Goal: Task Accomplishment & Management: Manage account settings

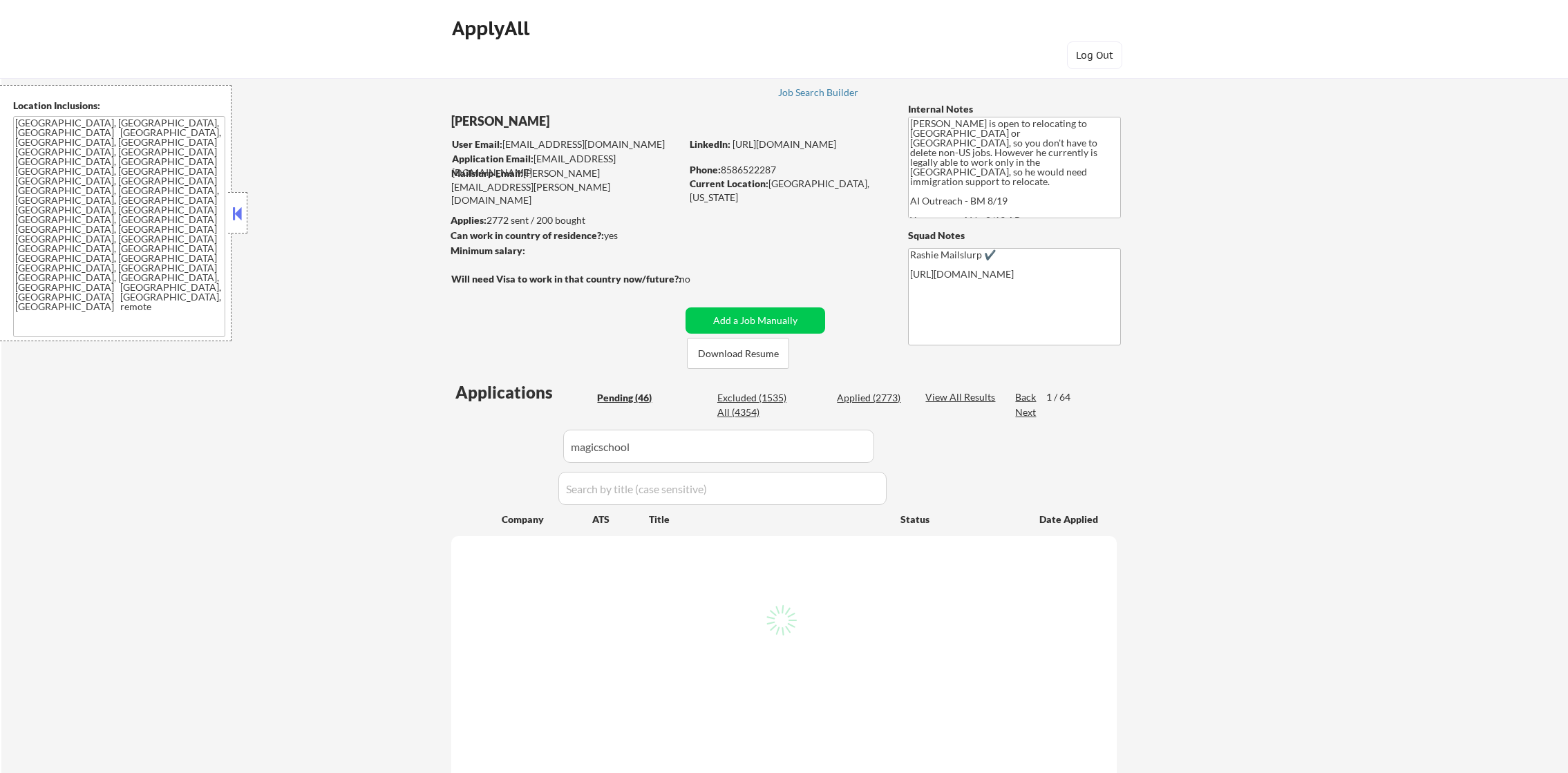
select select ""pending""
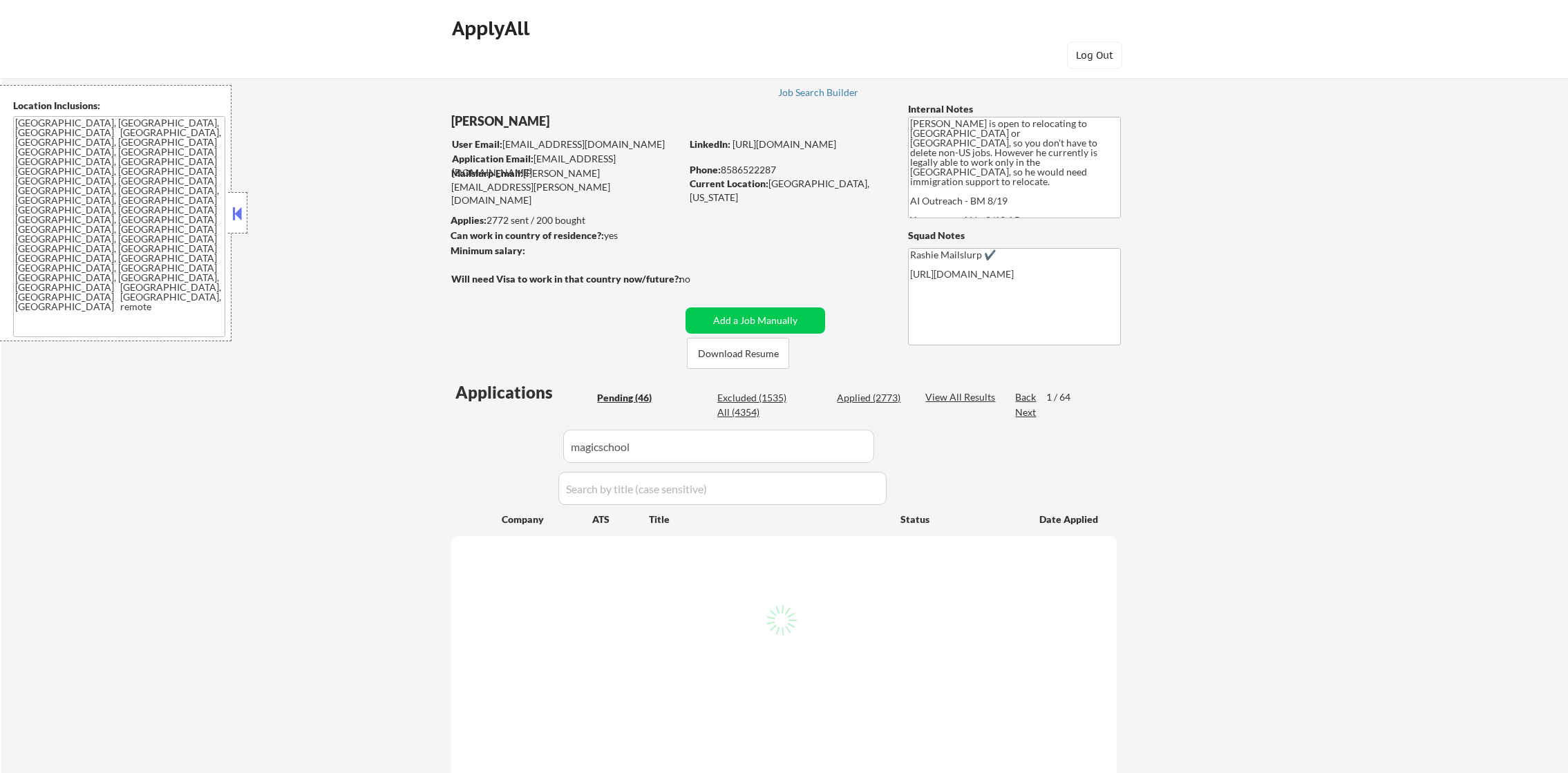
select select ""pending""
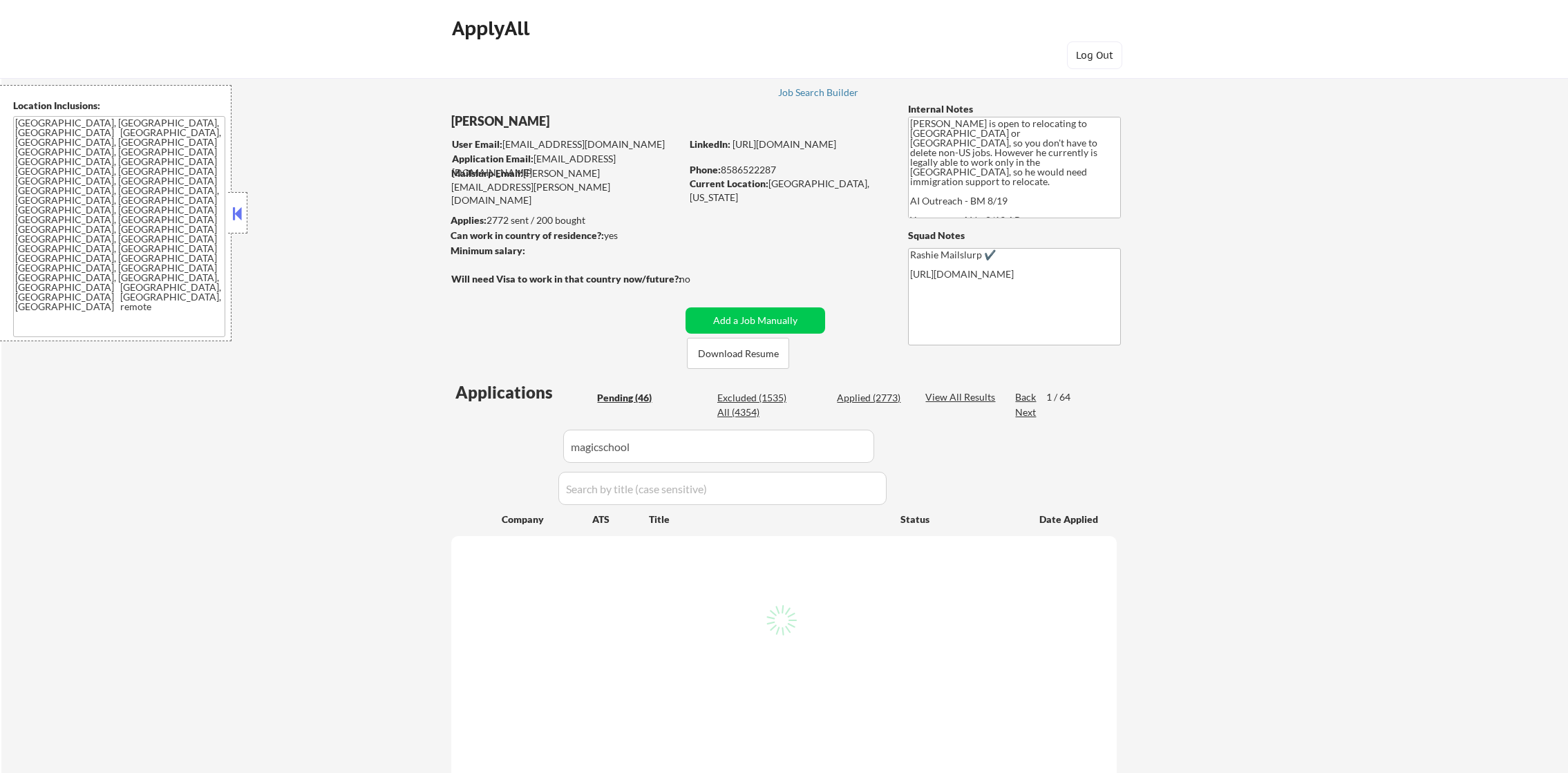
select select ""pending""
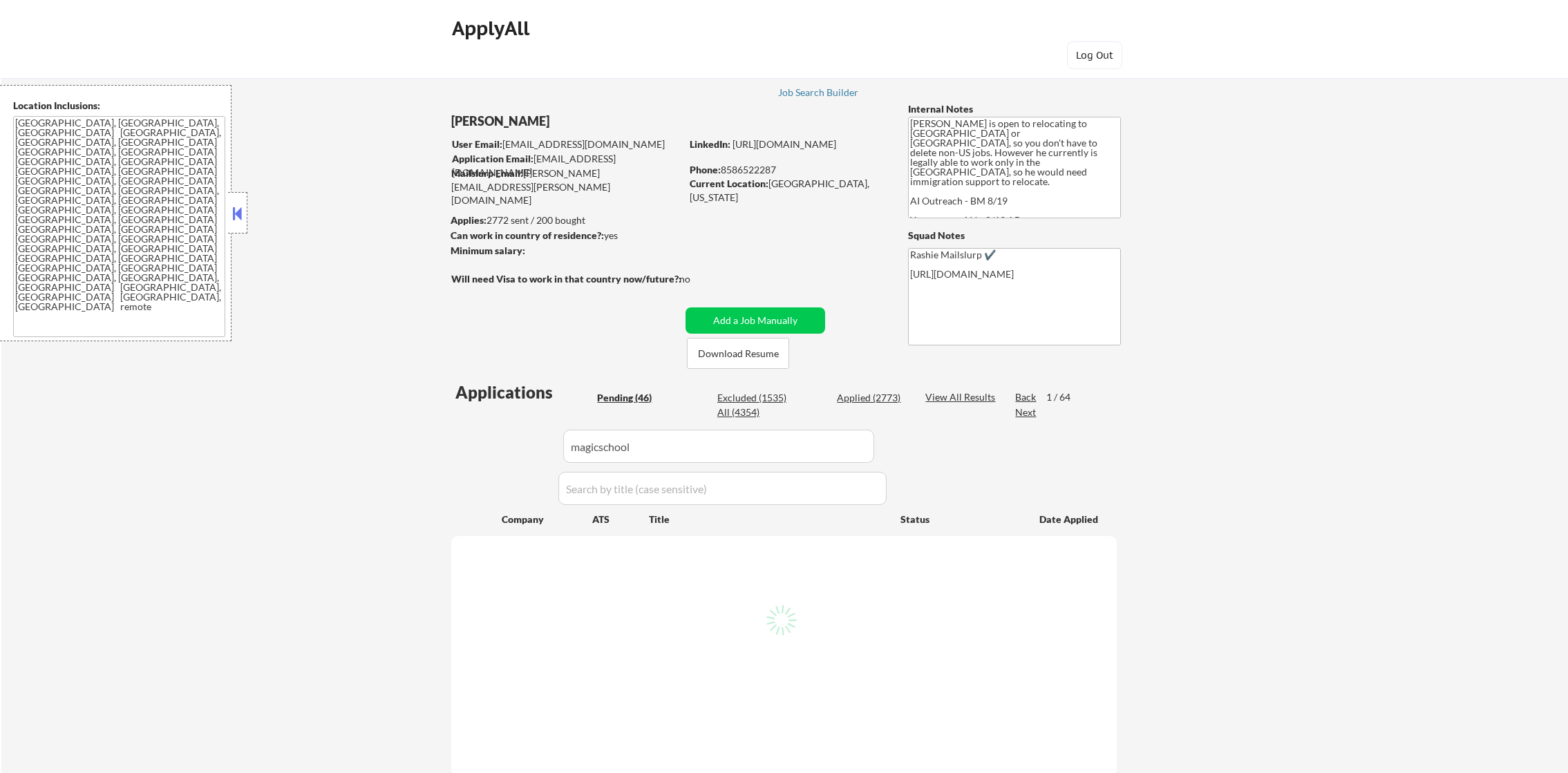
select select ""pending""
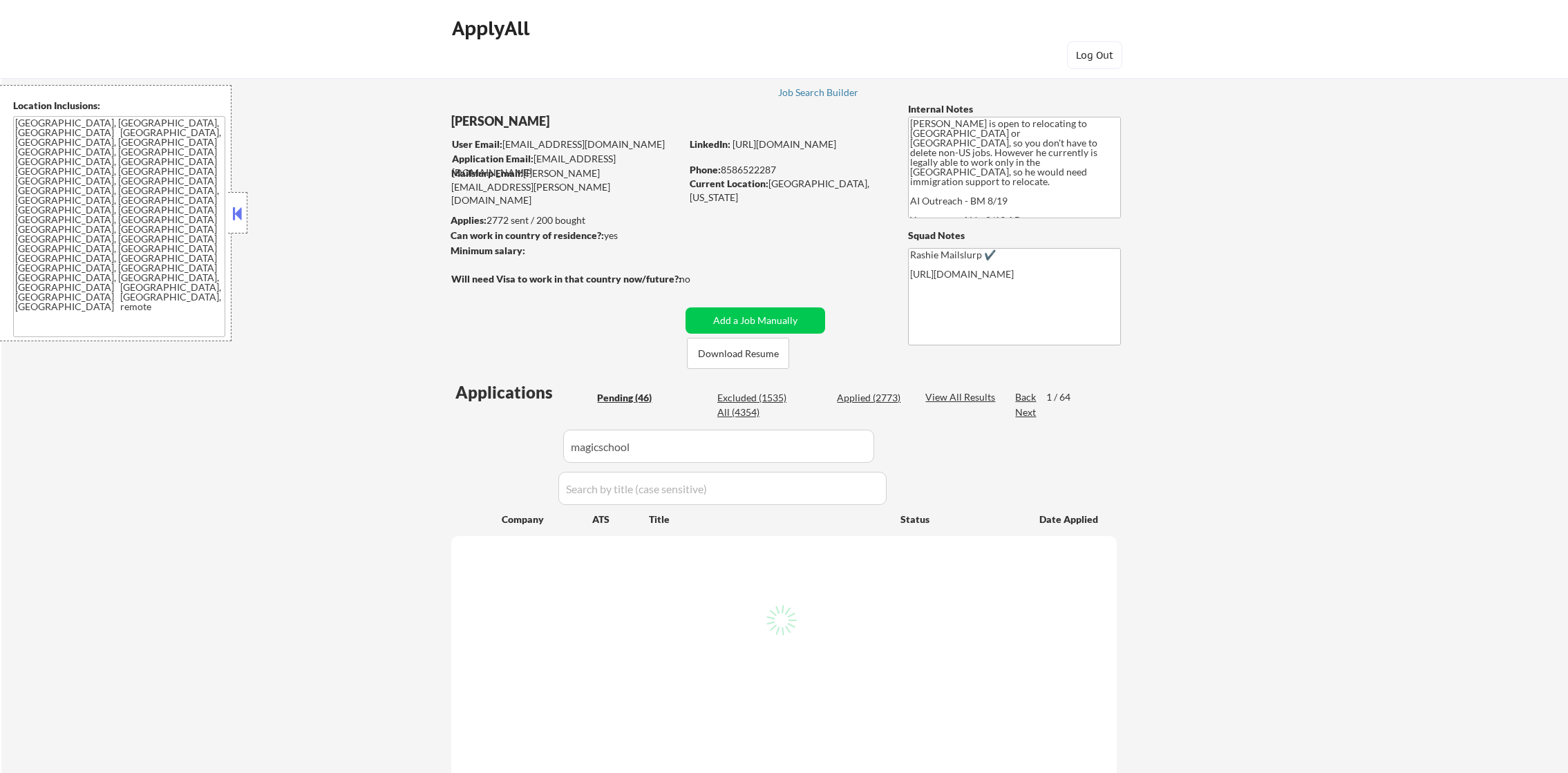
select select ""pending""
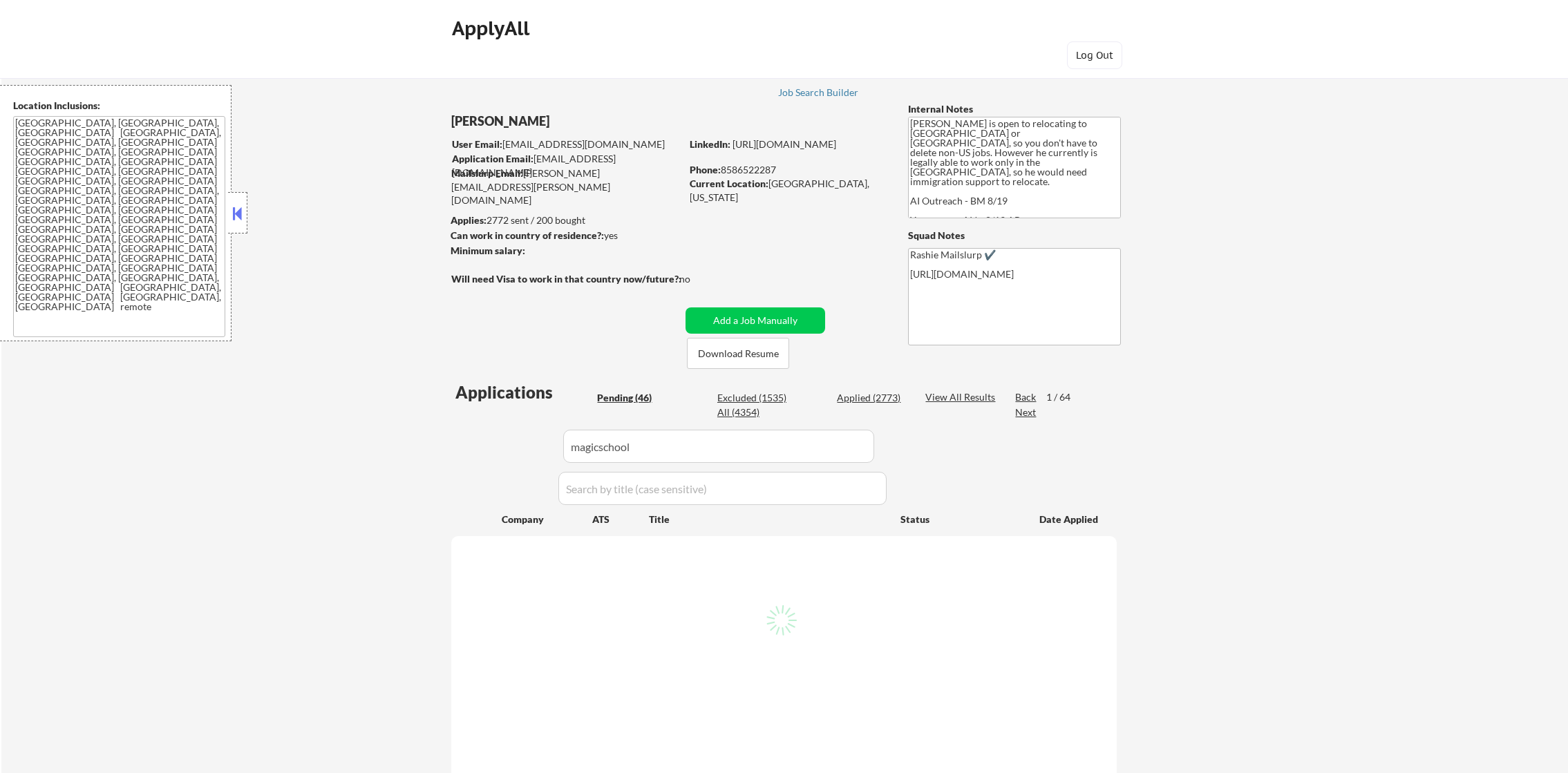
select select ""pending""
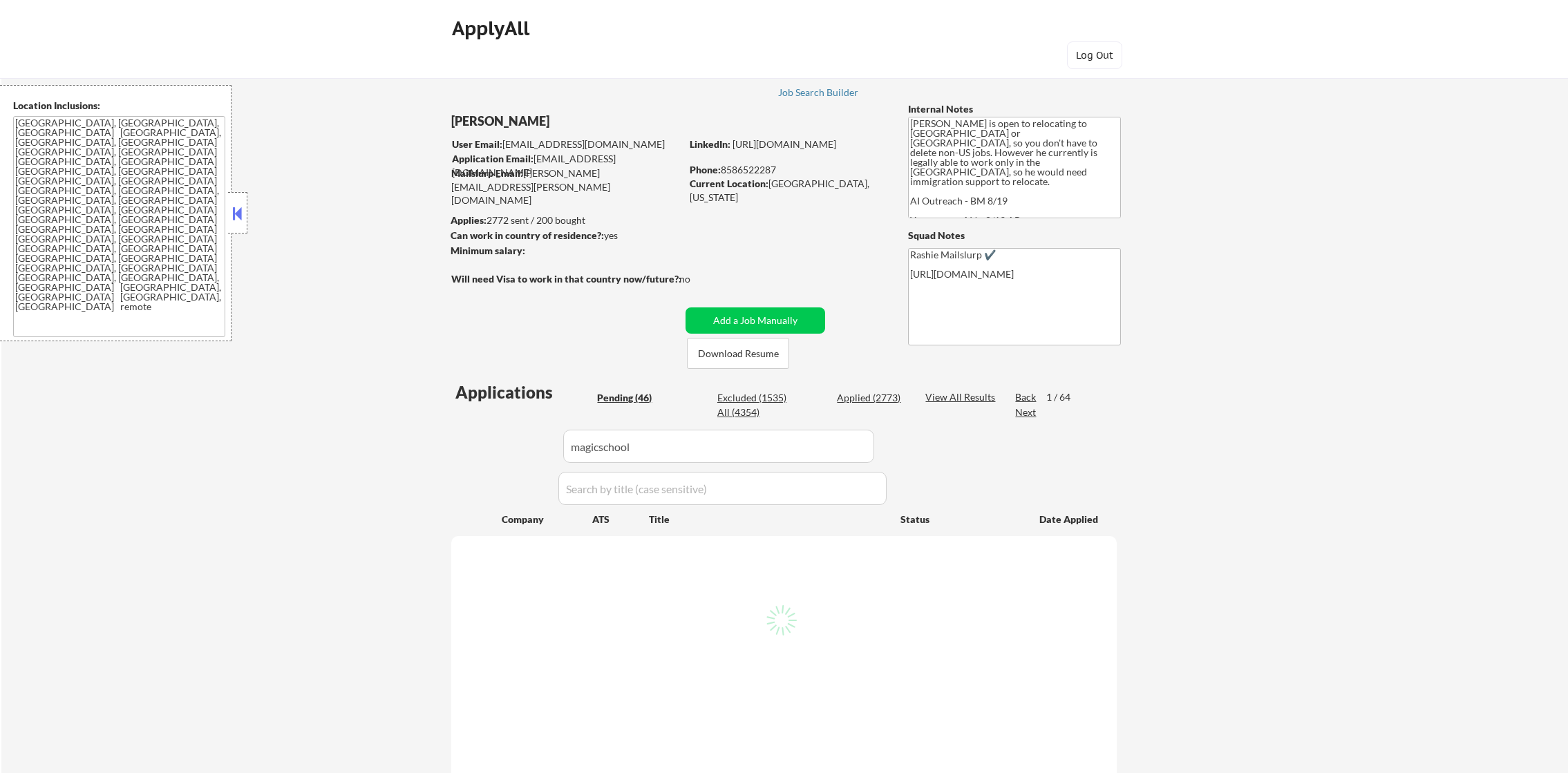
select select ""pending""
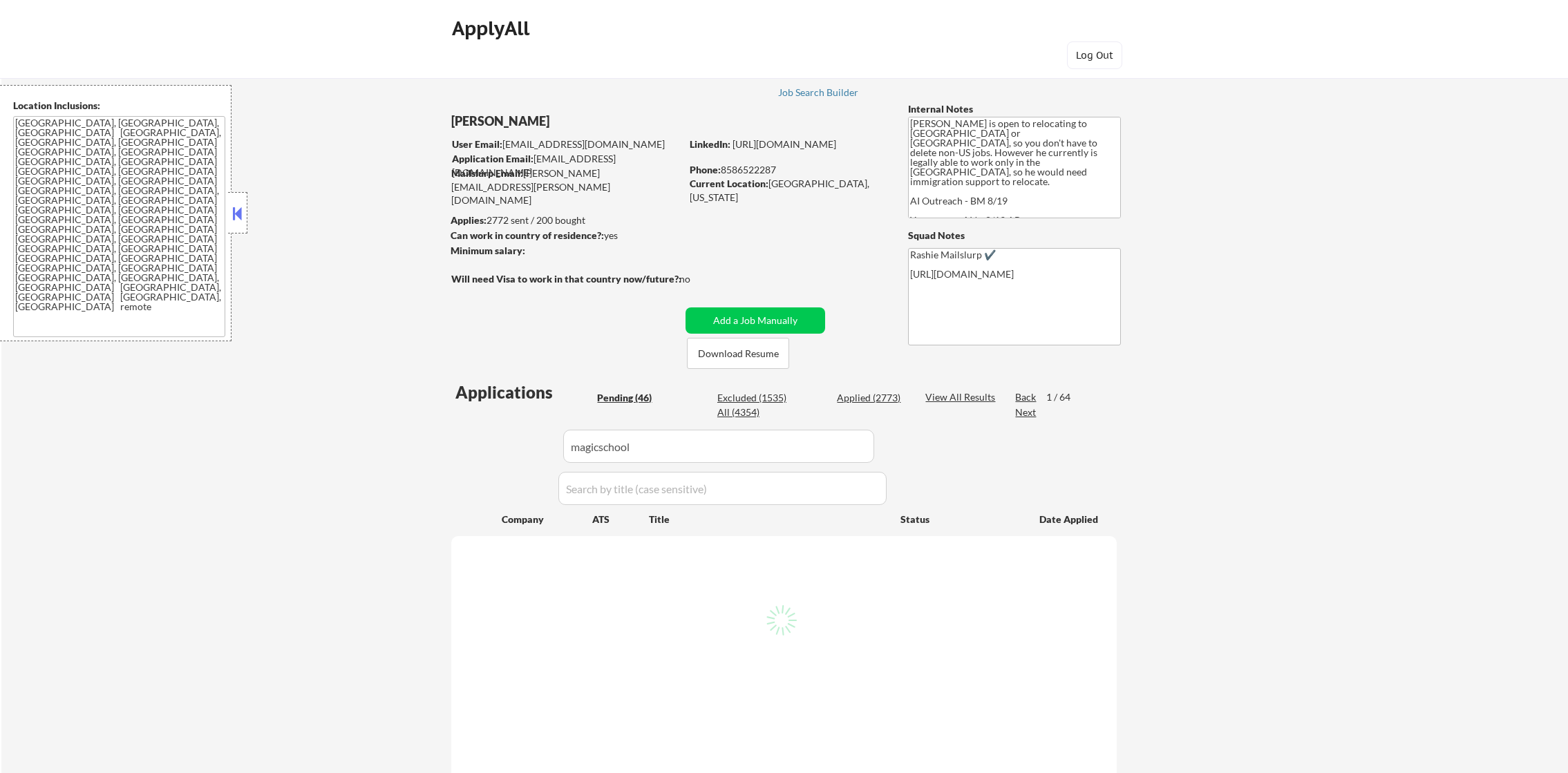
select select ""pending""
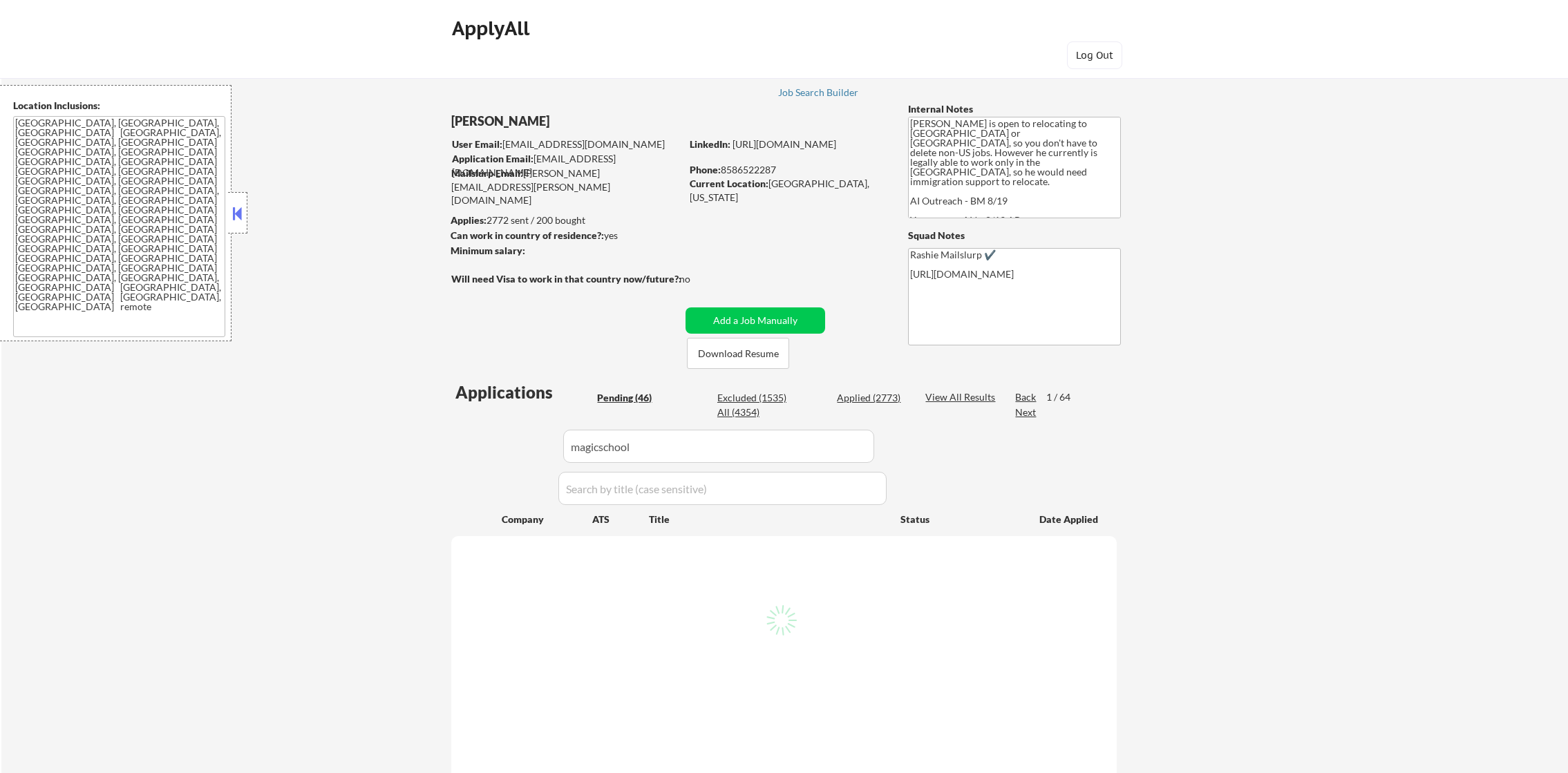
select select ""pending""
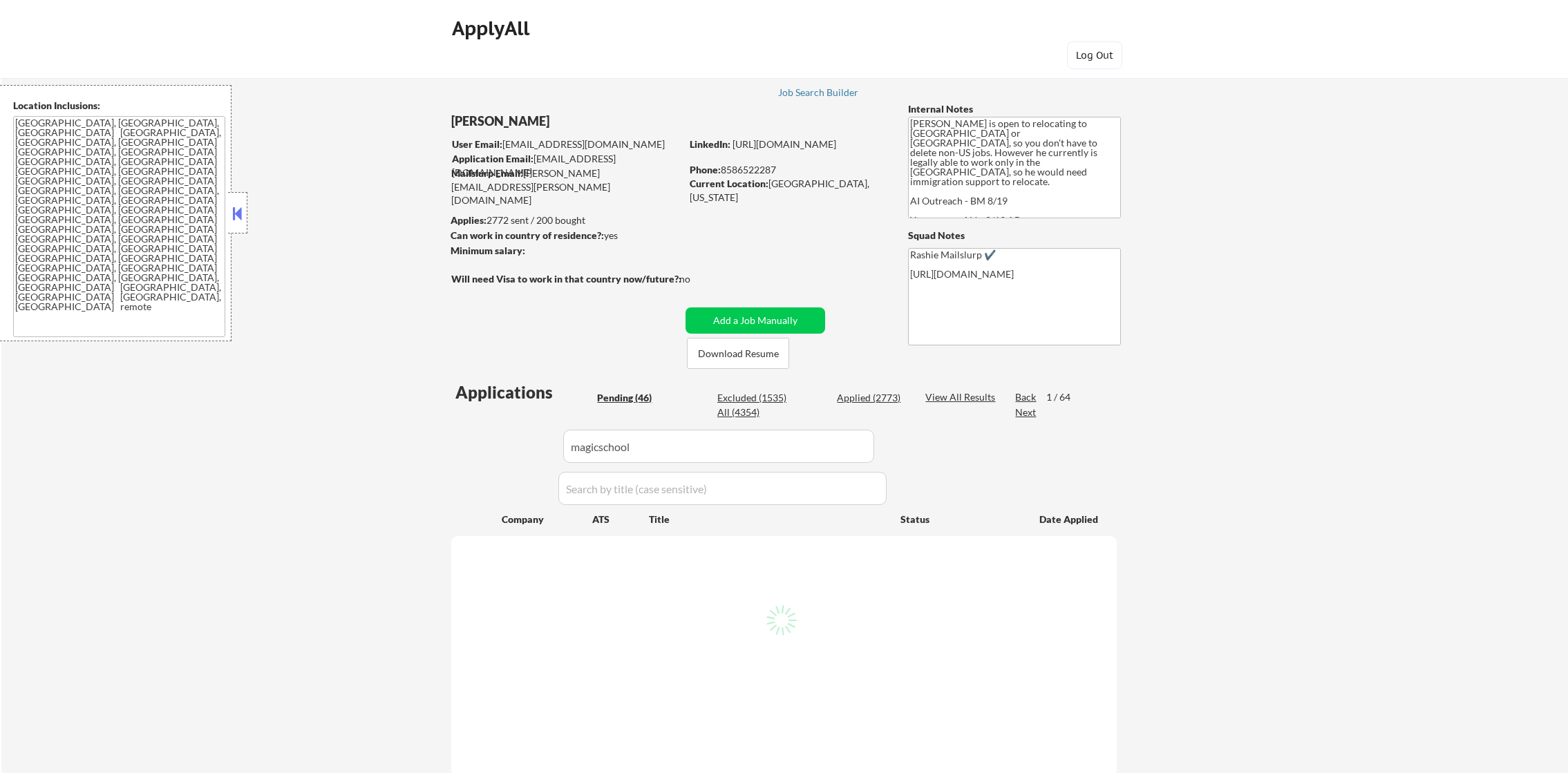
select select ""pending""
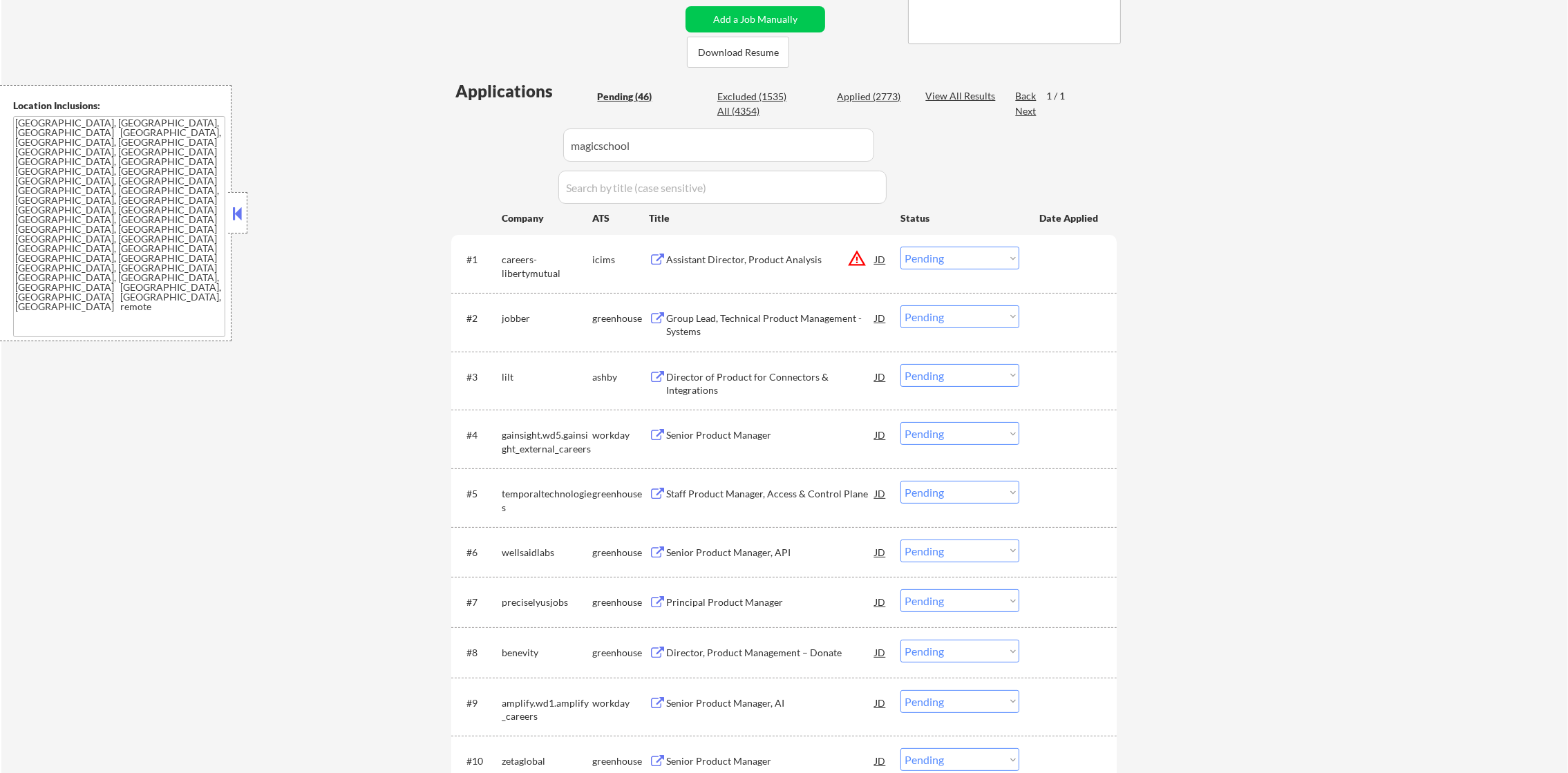
scroll to position [276, 0]
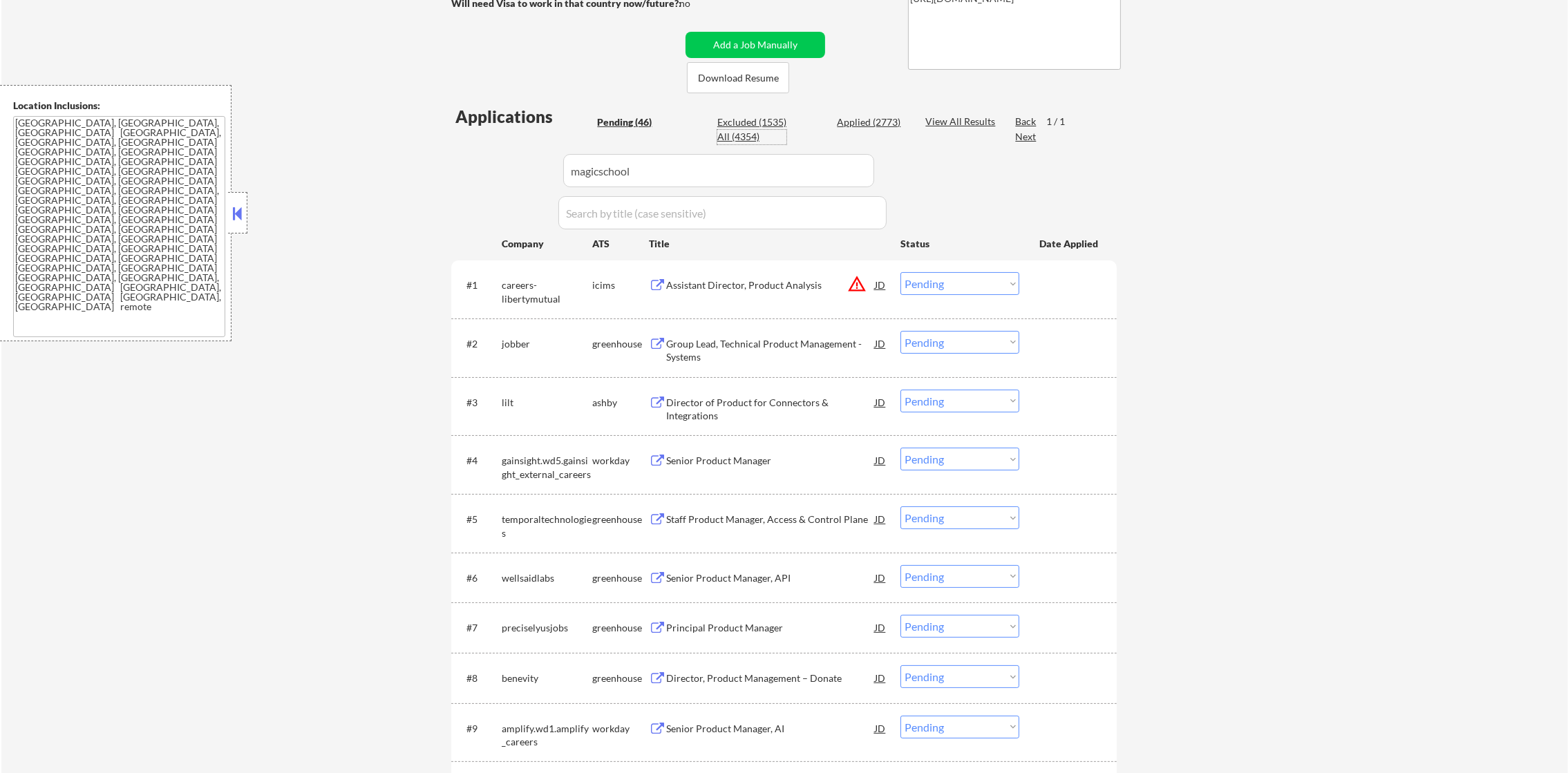
click at [743, 141] on div "All (4354)" at bounding box center [752, 136] width 69 height 14
click at [741, 136] on div "All (4354)" at bounding box center [752, 136] width 69 height 14
select select ""applied""
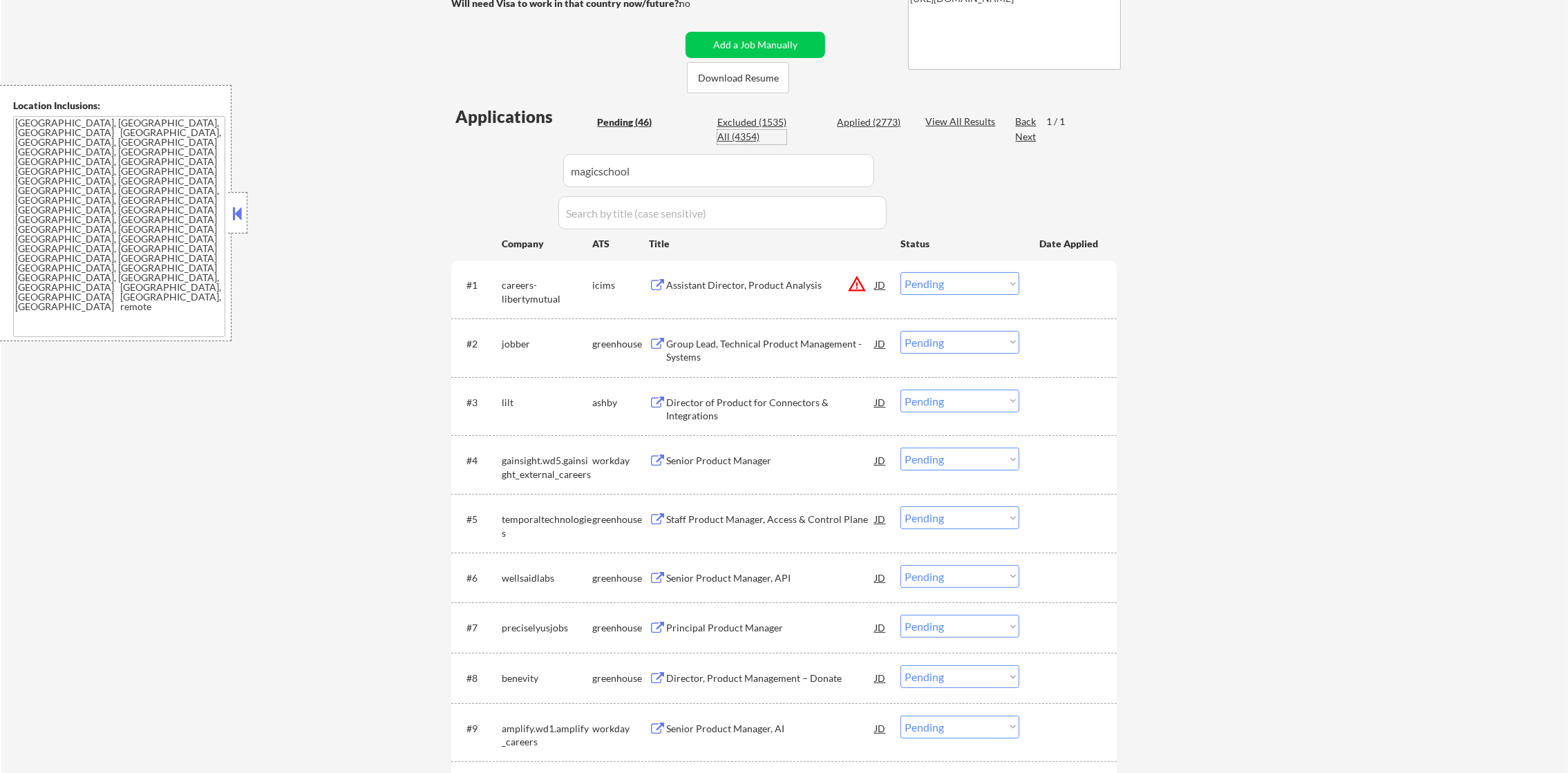
select select ""applied""
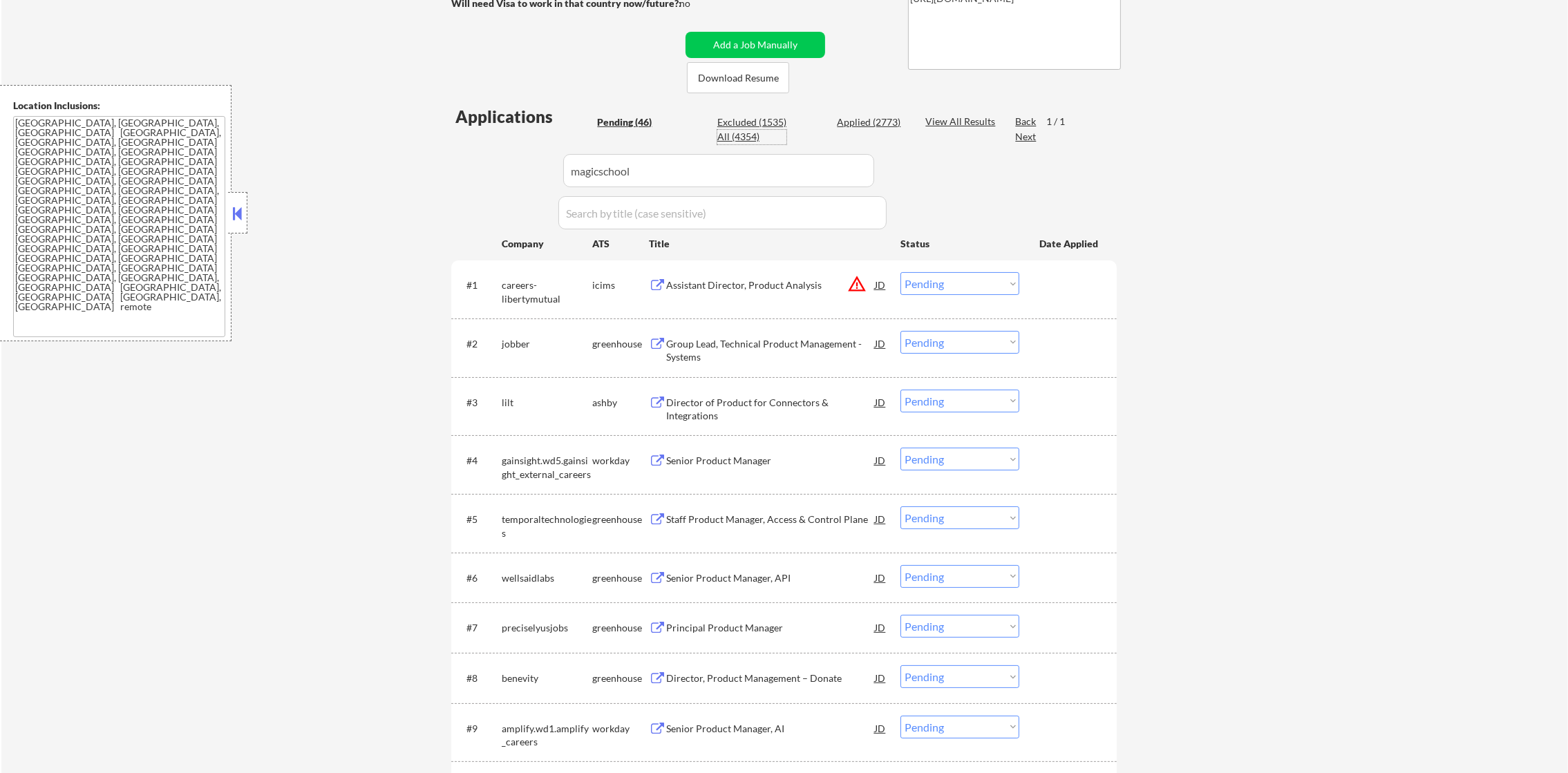
select select ""applied""
select select ""excluded__other_""
select select ""applied""
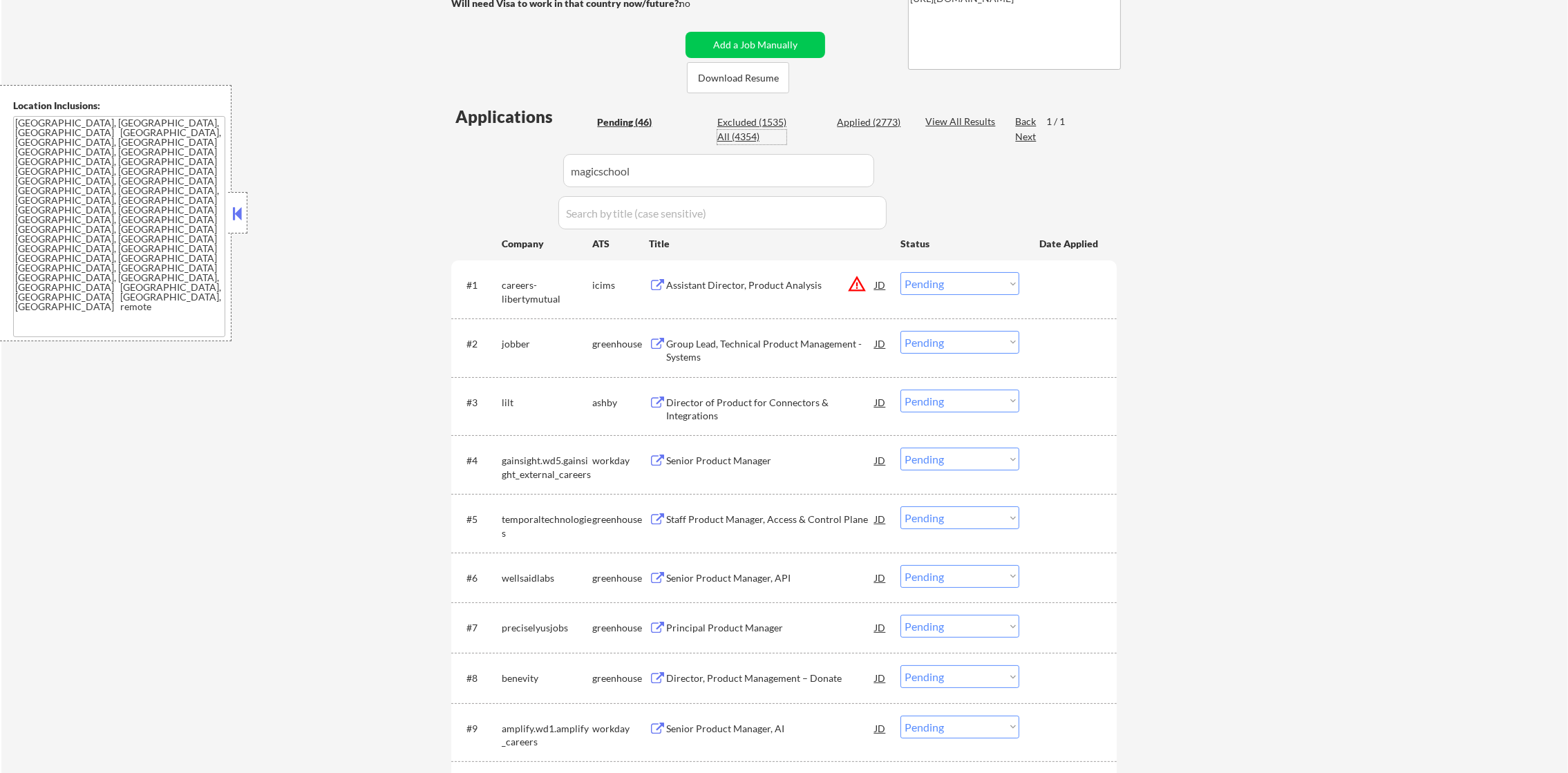
select select ""applied""
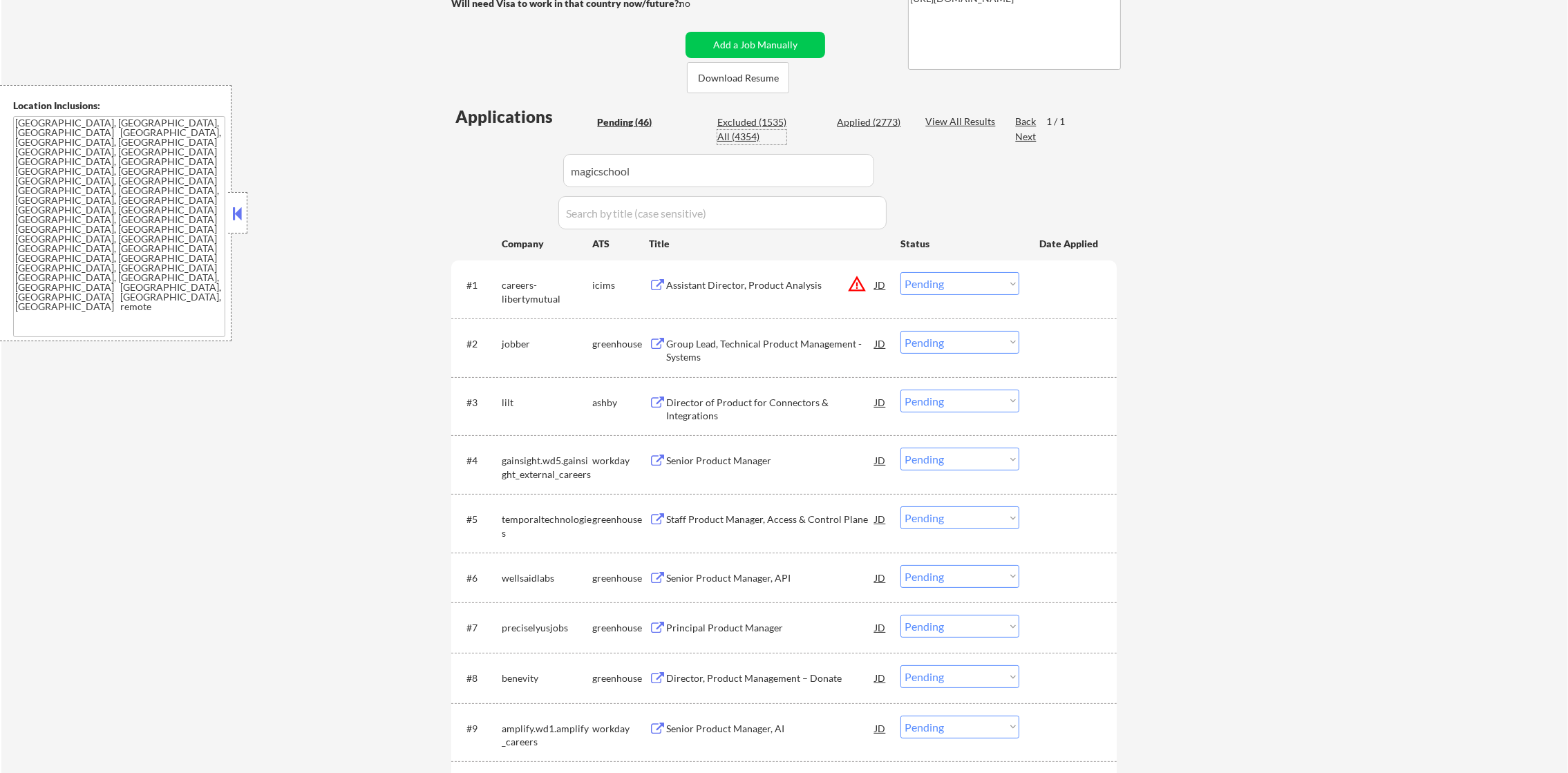
select select ""applied""
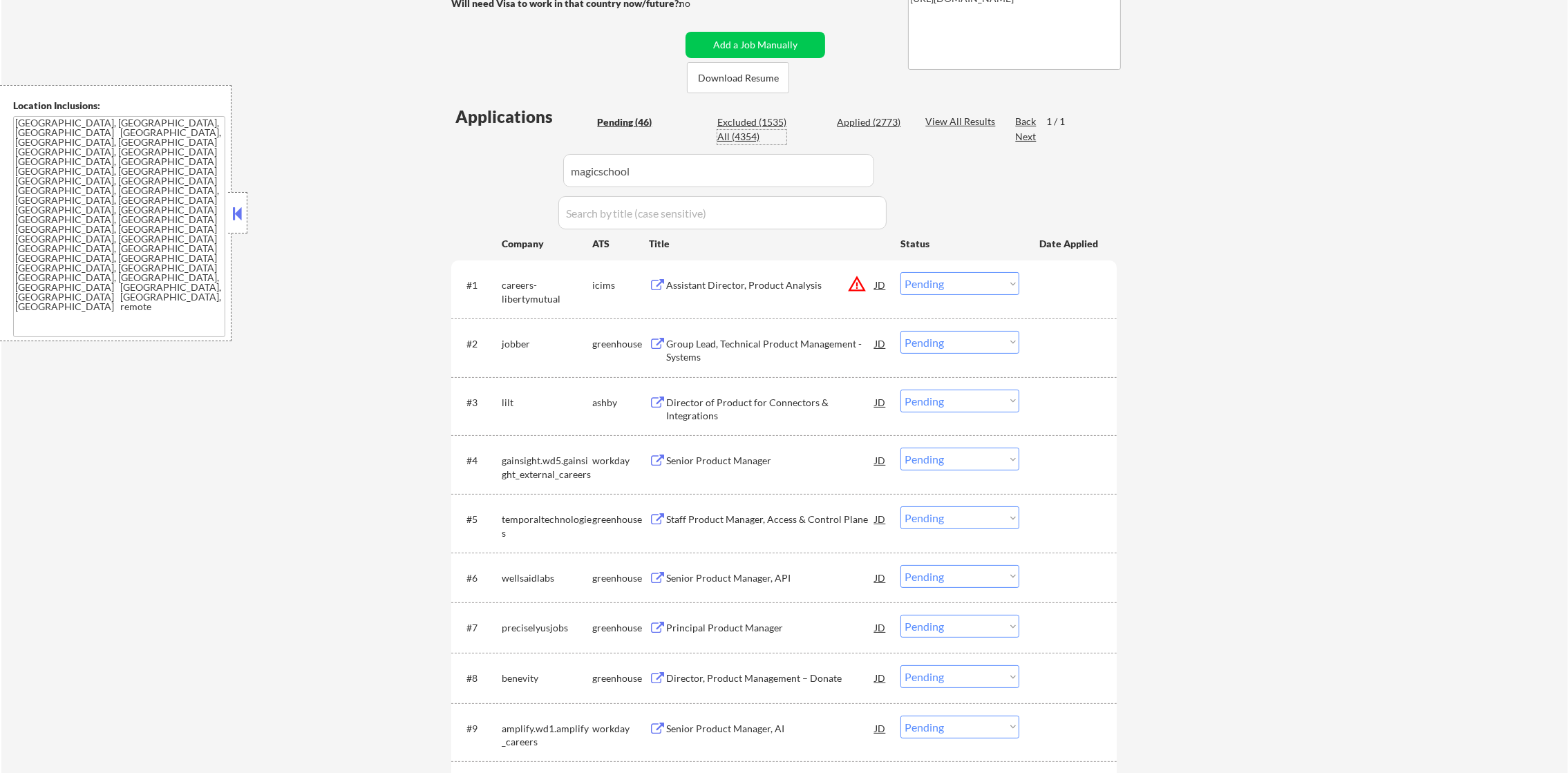
select select ""applied""
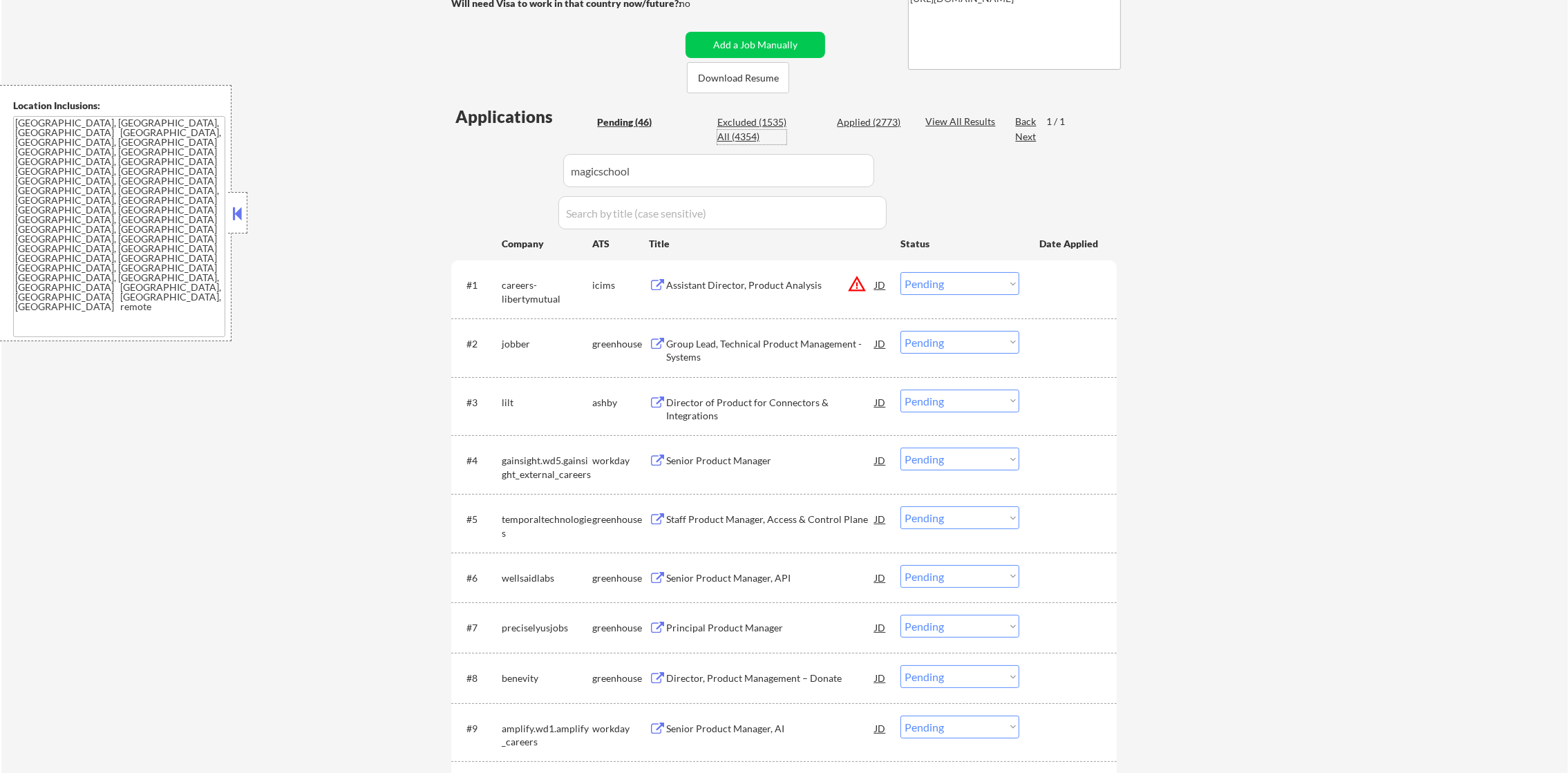
select select ""applied""
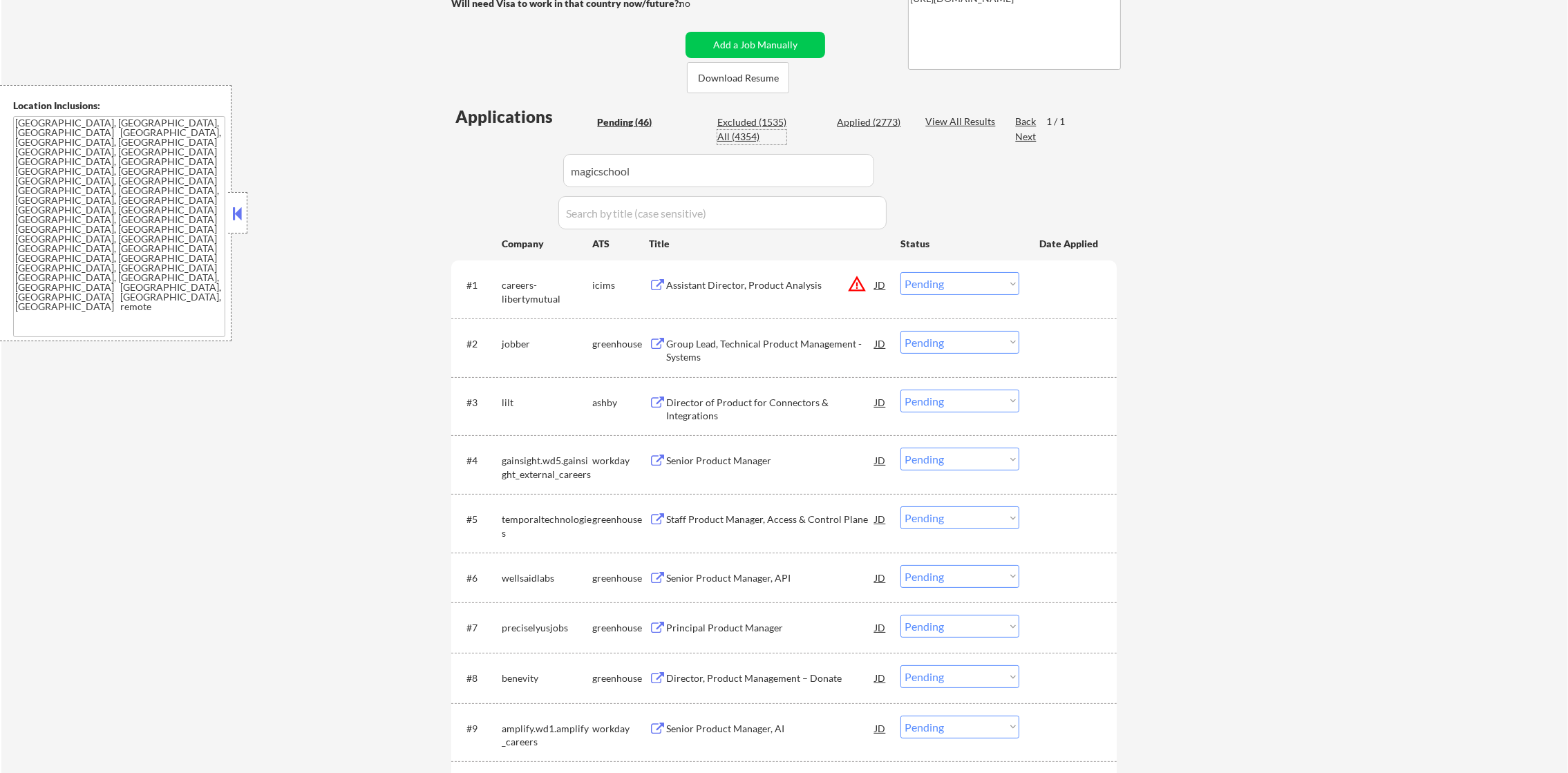
select select ""applied""
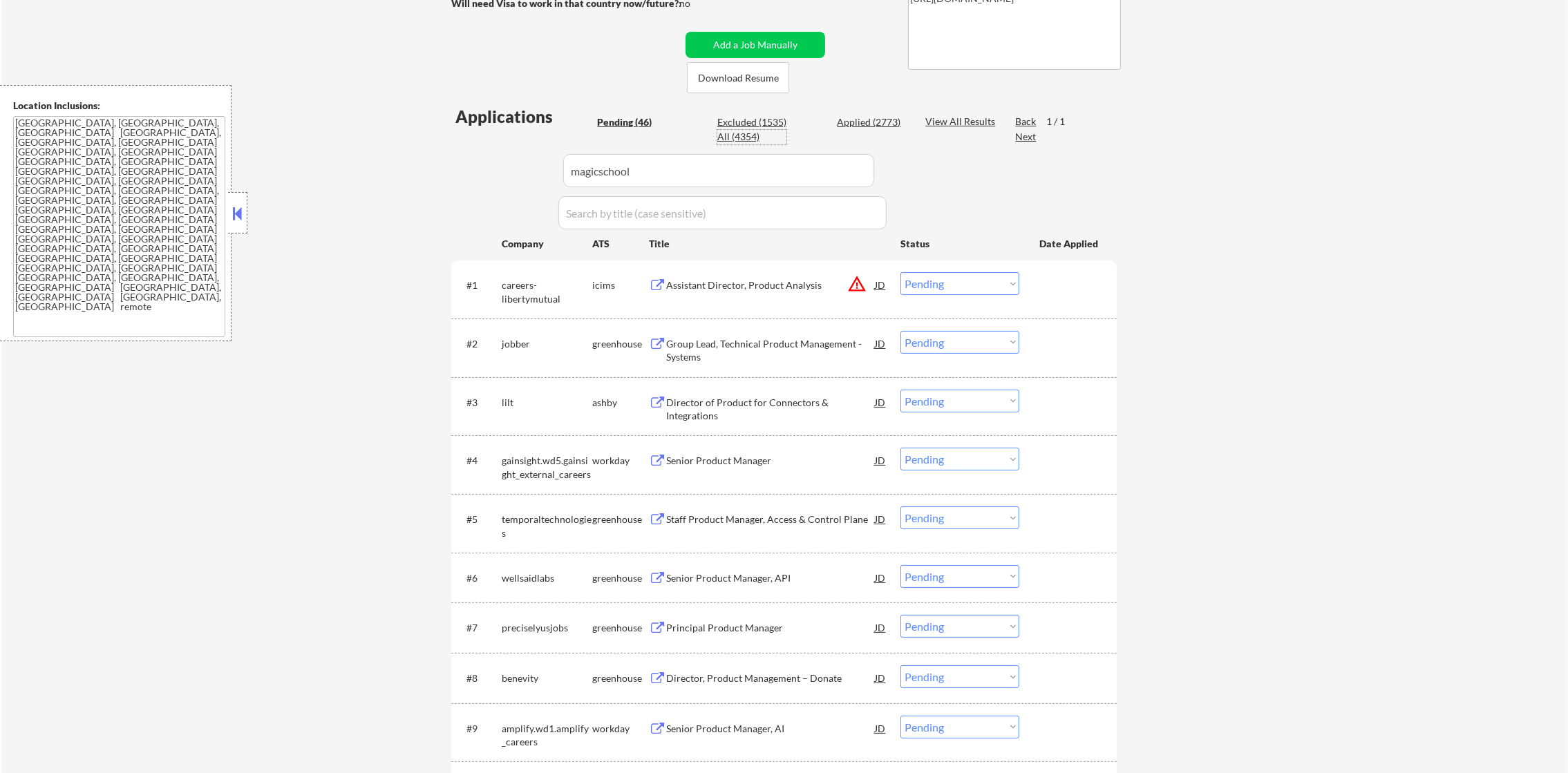
select select ""applied""
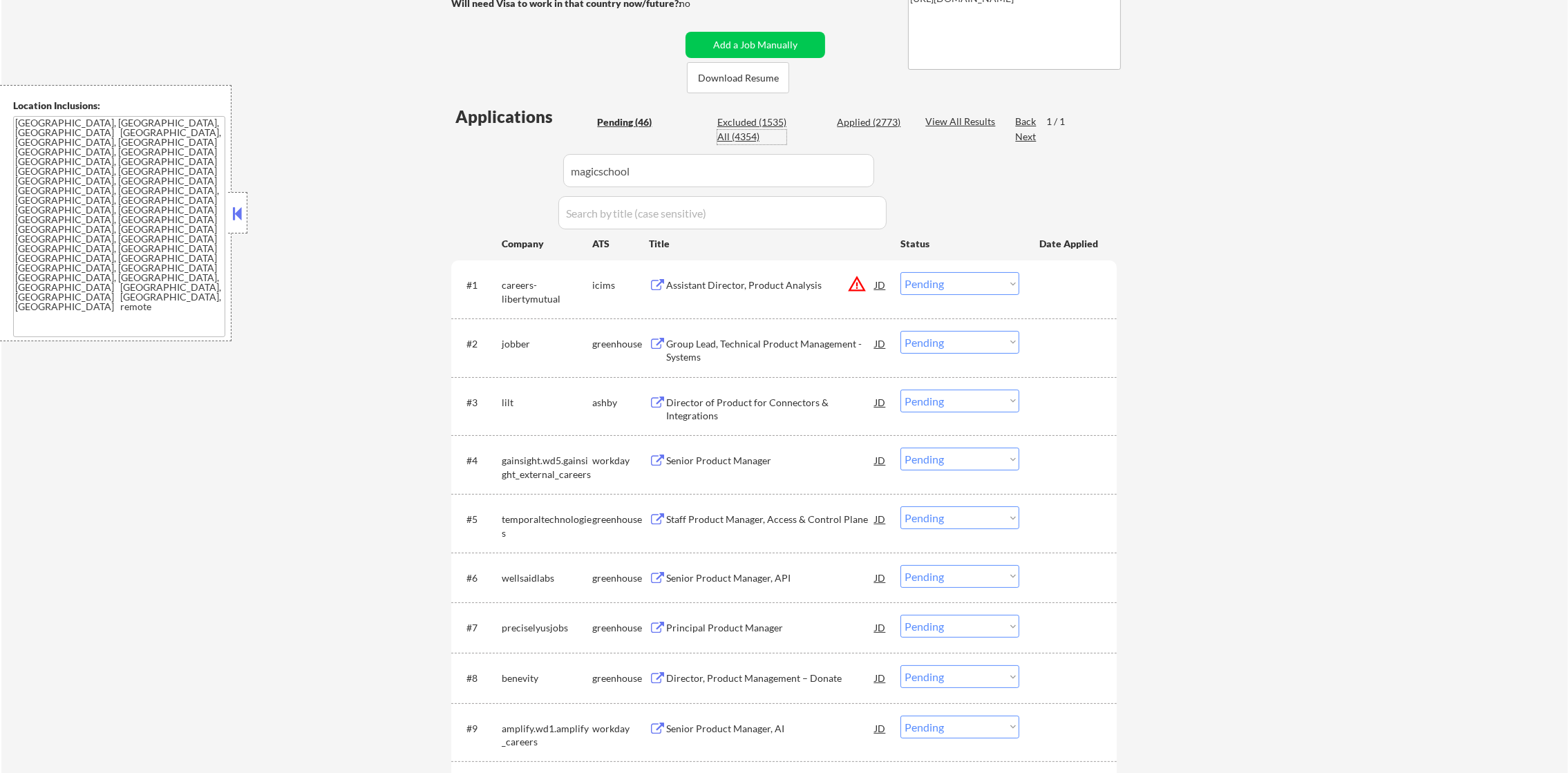
select select ""applied""
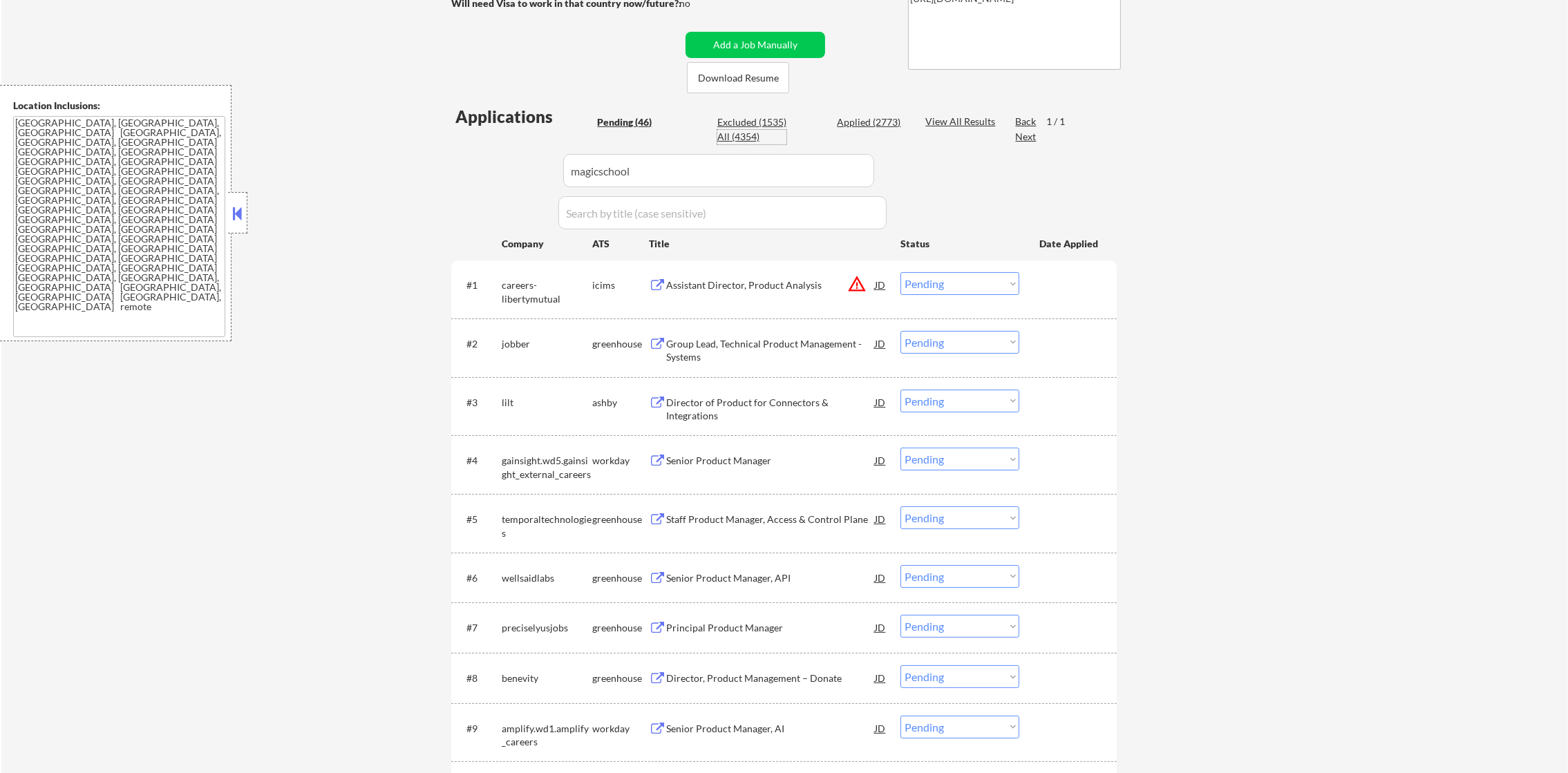
select select ""applied""
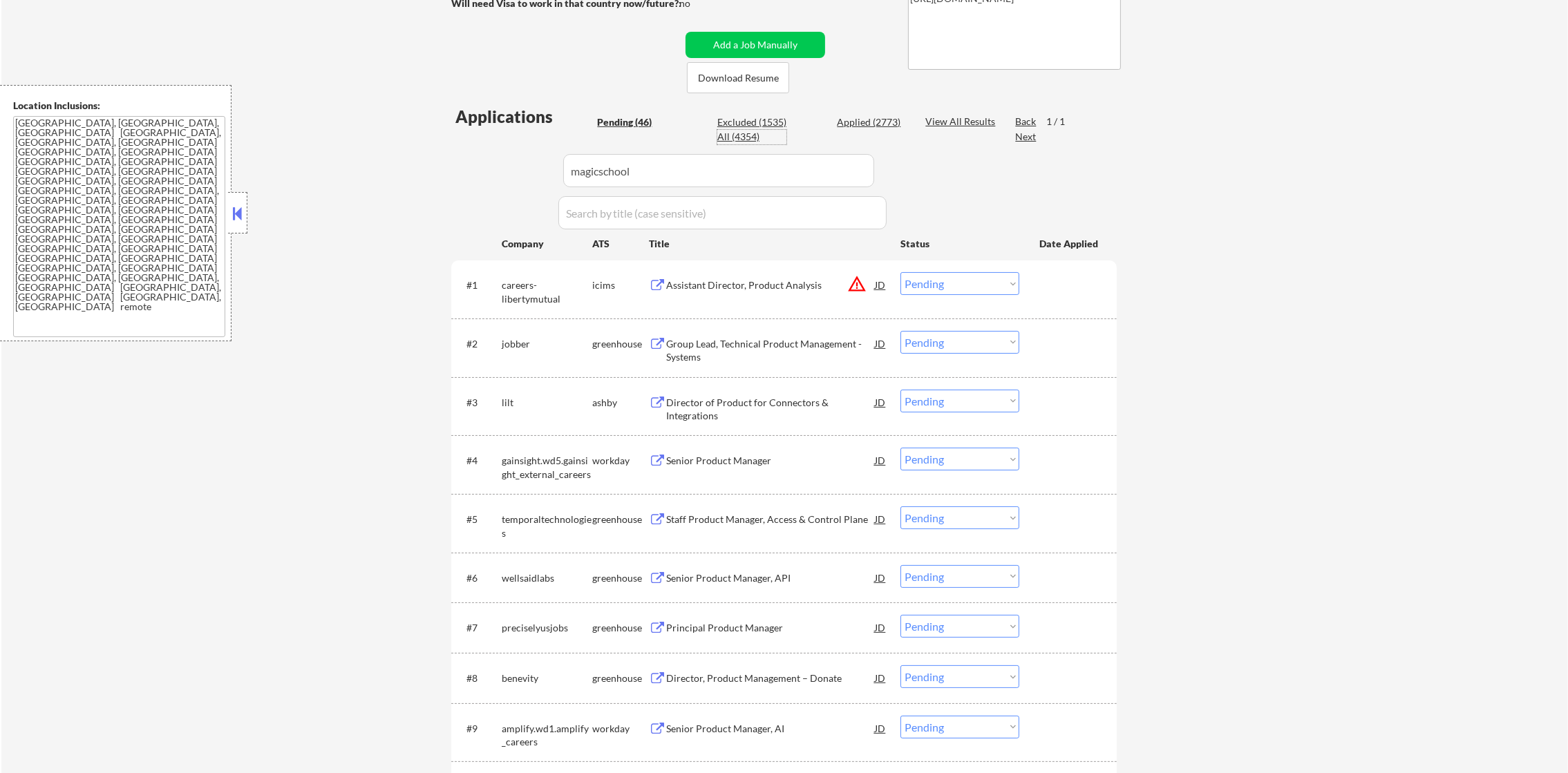
select select ""applied""
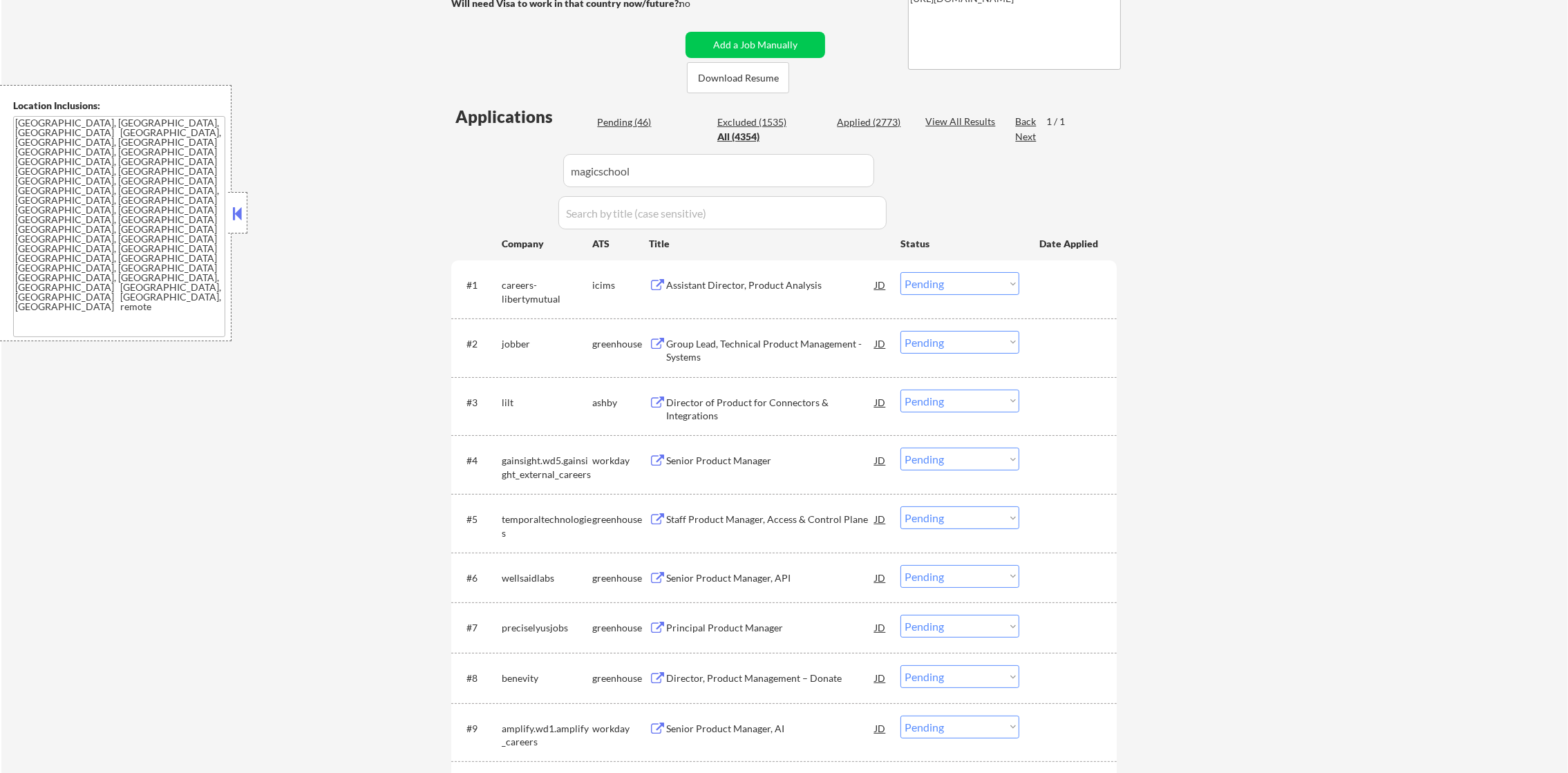
select select ""applied""
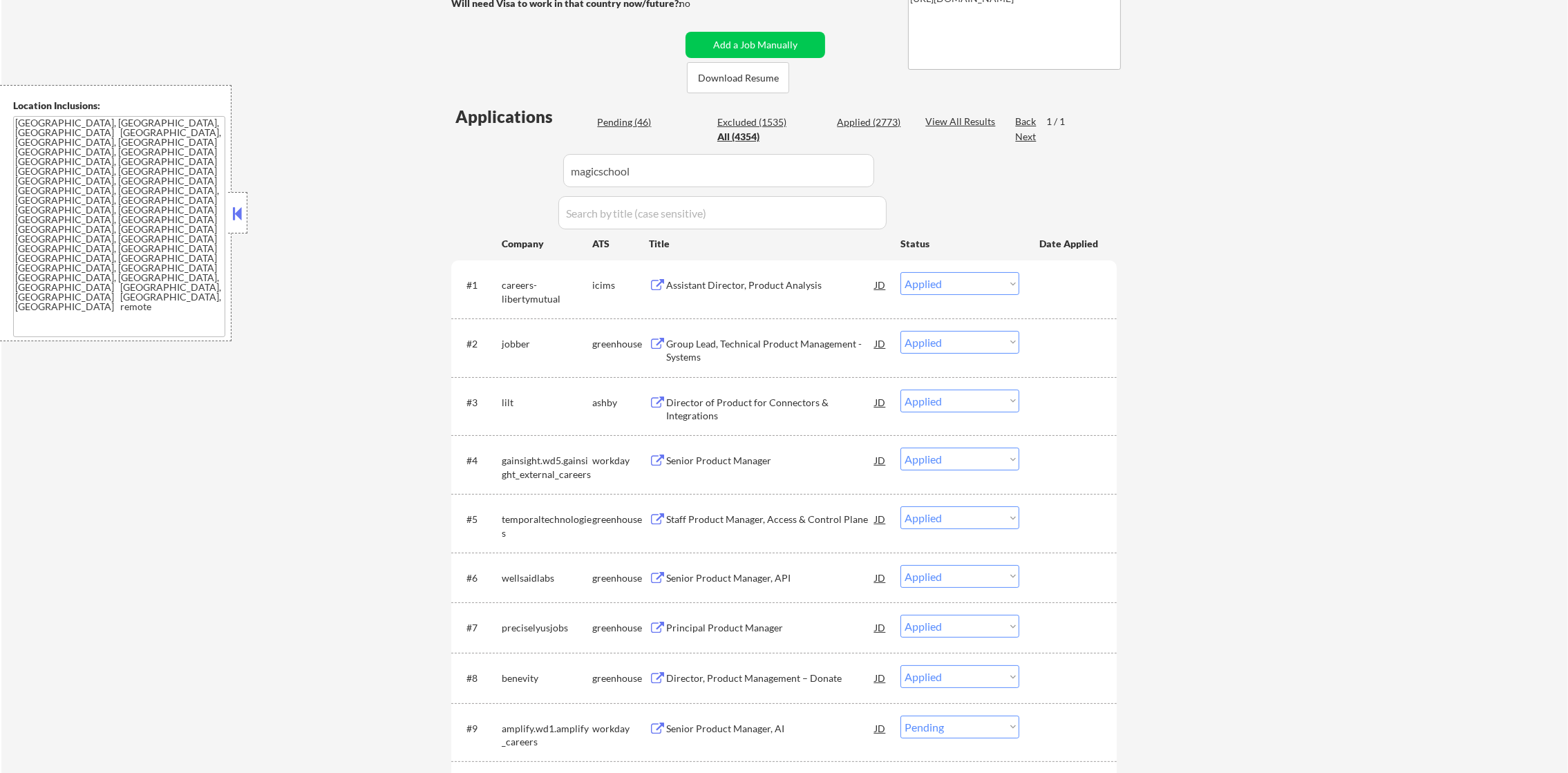
select select ""applied""
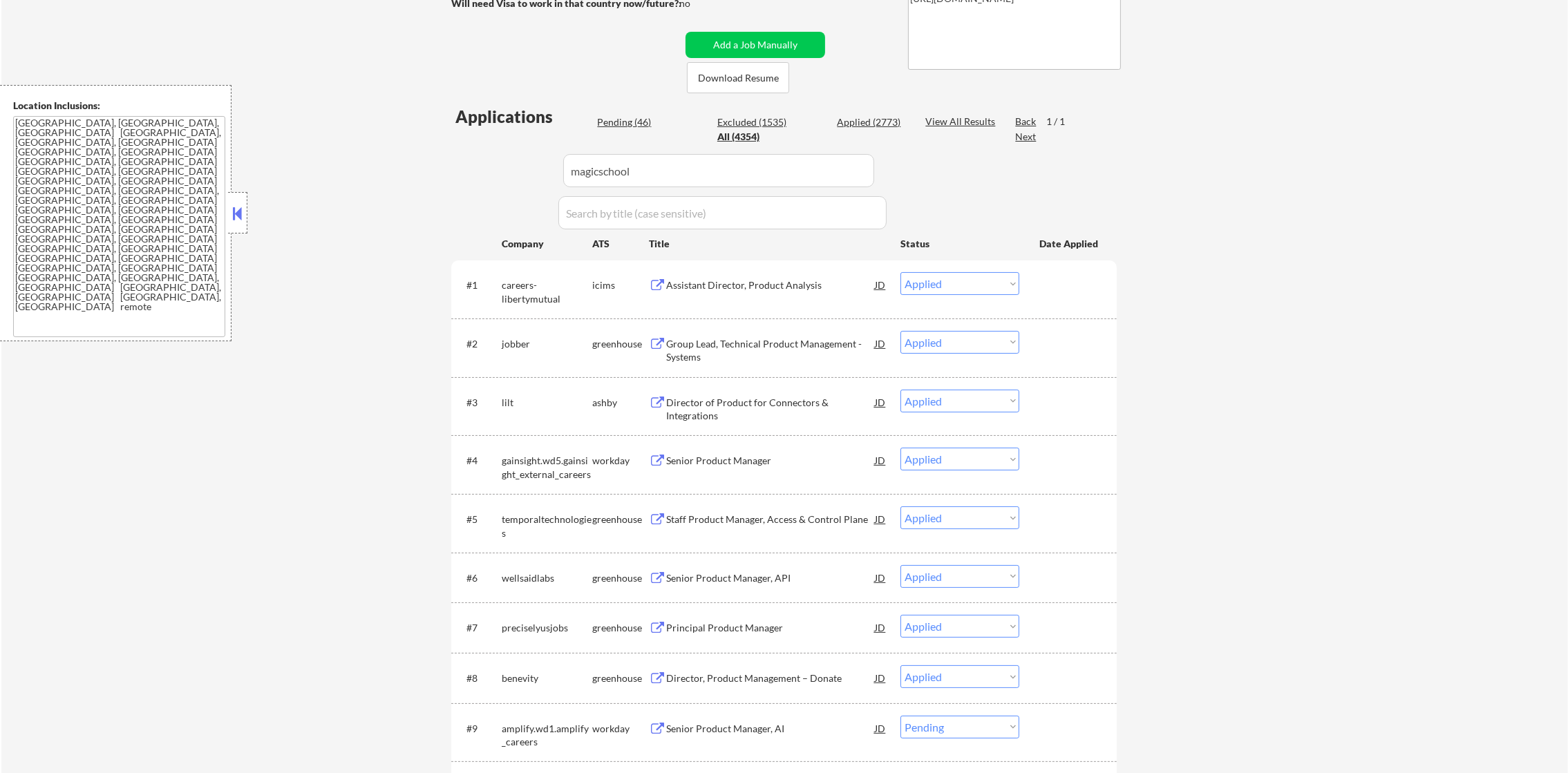
select select ""applied""
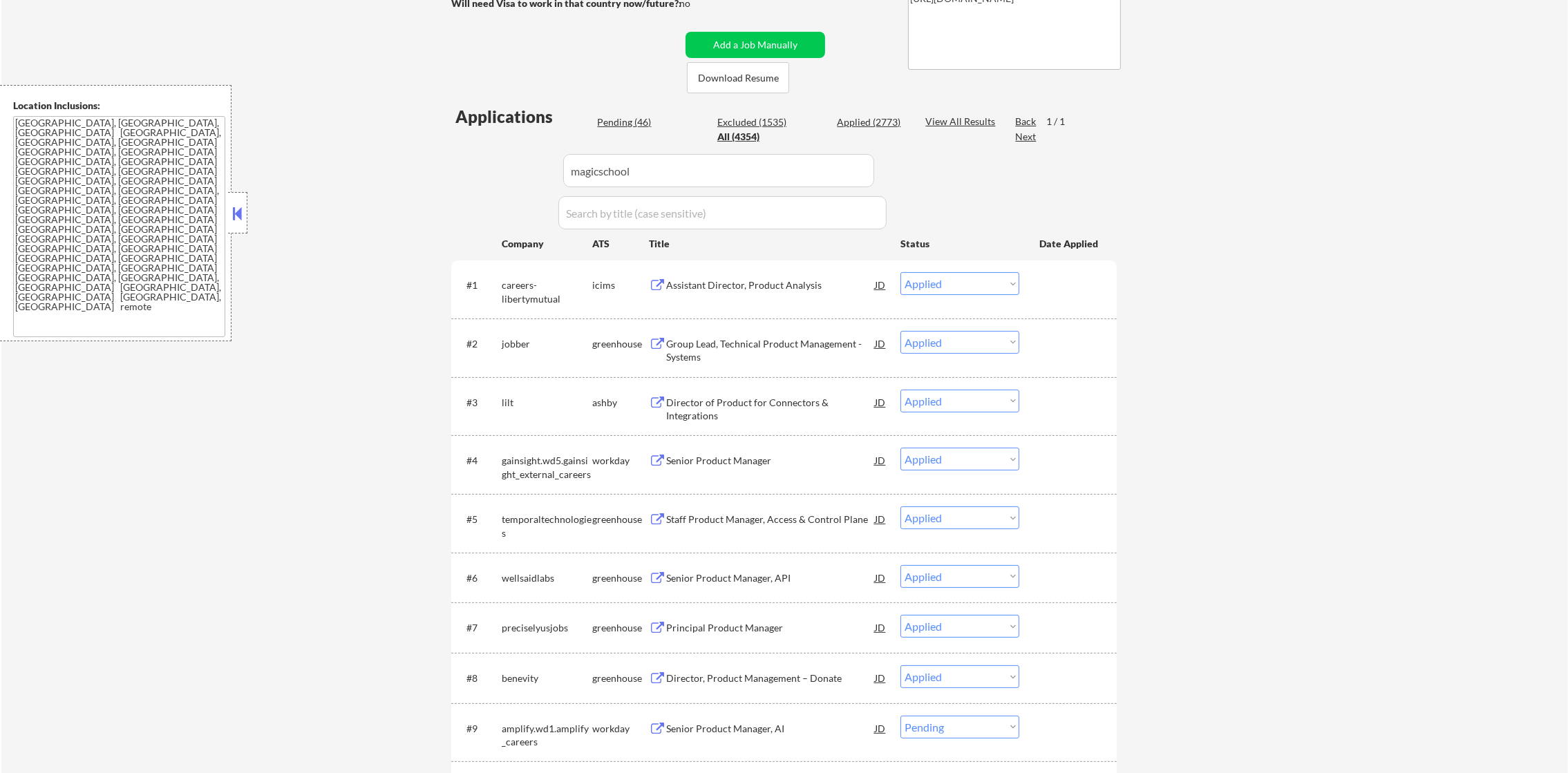
select select ""applied""
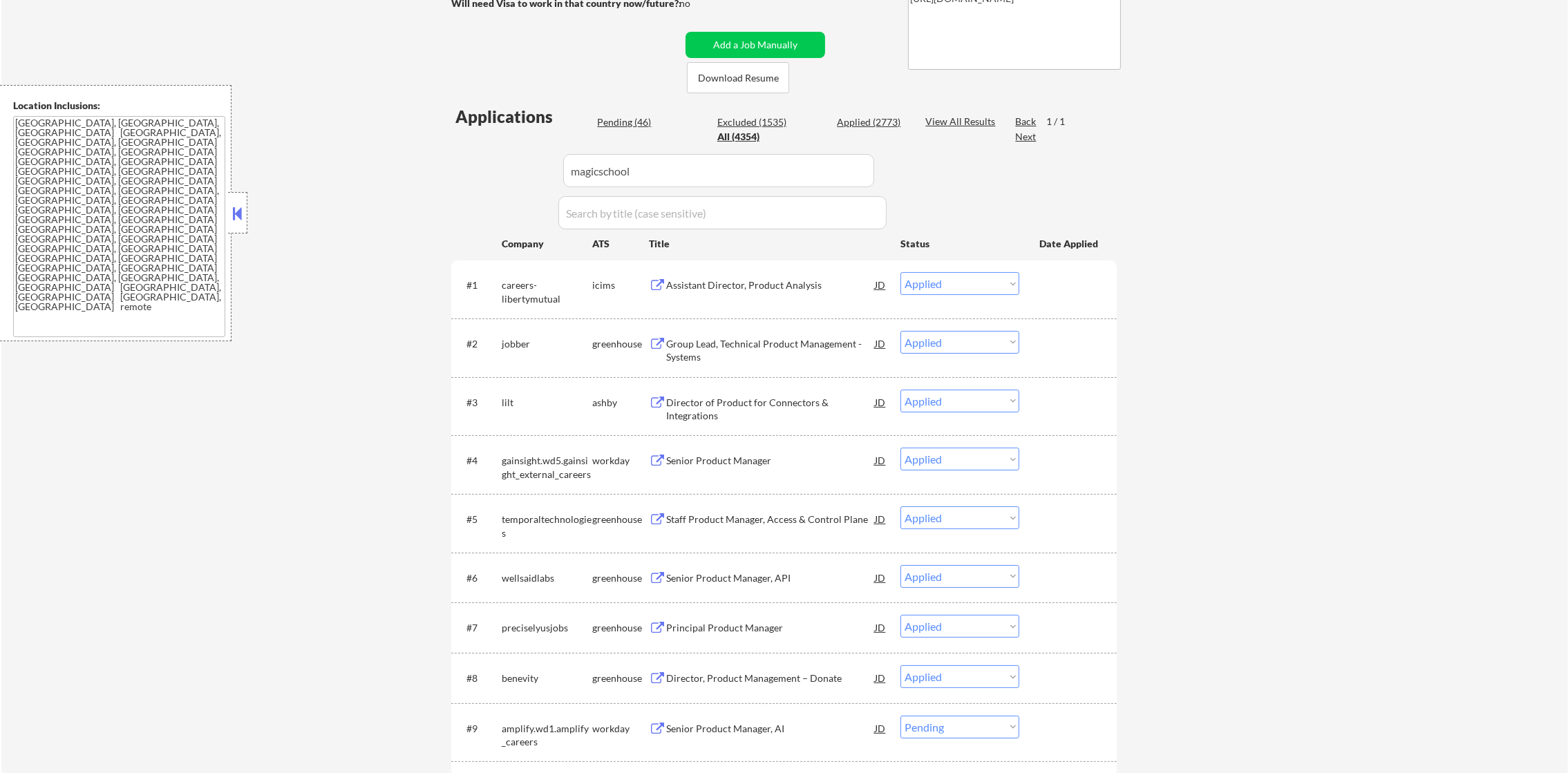
select select ""applied""
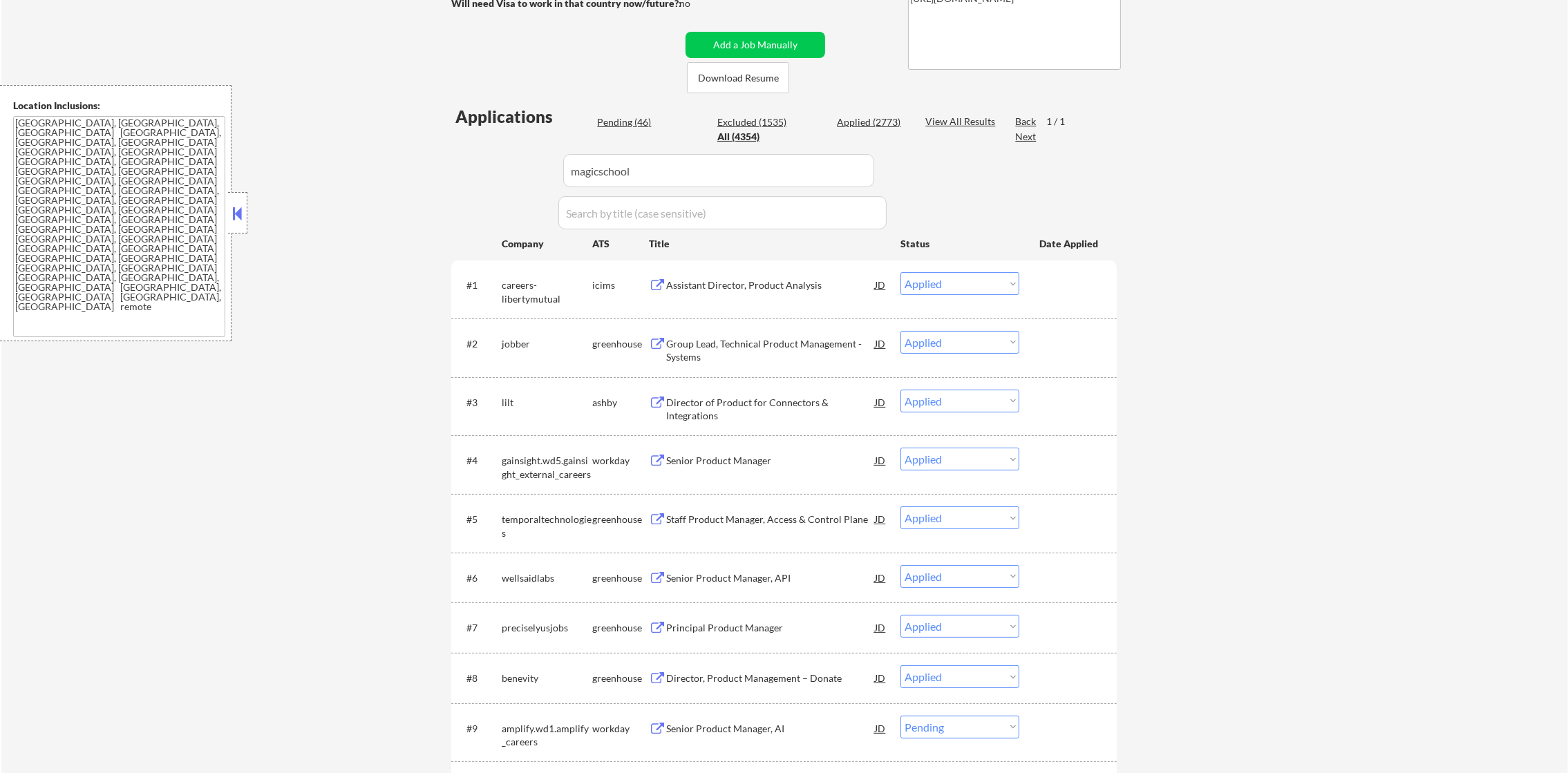
select select ""applied""
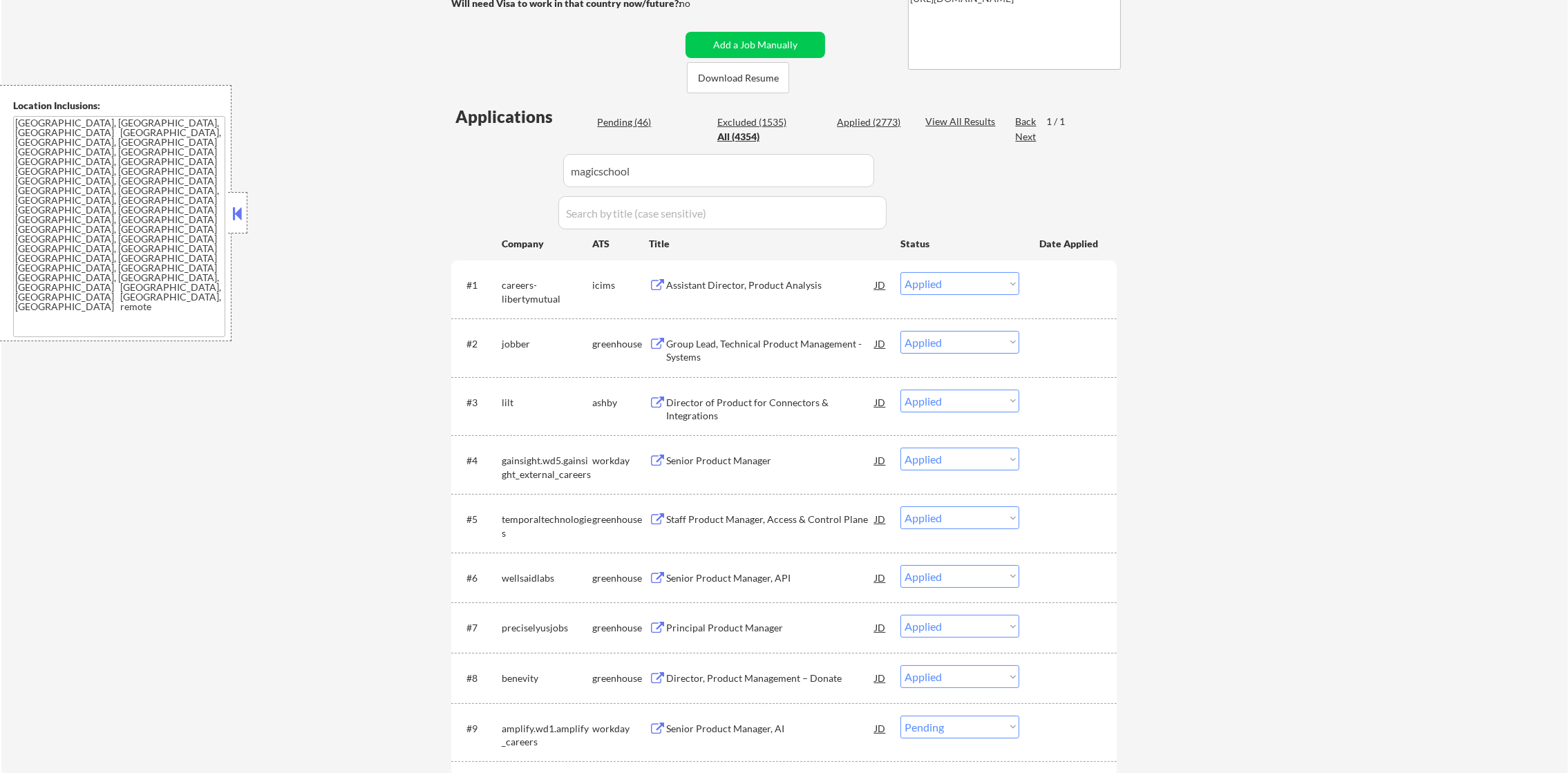
select select ""applied""
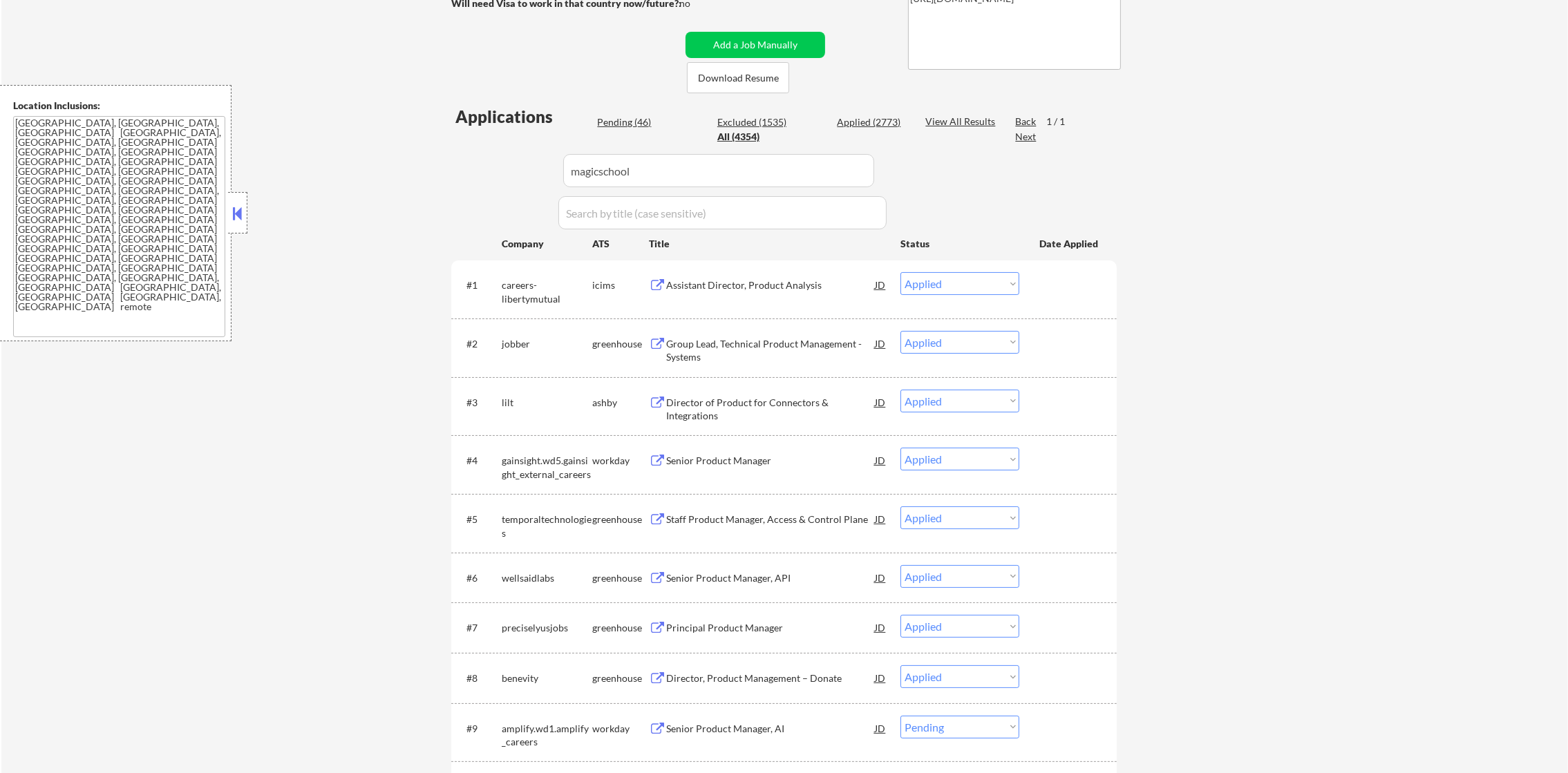
select select ""applied""
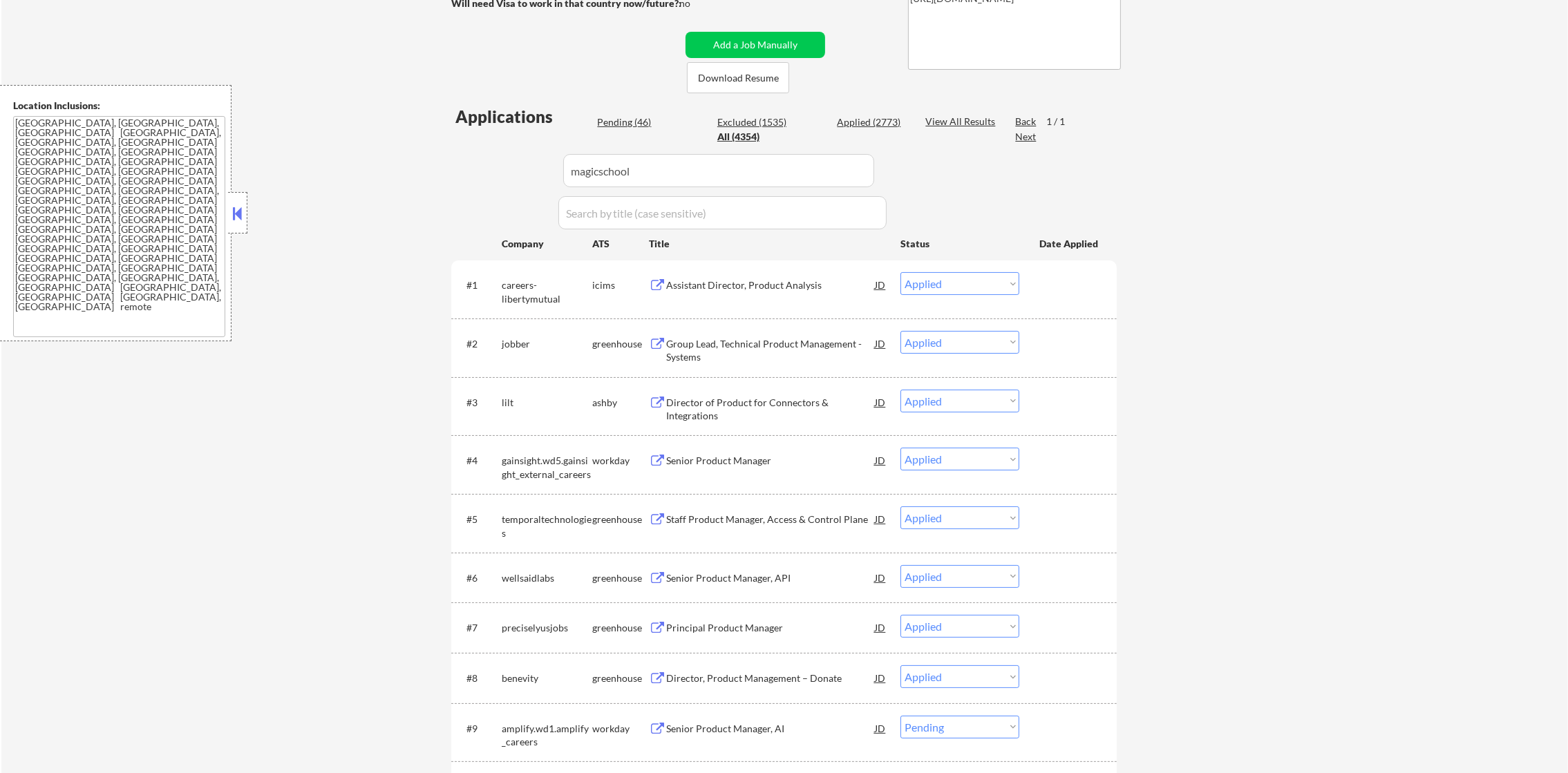
select select ""applied""
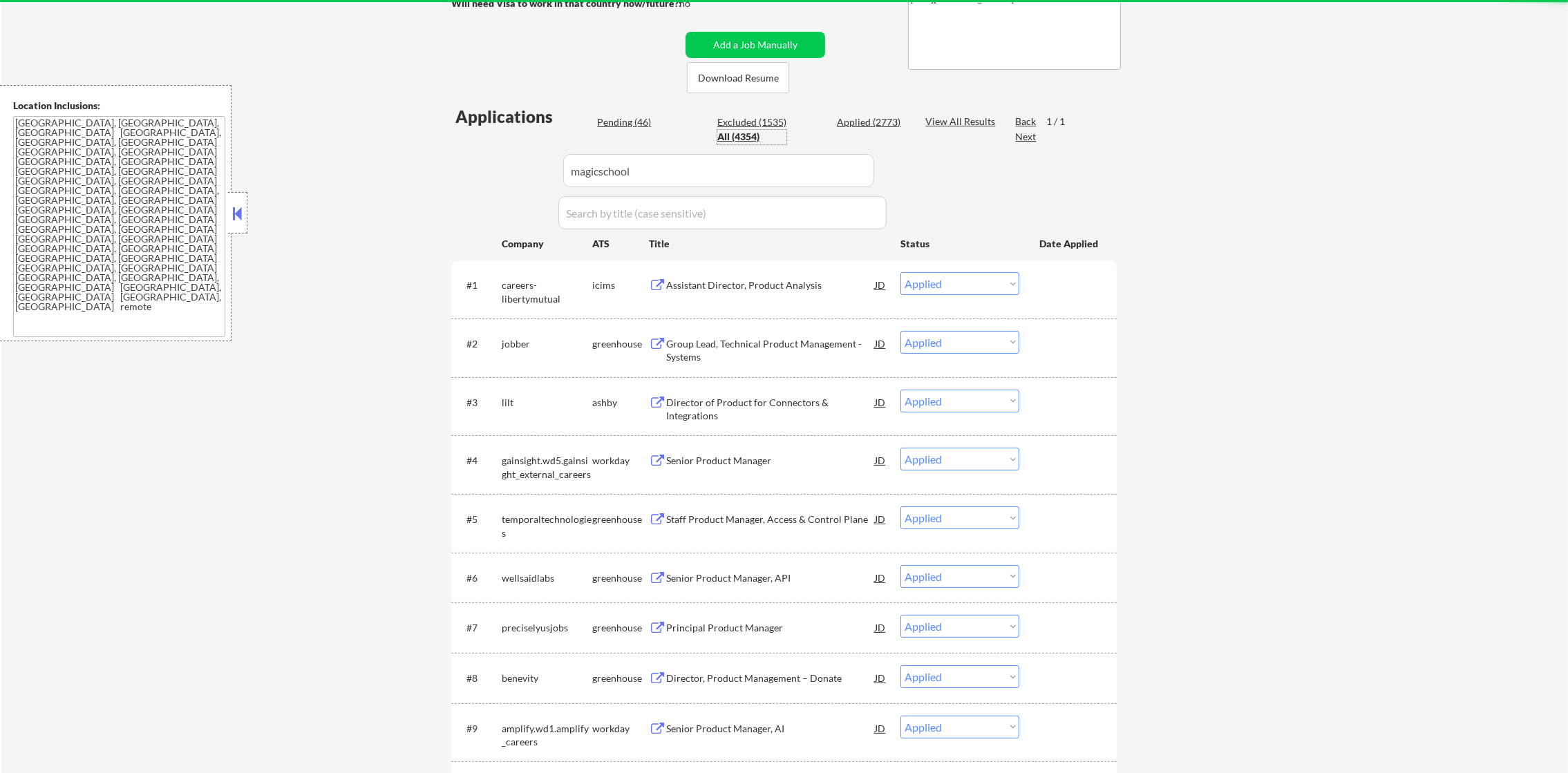
paste input "jobber"
type input "jobber"
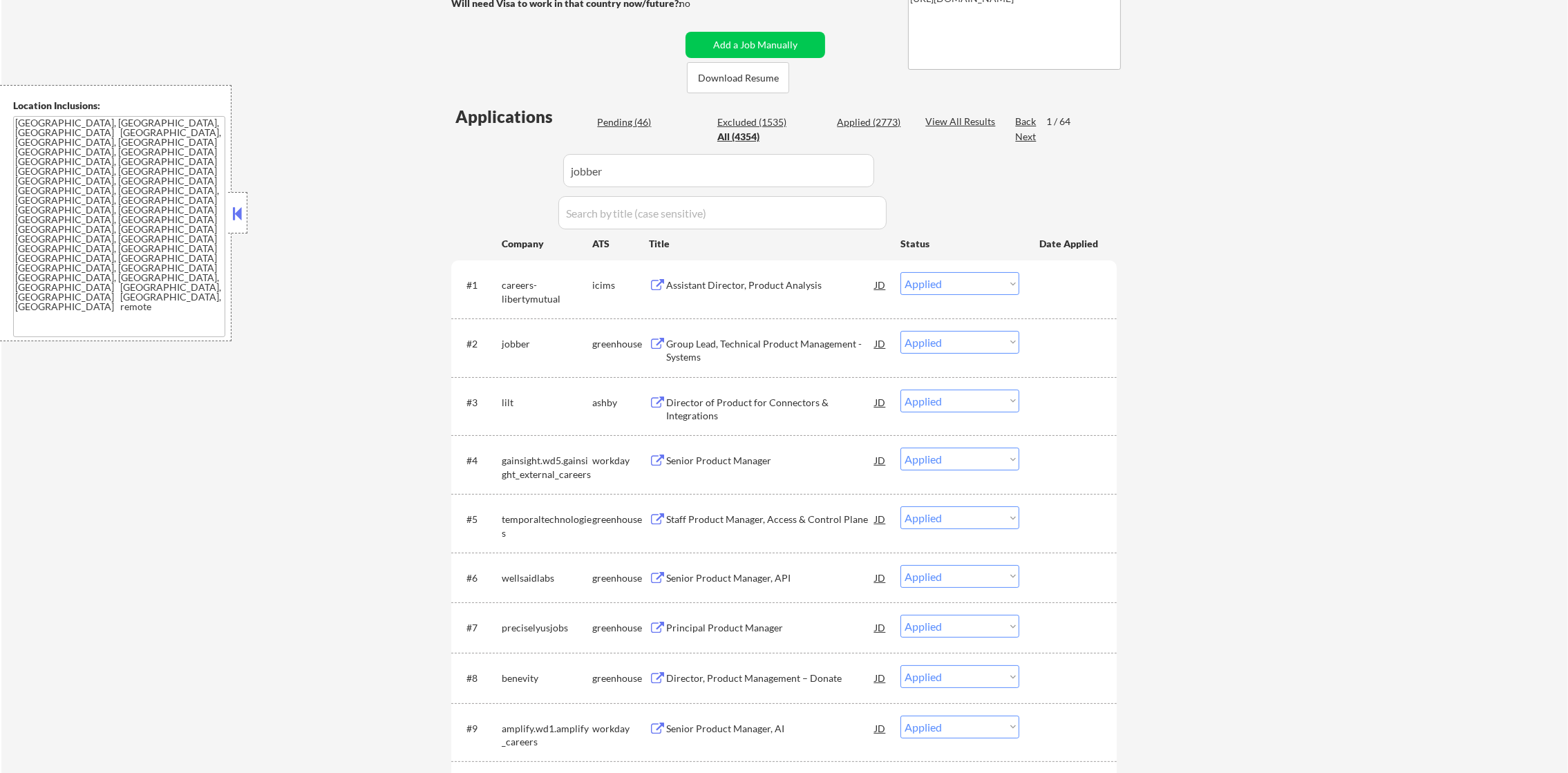
select select ""pending""
select select ""excluded""
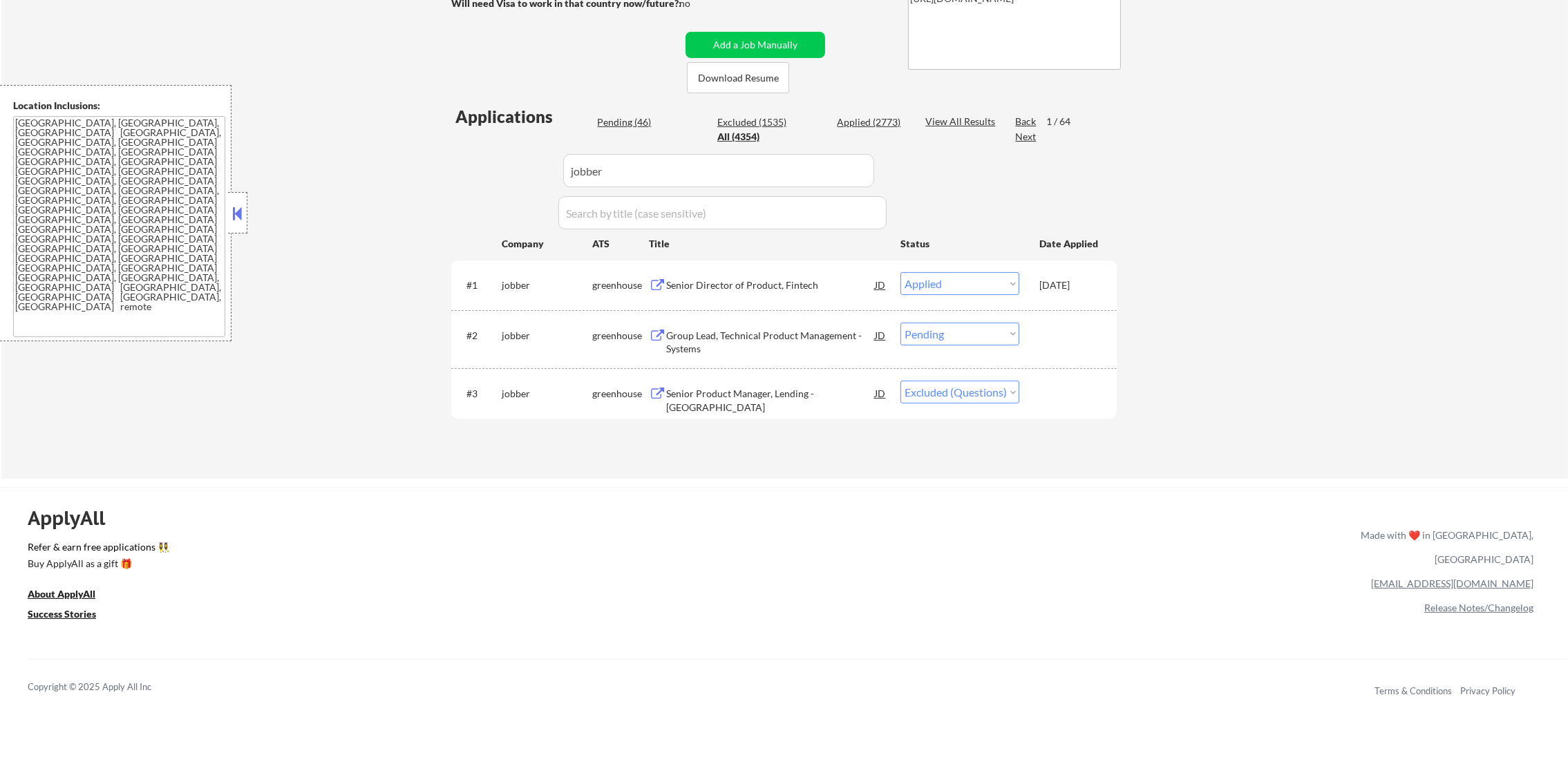
click at [765, 335] on div "Group Lead, Technical Product Management - Systems" at bounding box center [770, 343] width 209 height 27
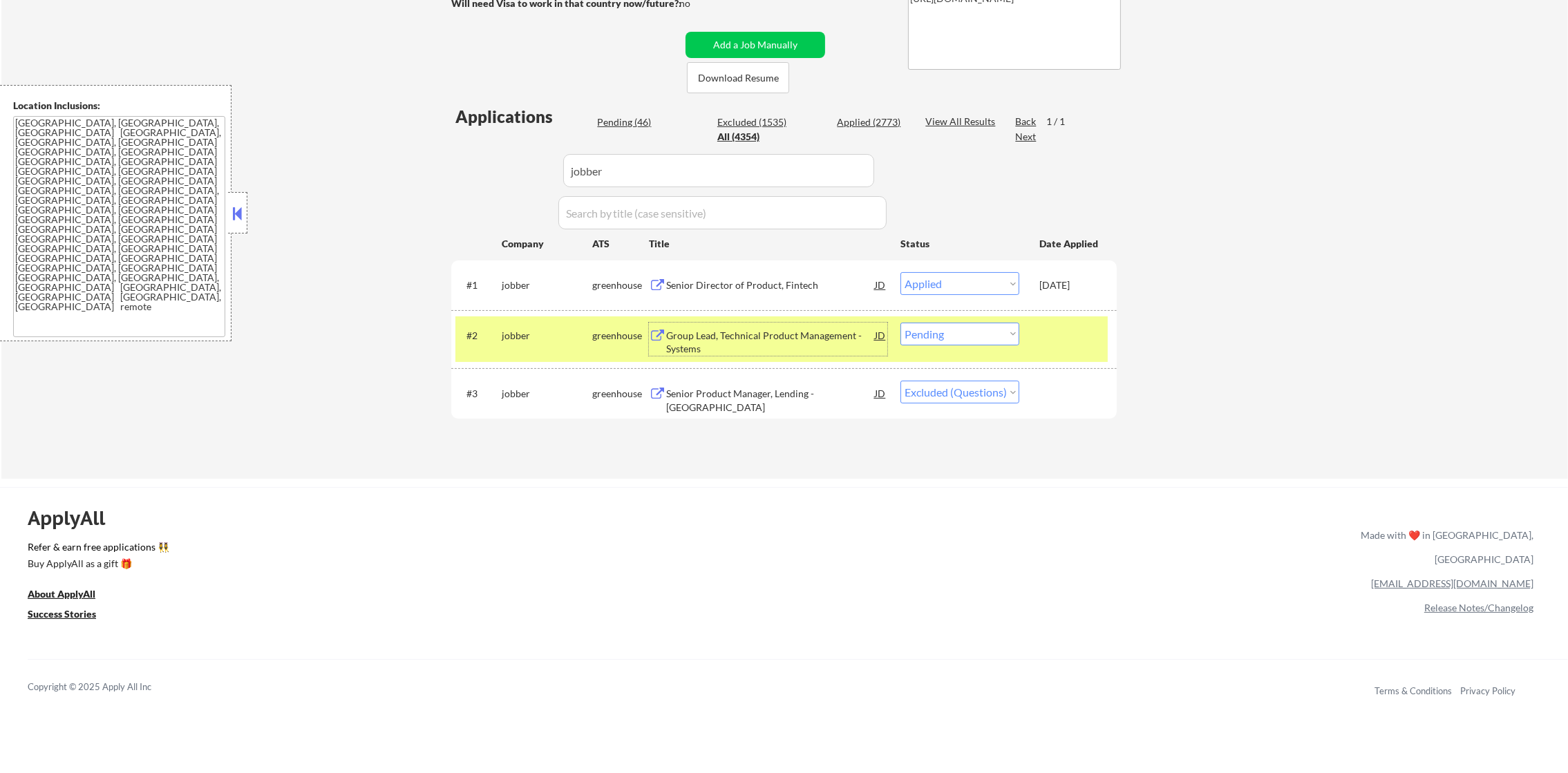
click at [541, 337] on div "jobber" at bounding box center [547, 336] width 91 height 14
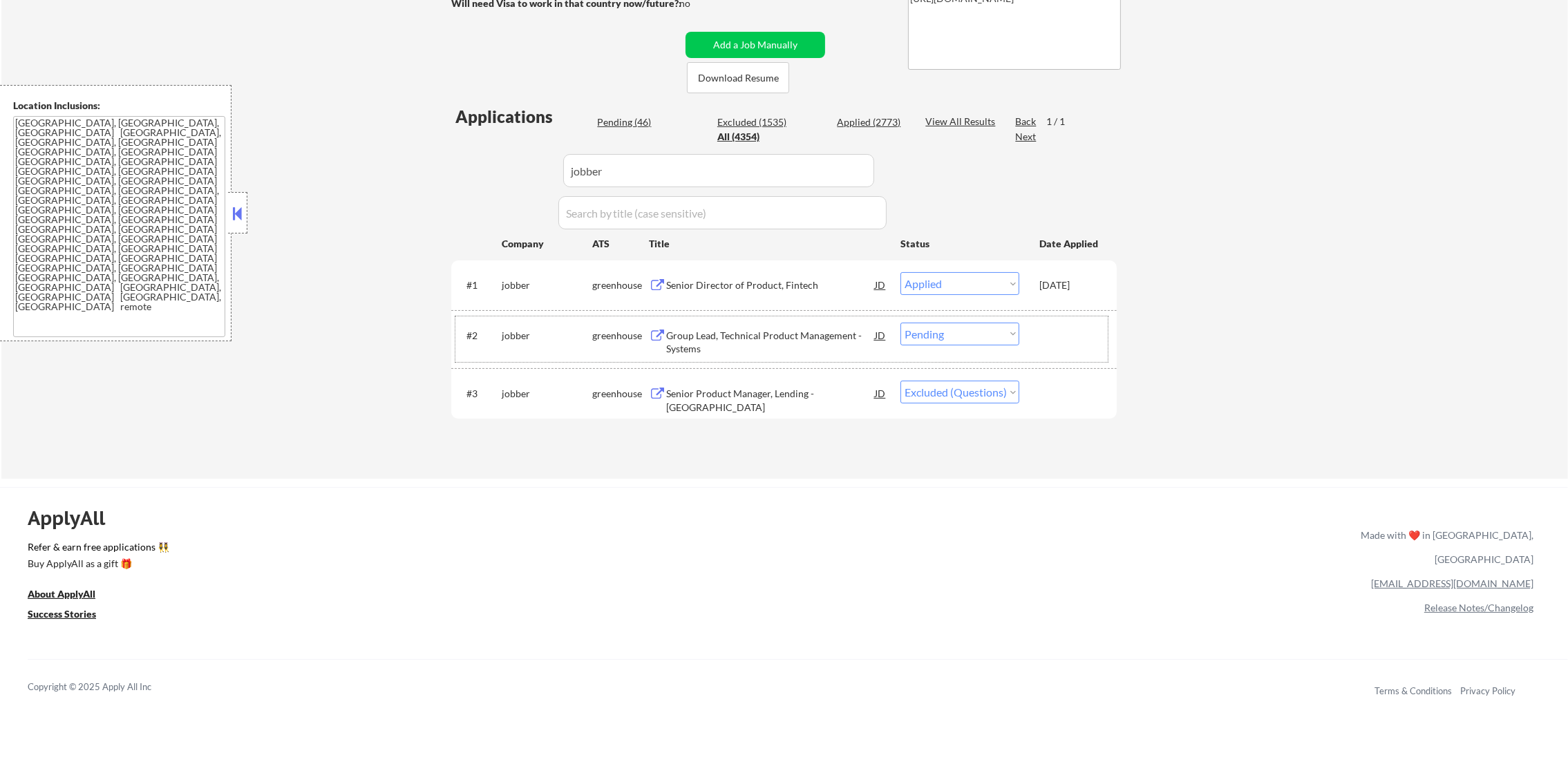
paste input "karat"
drag, startPoint x: 635, startPoint y: 174, endPoint x: 322, endPoint y: 170, distance: 313.0
click at [325, 170] on div "← Return to /applysquad Mailslurp Inbox Job Search Builder [PERSON_NAME] User E…" at bounding box center [785, 130] width 1566 height 699
type input "karat"
click at [322, 170] on div "← Return to /applysquad Mailslurp Inbox Job Search Builder [PERSON_NAME] User E…" at bounding box center [785, 130] width 1566 height 699
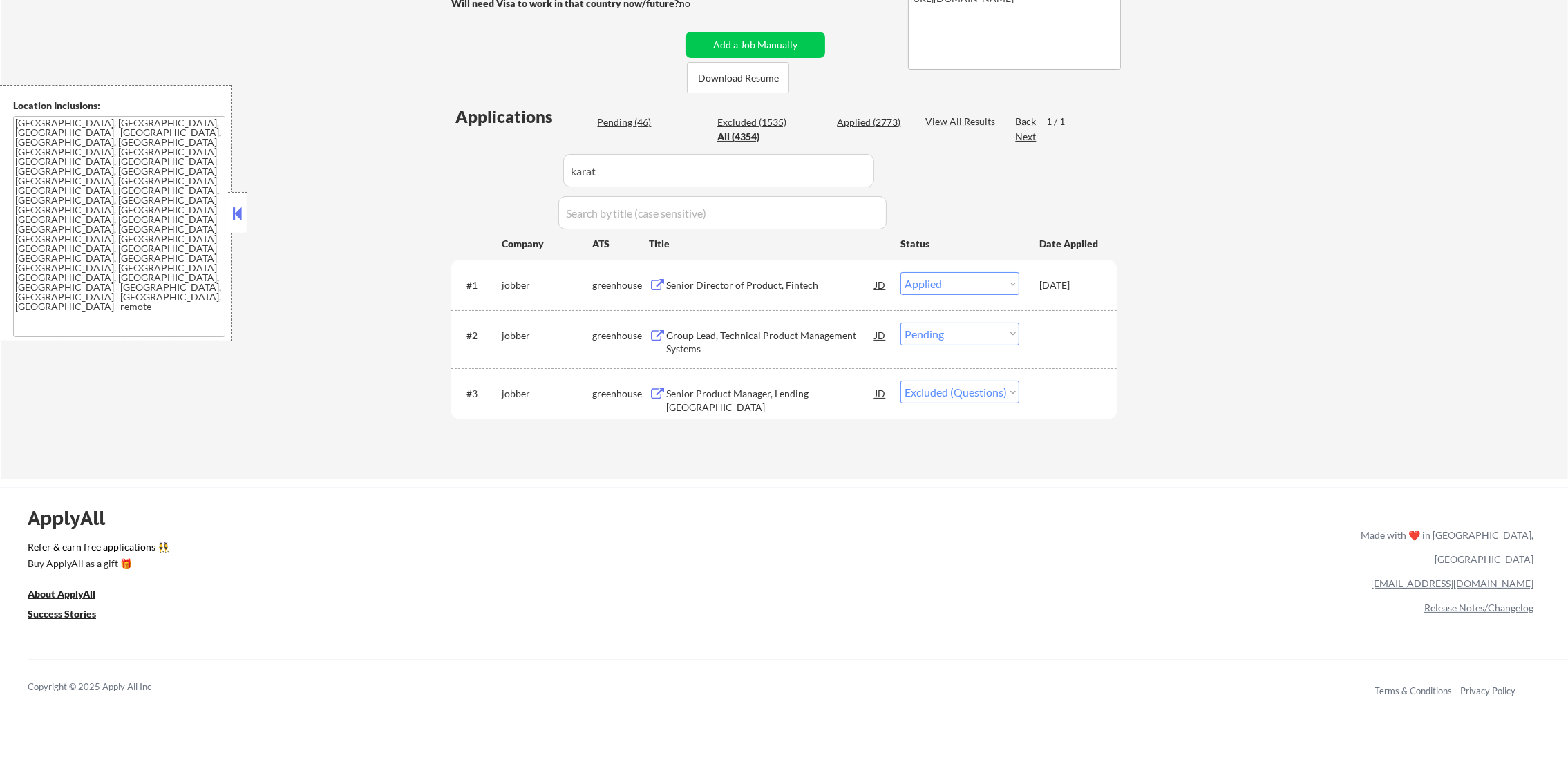
select select ""applied""
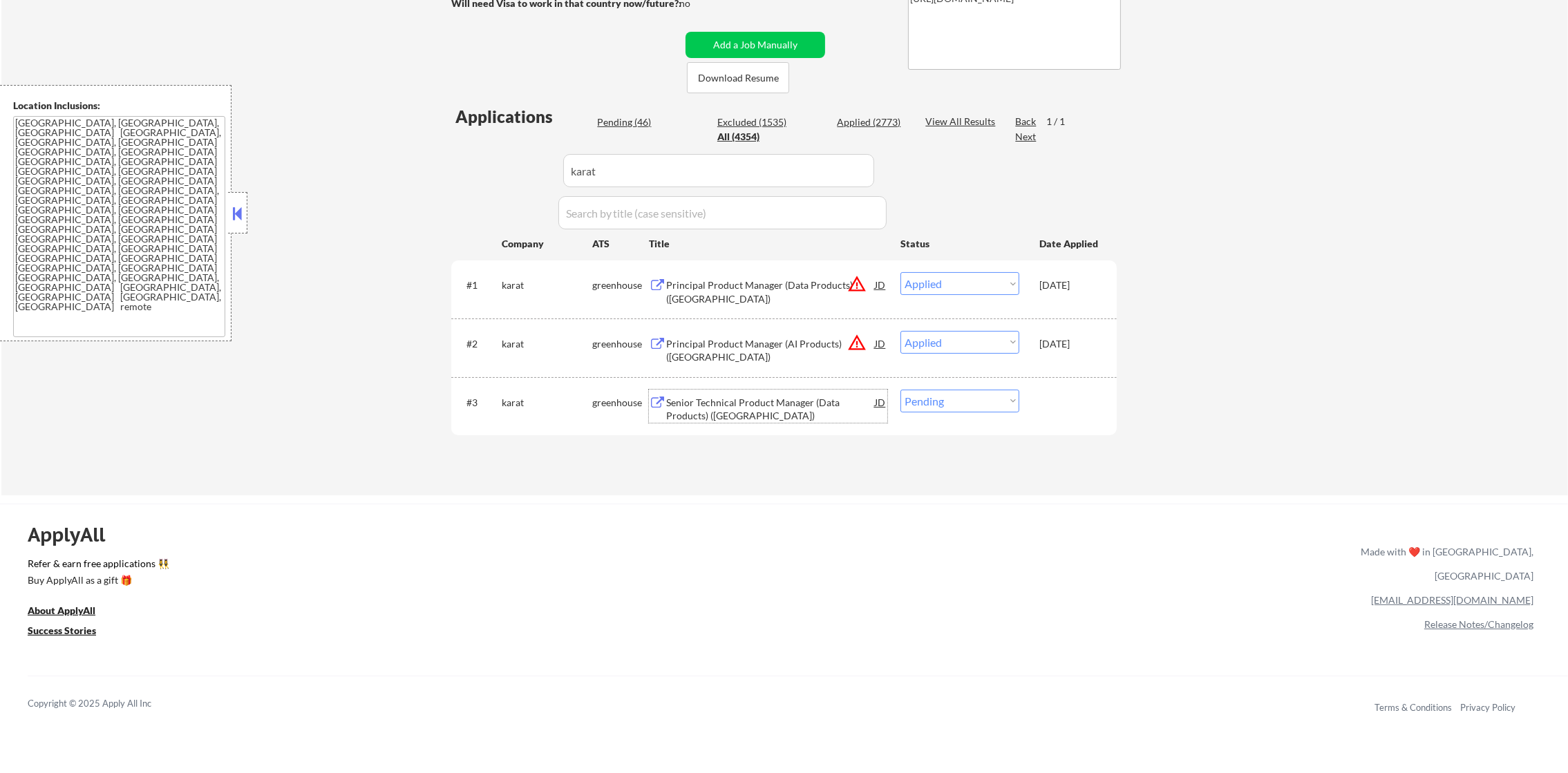
click at [775, 400] on div "Senior Technical Product Manager (Data Products) ([GEOGRAPHIC_DATA])" at bounding box center [770, 410] width 209 height 27
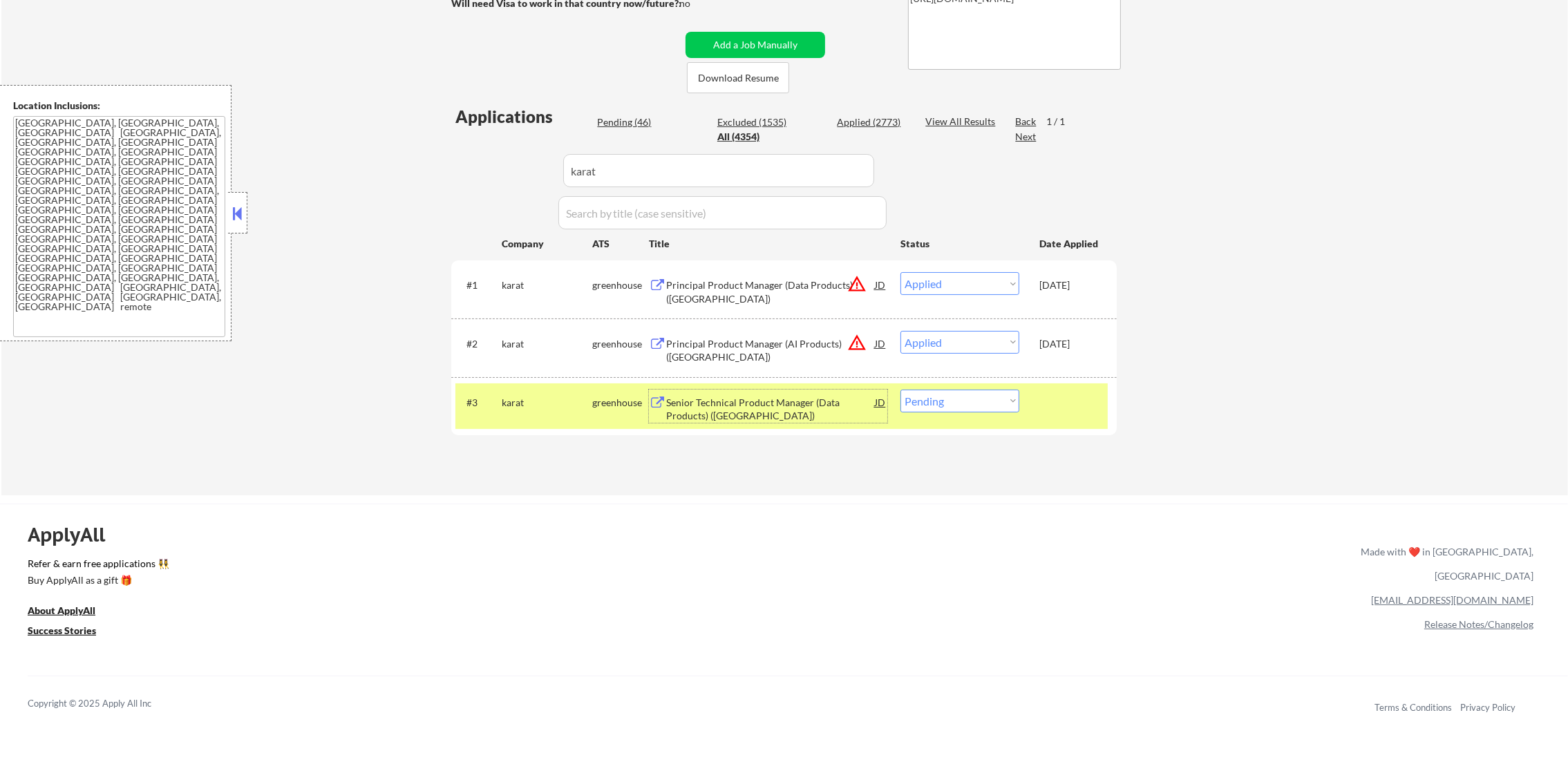
drag, startPoint x: 942, startPoint y: 395, endPoint x: 941, endPoint y: 414, distance: 19.0
click at [942, 395] on select "Choose an option... Pending Applied Excluded (Questions) Excluded (Expired) Exc…" at bounding box center [960, 400] width 119 height 23
select select ""applied""
click at [901, 389] on select "Choose an option... Pending Applied Excluded (Questions) Excluded (Expired) Exc…" at bounding box center [960, 400] width 119 height 23
click at [509, 413] on div "karat" at bounding box center [547, 401] width 91 height 25
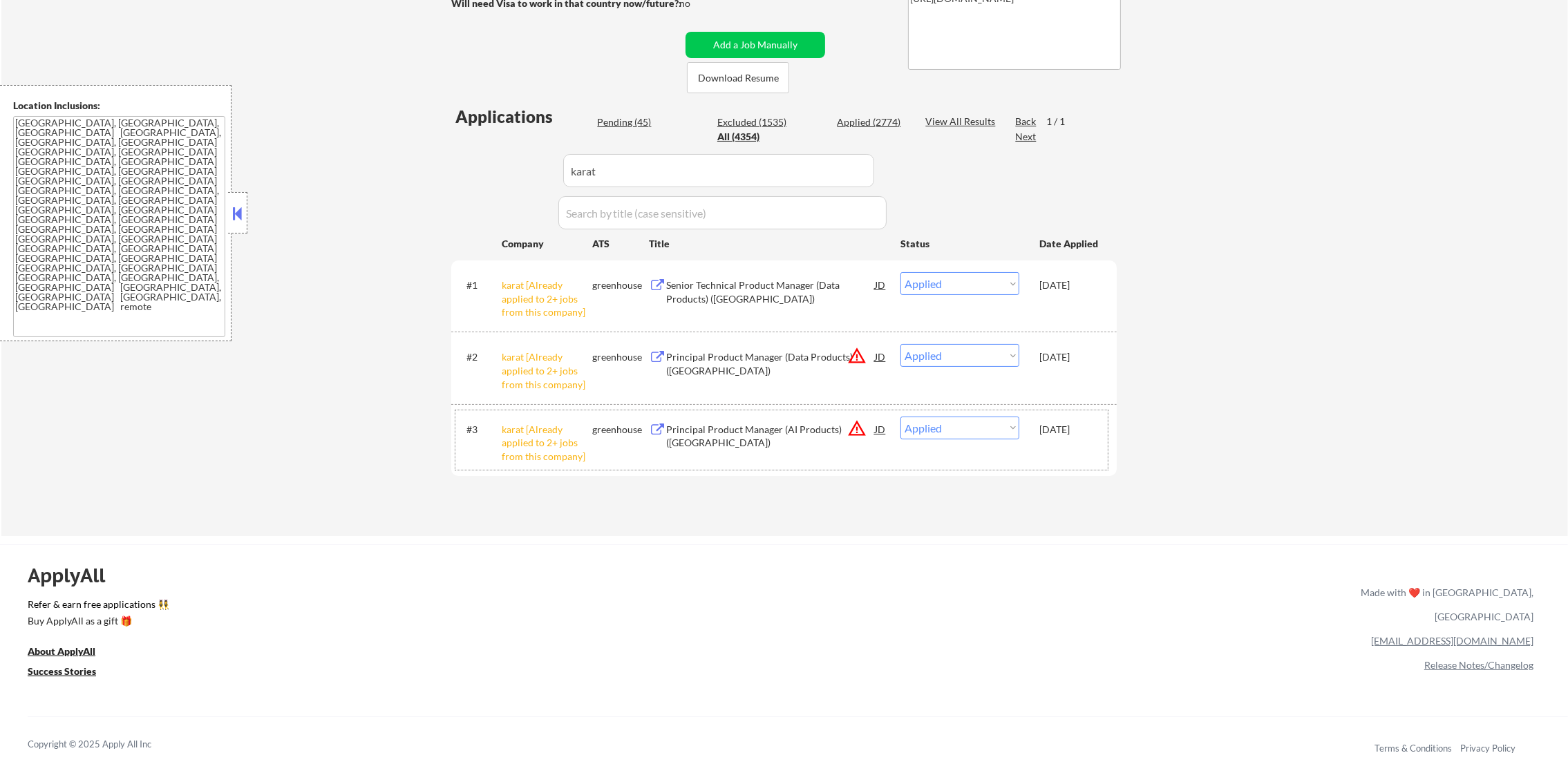
drag, startPoint x: 623, startPoint y: 155, endPoint x: 424, endPoint y: 149, distance: 199.1
click at [432, 150] on div "← Return to /applysquad Mailslurp Inbox Job Search Builder [PERSON_NAME] User E…" at bounding box center [785, 158] width 1566 height 757
paste input "shiftkey"
type input "shiftkey"
click at [395, 145] on div "← Return to /applysquad Mailslurp Inbox Job Search Builder [PERSON_NAME] User E…" at bounding box center [785, 158] width 1566 height 757
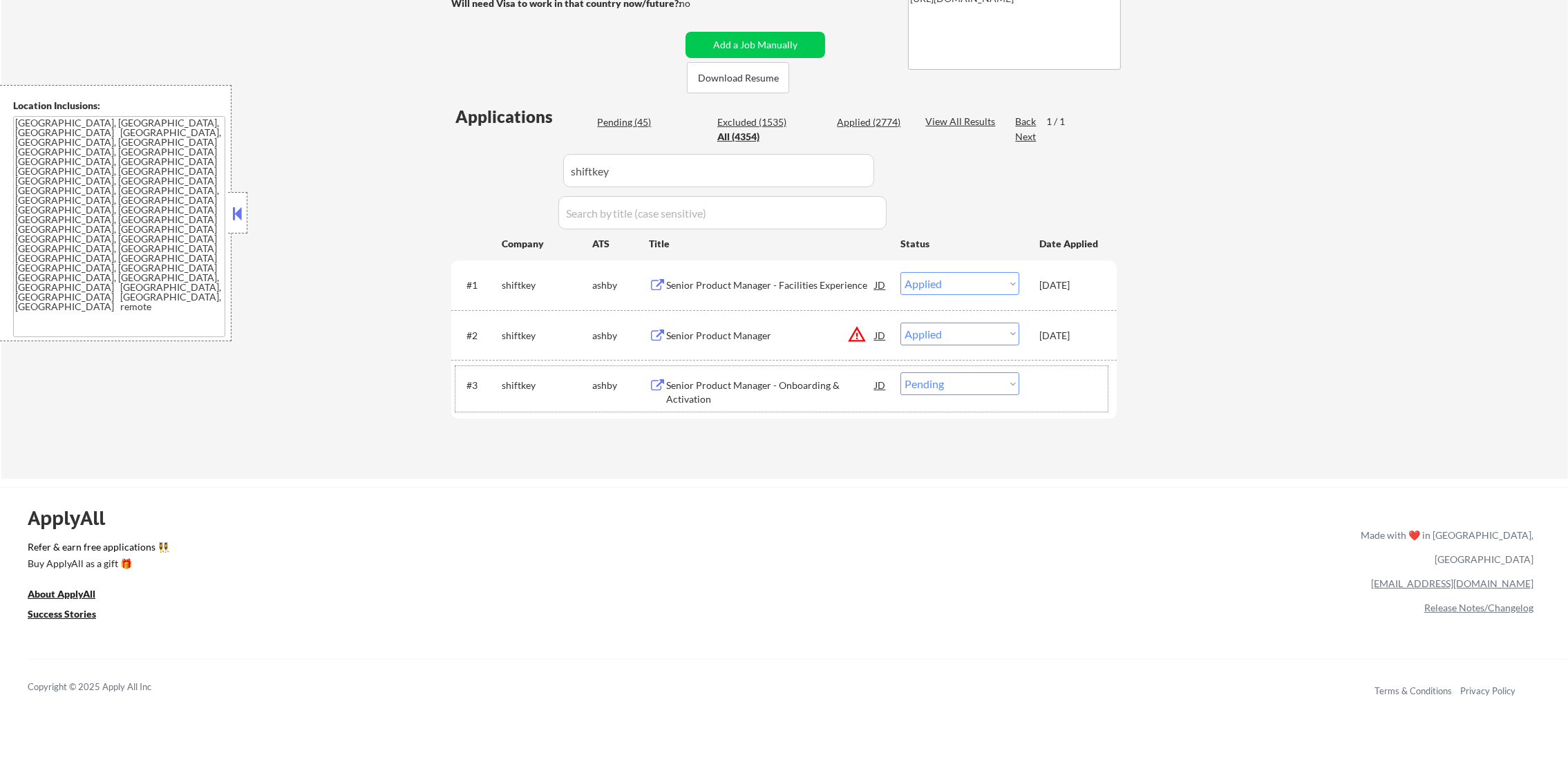
click at [773, 370] on div "#3 shiftkey [PERSON_NAME] Senior Product Manager - Onboarding & Activation JD w…" at bounding box center [781, 389] width 653 height 46
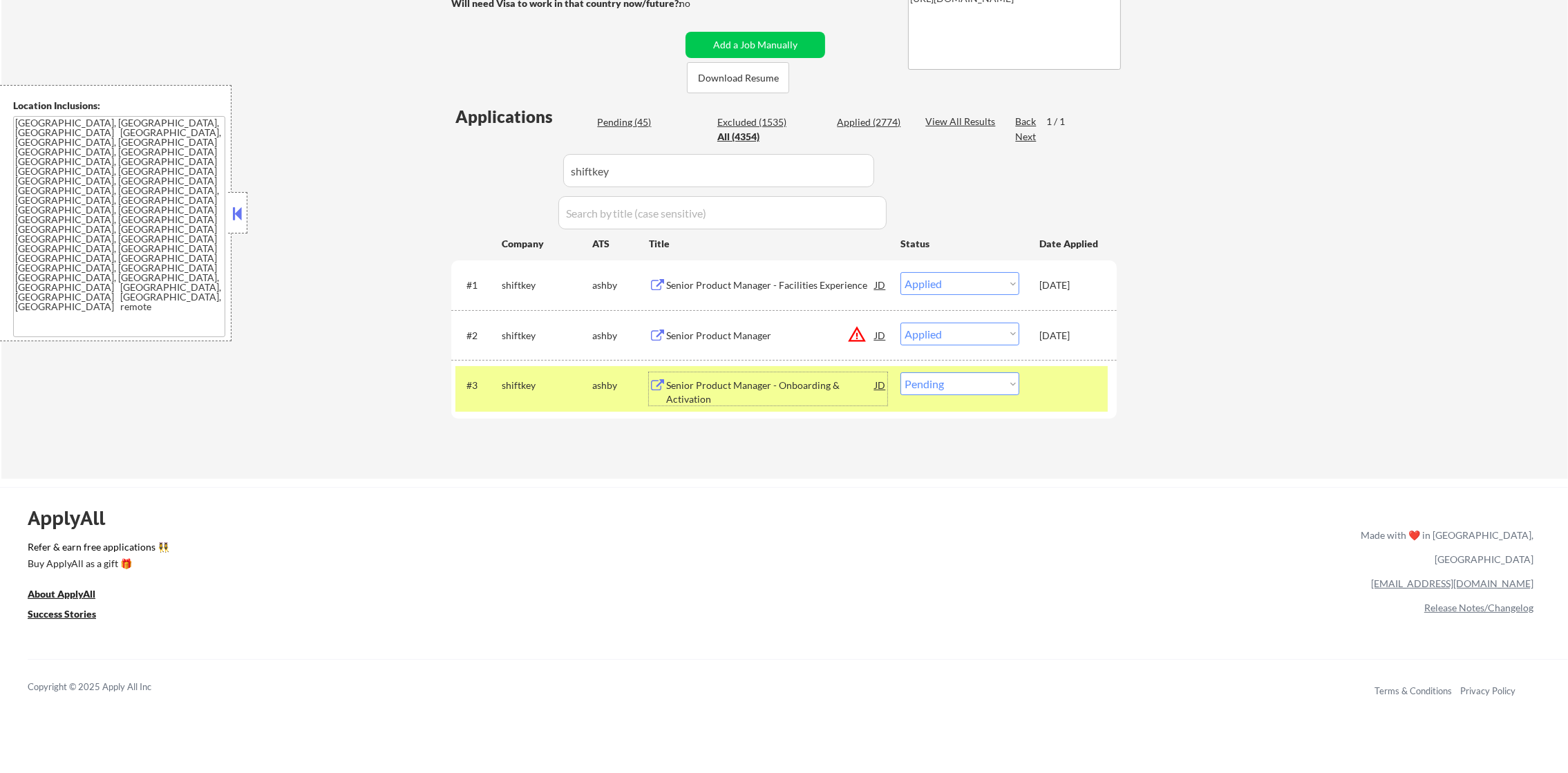
click at [769, 381] on div "Senior Product Manager - Onboarding & Activation" at bounding box center [770, 392] width 209 height 27
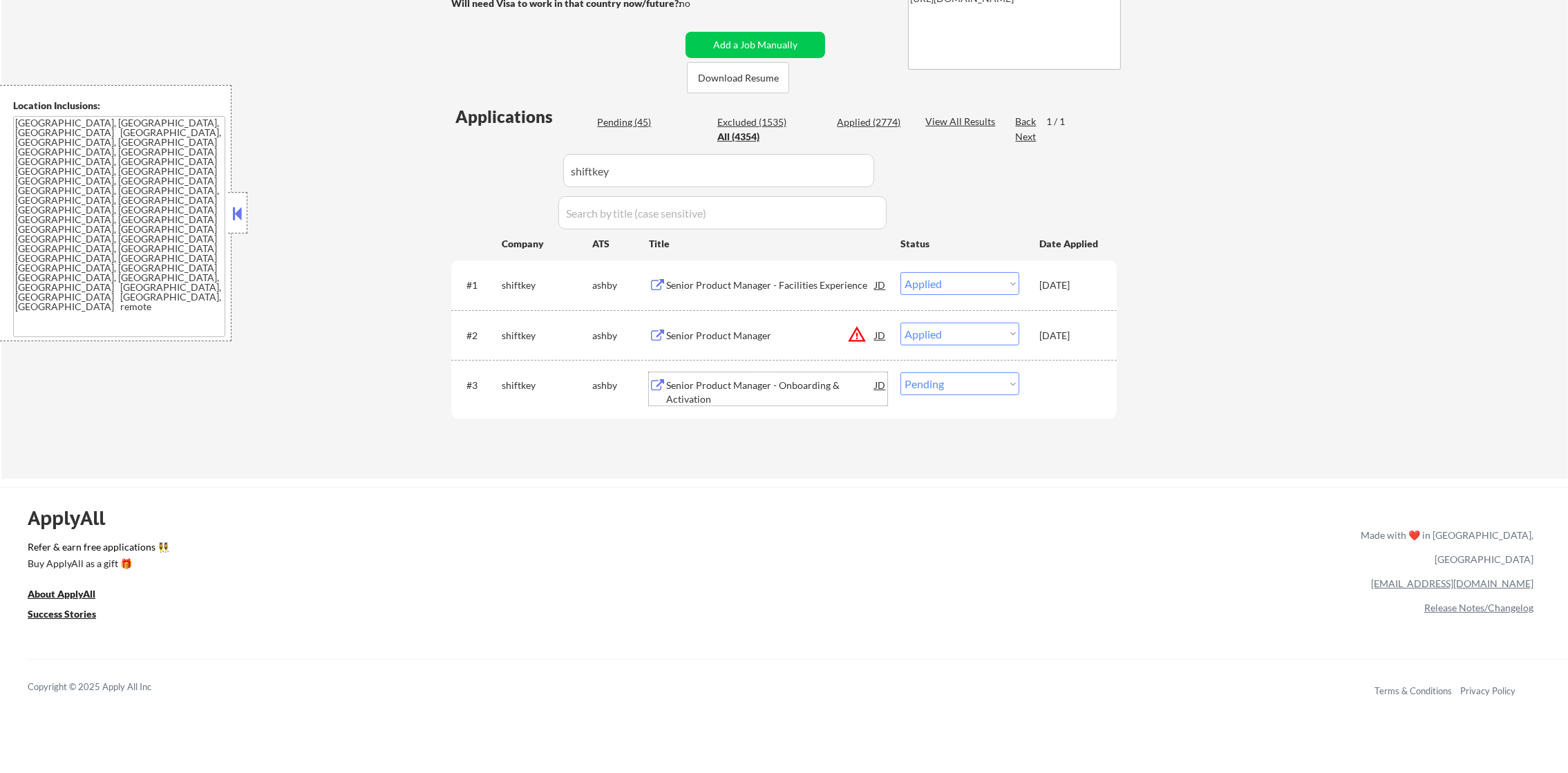
click at [950, 394] on select "Choose an option... Pending Applied Excluded (Questions) Excluded (Expired) Exc…" at bounding box center [960, 384] width 119 height 23
select select ""excluded__blocklist_""
click at [901, 373] on select "Choose an option... Pending Applied Excluded (Questions) Excluded (Expired) Exc…" at bounding box center [960, 384] width 119 height 23
paste input "oneapp"
drag, startPoint x: 631, startPoint y: 158, endPoint x: 475, endPoint y: 162, distance: 156.1
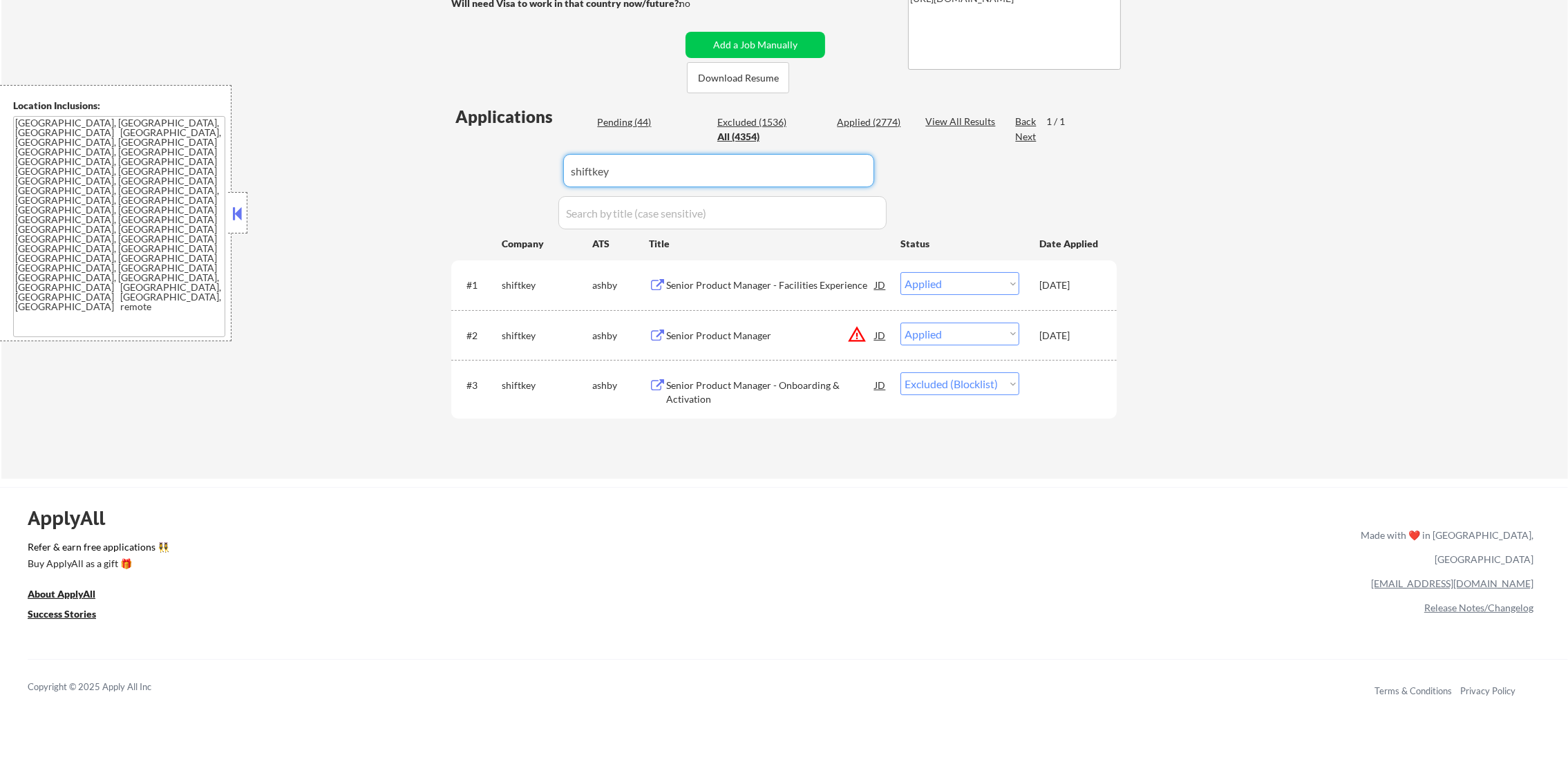
click at [478, 162] on div "Applications Pending (44) Excluded (1536) Applied (2774) All (4354) View All Re…" at bounding box center [784, 279] width 665 height 347
type input "oneapp"
click at [475, 162] on div "Applications Pending (44) Excluded (1536) Applied (2774) All (4354) View All Re…" at bounding box center [784, 279] width 665 height 347
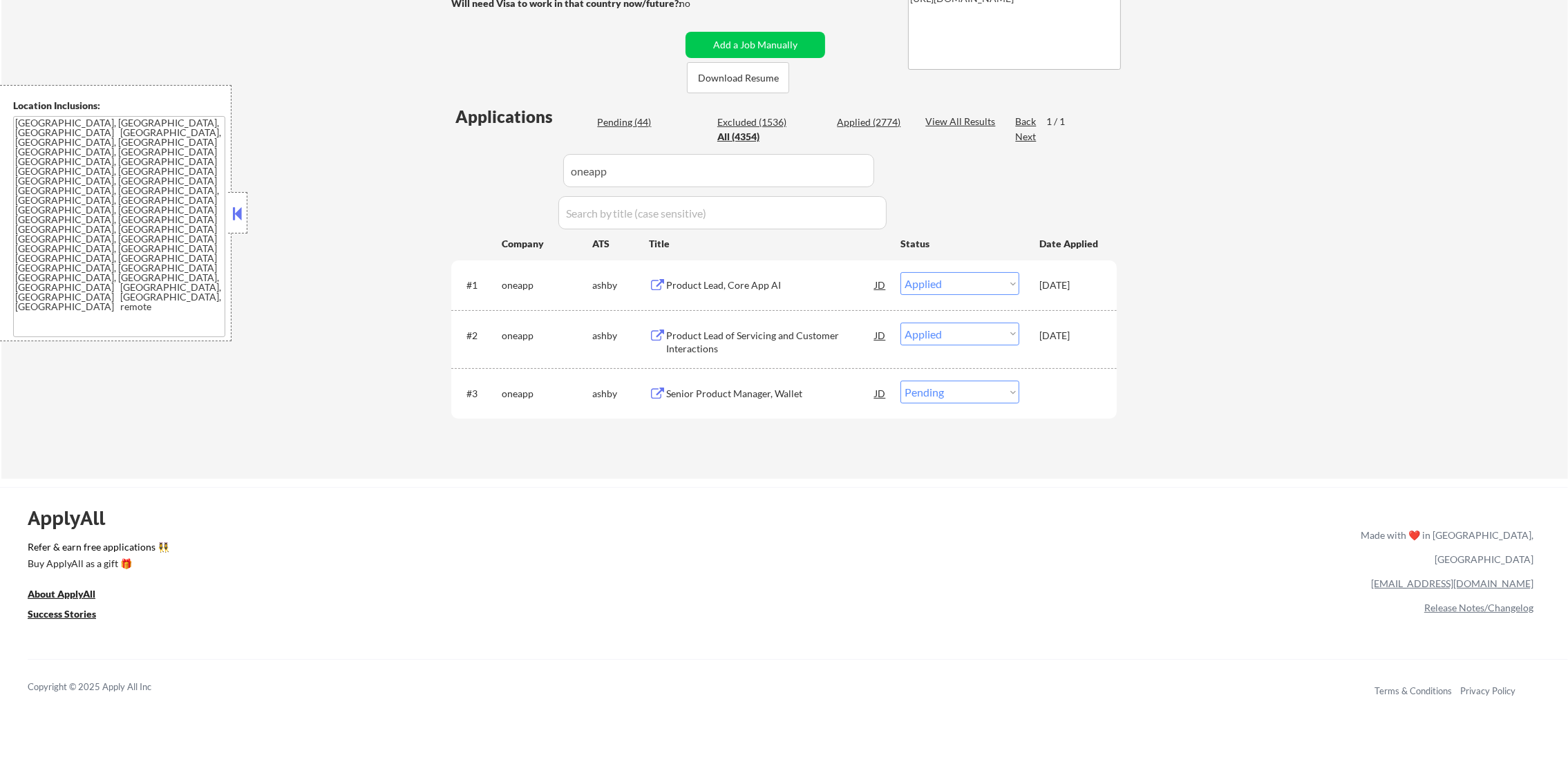
click at [808, 393] on div "Senior Product Manager, Wallet" at bounding box center [770, 394] width 209 height 14
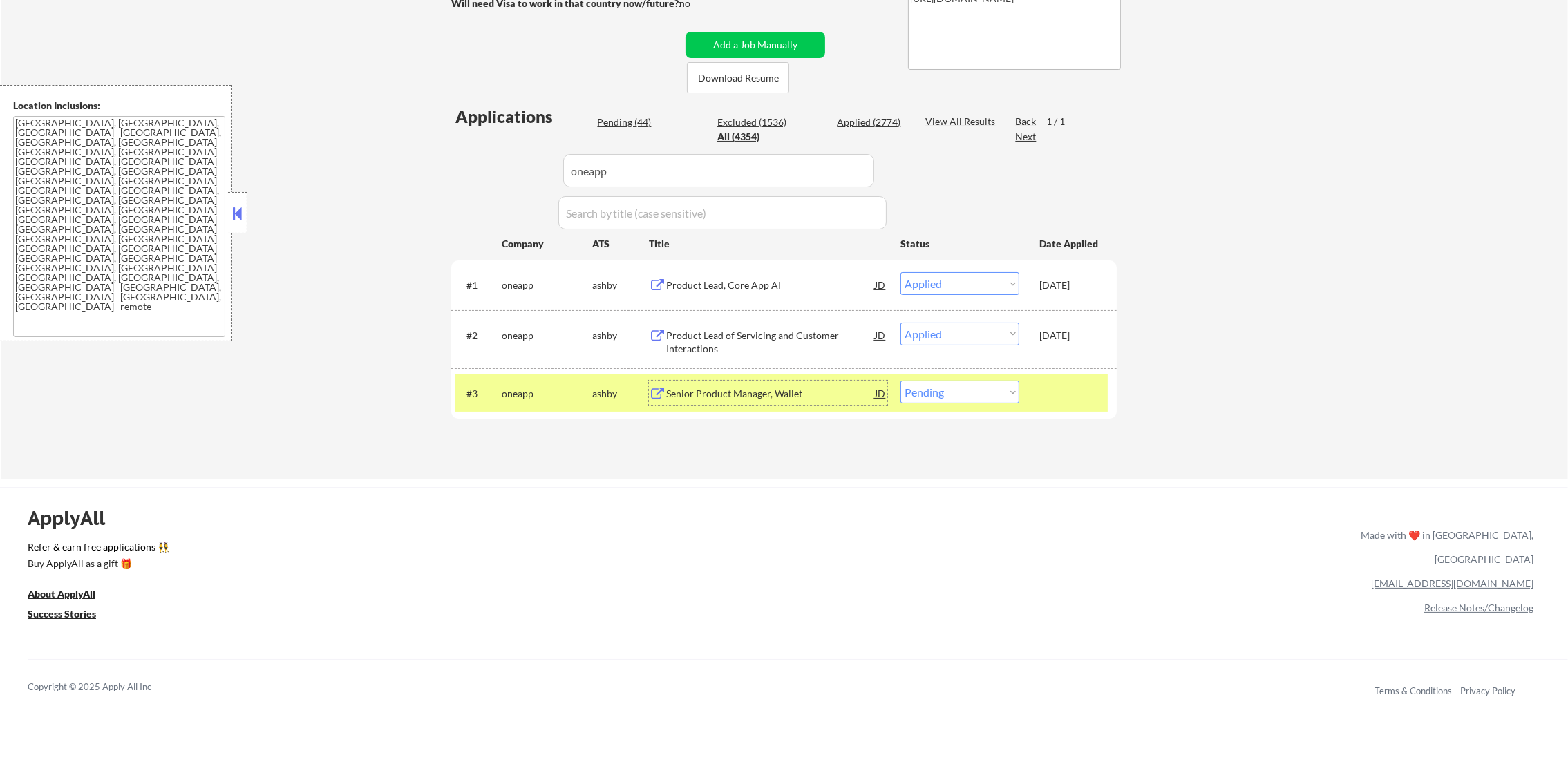
click at [942, 378] on div "#3 oneapp [PERSON_NAME] Senior Product Manager, Wallet JD warning_amber Choose …" at bounding box center [781, 393] width 653 height 37
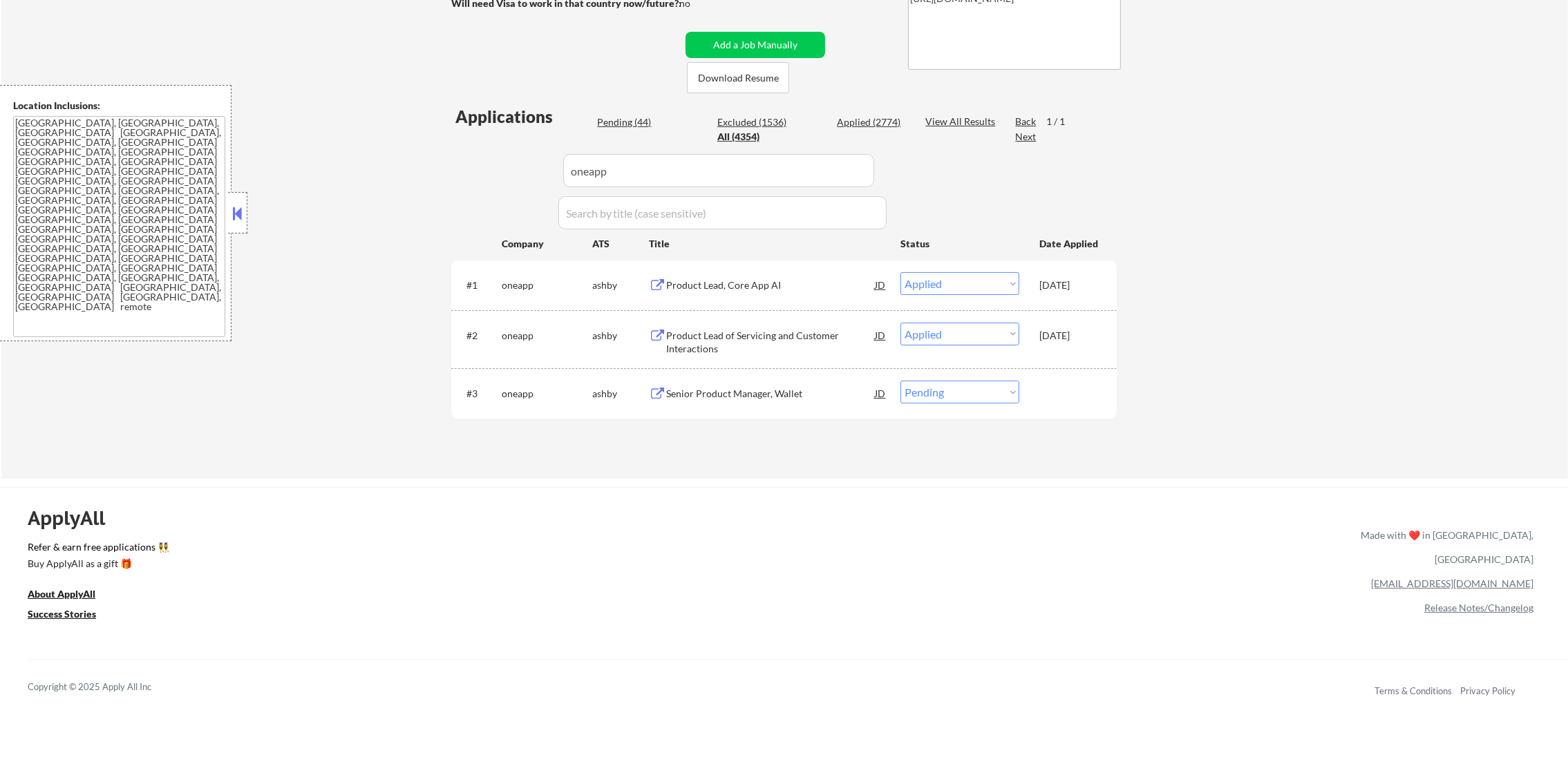
click at [941, 393] on select "Choose an option... Pending Applied Excluded (Questions) Excluded (Expired) Exc…" at bounding box center [960, 392] width 119 height 23
select select ""excluded__bad_match_""
click at [901, 381] on select "Choose an option... Pending Applied Excluded (Questions) Excluded (Expired) Exc…" at bounding box center [960, 392] width 119 height 23
drag, startPoint x: 608, startPoint y: 169, endPoint x: 462, endPoint y: 166, distance: 146.0
click at [476, 166] on div "Applications Pending (44) Excluded (1536) Applied (2774) All (4354) View All Re…" at bounding box center [784, 279] width 665 height 347
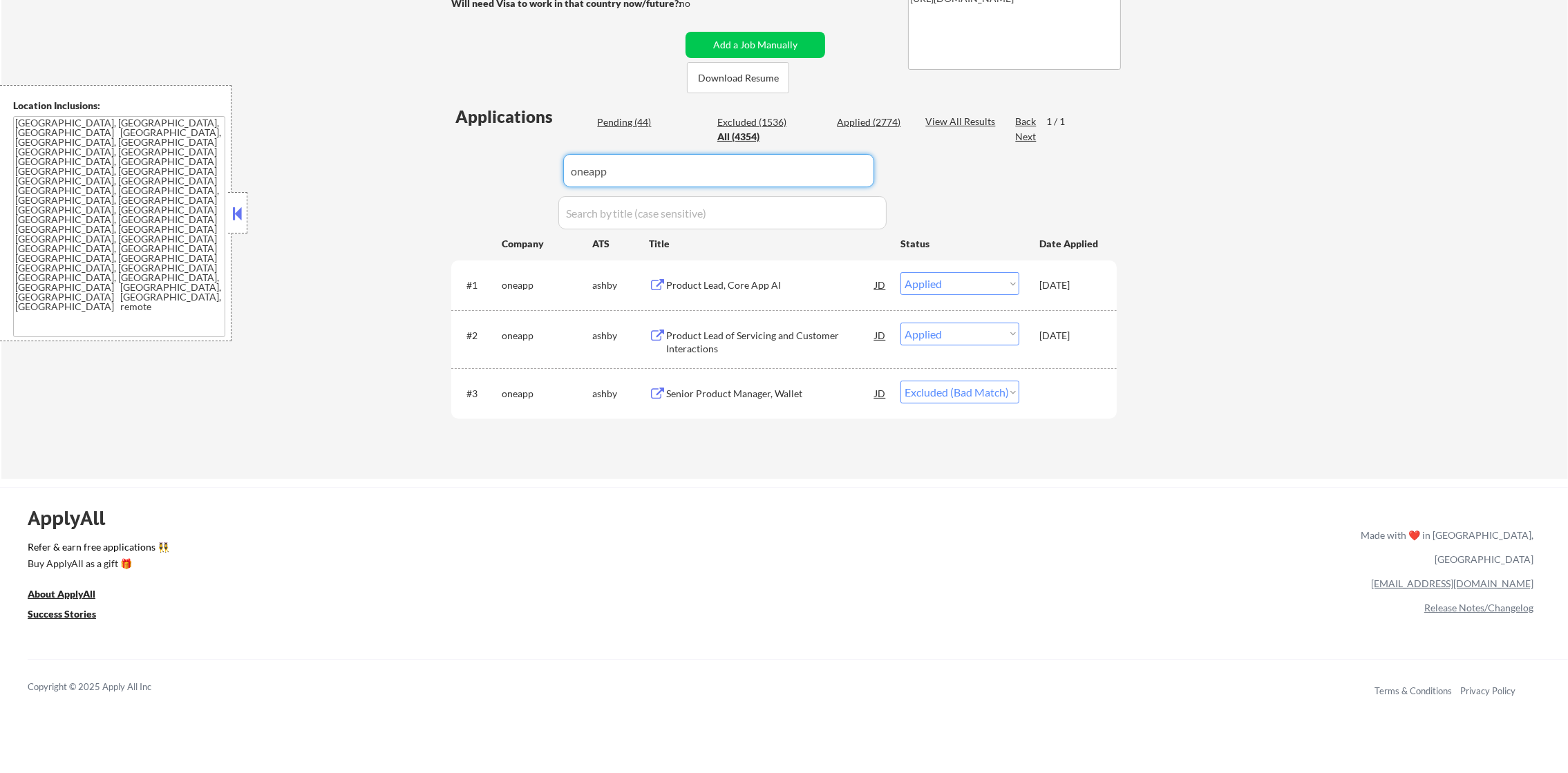
paste input "garnerhealth"
type input "garnerhealth"
click at [451, 166] on div "Applications Pending (44) Excluded (1536) Applied (2774) All (4354) View All Re…" at bounding box center [784, 279] width 665 height 347
select select ""applied""
select select ""pending""
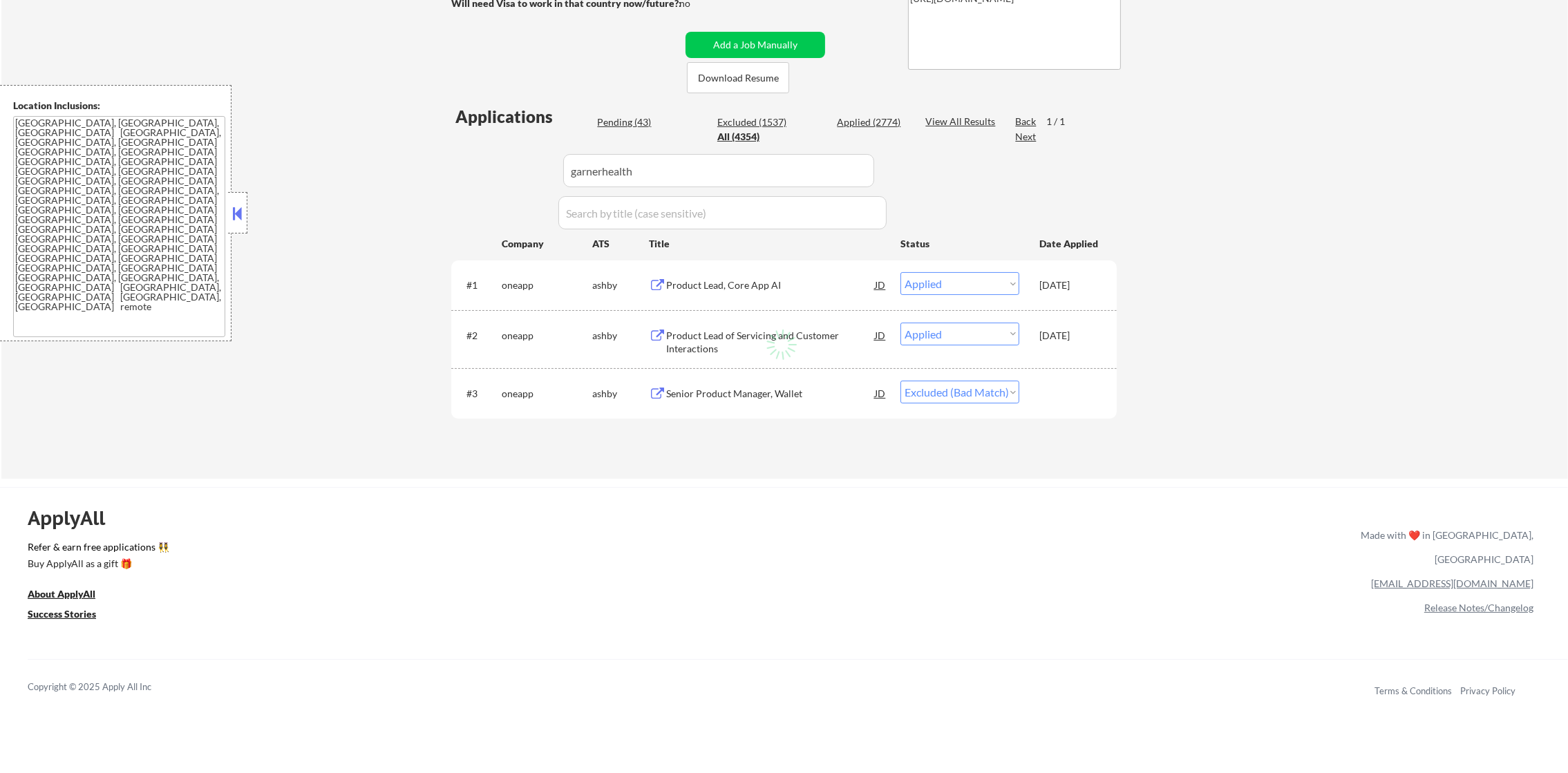
select select ""excluded__salary_""
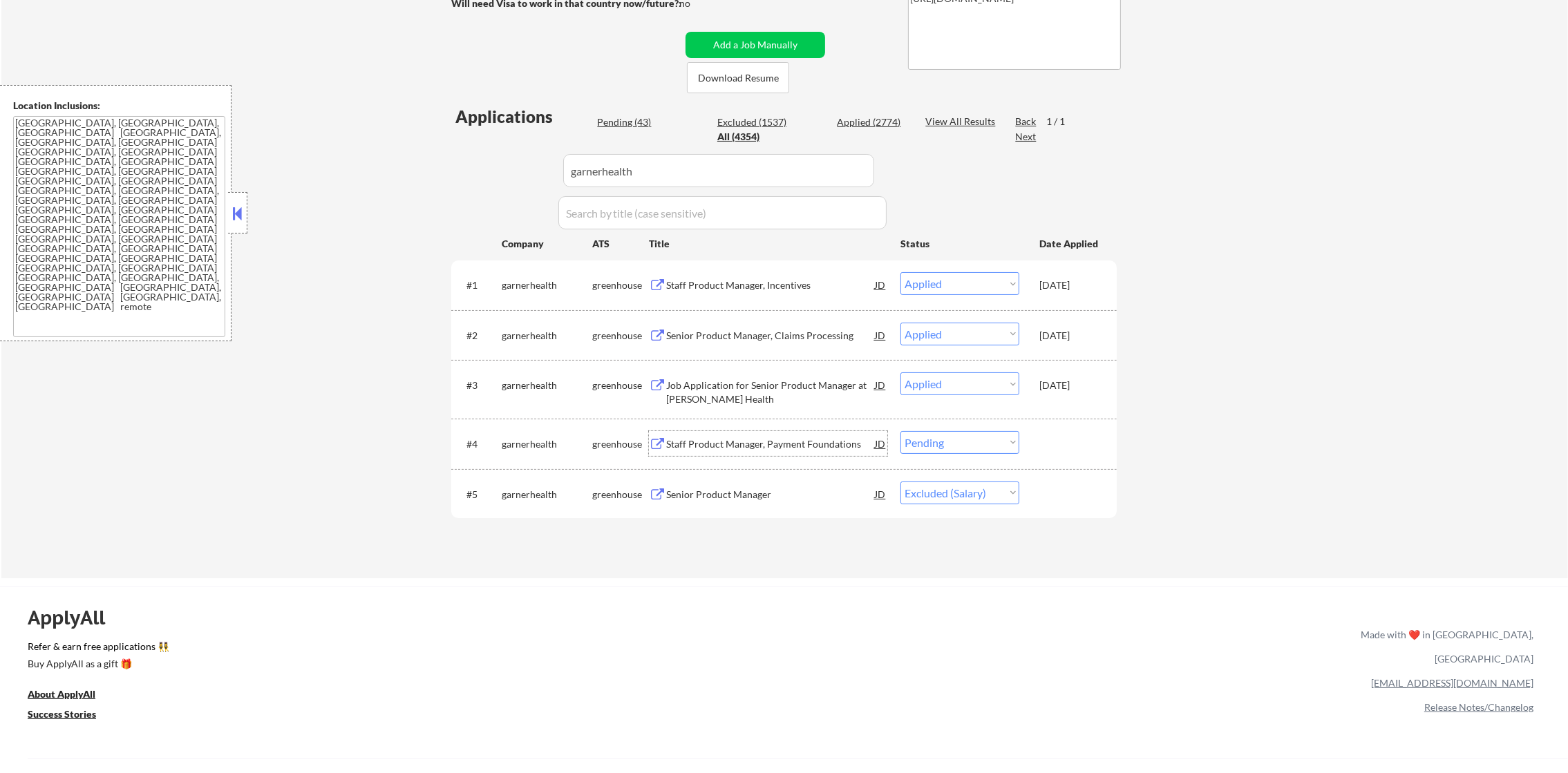
click at [799, 443] on div "Staff Product Manager, Payment Foundations" at bounding box center [770, 444] width 209 height 14
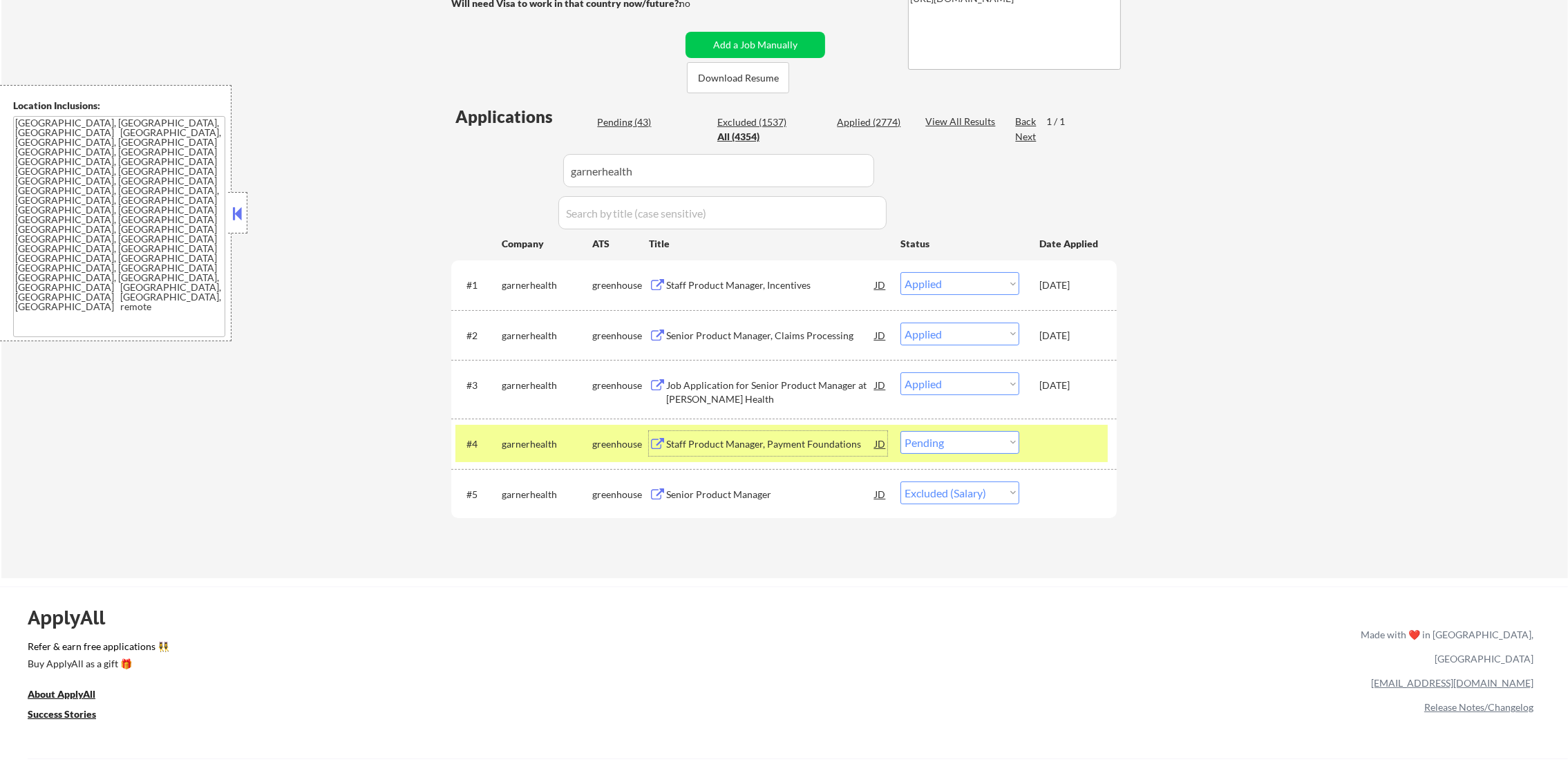
click at [963, 440] on select "Choose an option... Pending Applied Excluded (Questions) Excluded (Expired) Exc…" at bounding box center [960, 442] width 119 height 23
select select ""excluded__other_""
click at [901, 431] on select "Choose an option... Pending Applied Excluded (Questions) Excluded (Expired) Exc…" at bounding box center [960, 442] width 119 height 23
click at [541, 428] on div "#4 garnerhealth greenhouse Staff Product Manager, Payment Foundations JD Choose…" at bounding box center [781, 444] width 653 height 37
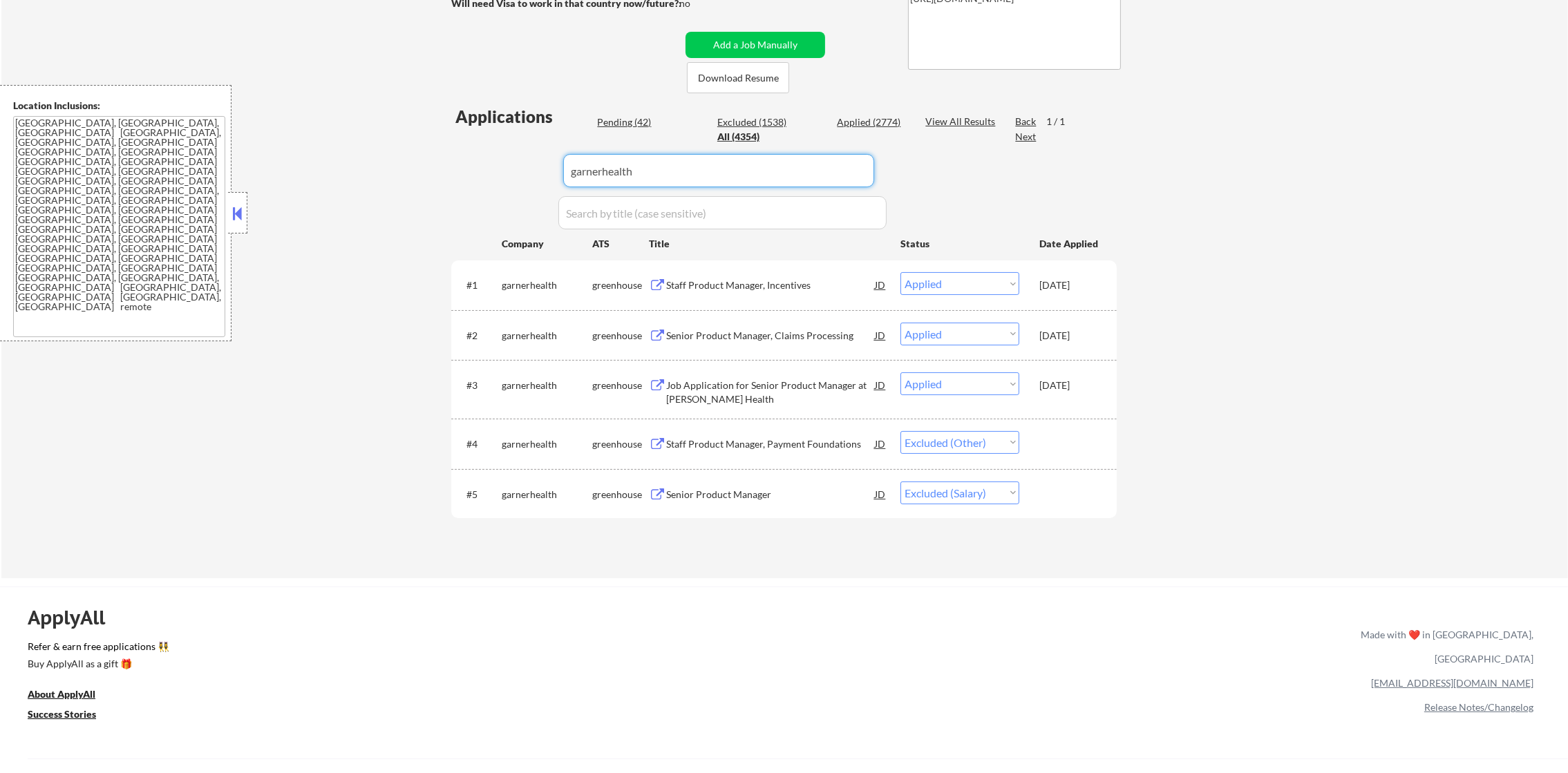
drag, startPoint x: 649, startPoint y: 169, endPoint x: 461, endPoint y: 168, distance: 188.0
click at [461, 168] on div "Applications Pending (42) Excluded (1538) Applied (2774) All (4354) View All Re…" at bounding box center [784, 329] width 665 height 447
paste input "twilio"
type input "twilio"
click at [455, 168] on div "Applications Pending (42) Excluded (1538) Applied (2774) All (4354) View All Re…" at bounding box center [784, 329] width 665 height 447
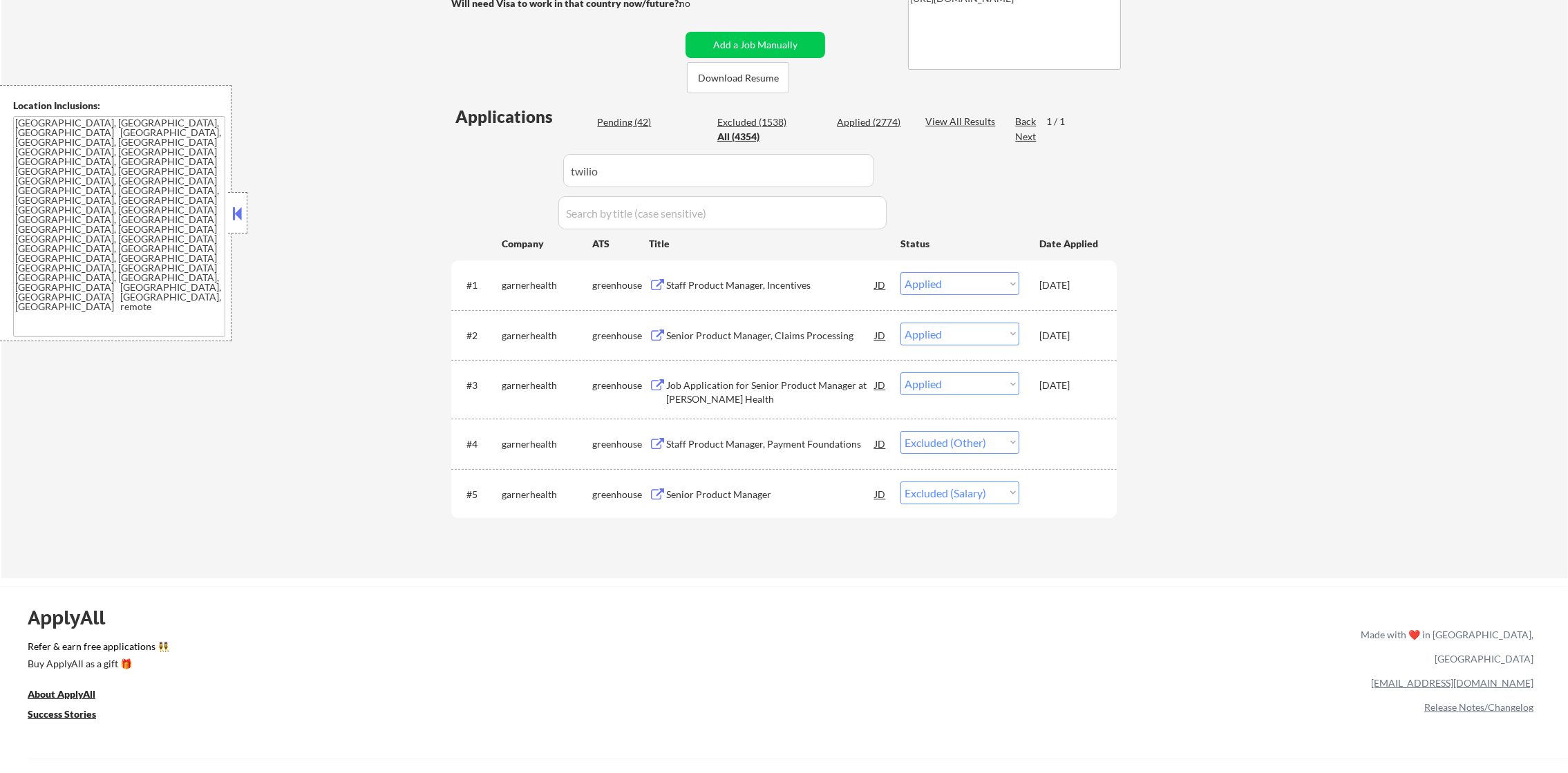
select select ""applied""
select select ""excluded__other_""
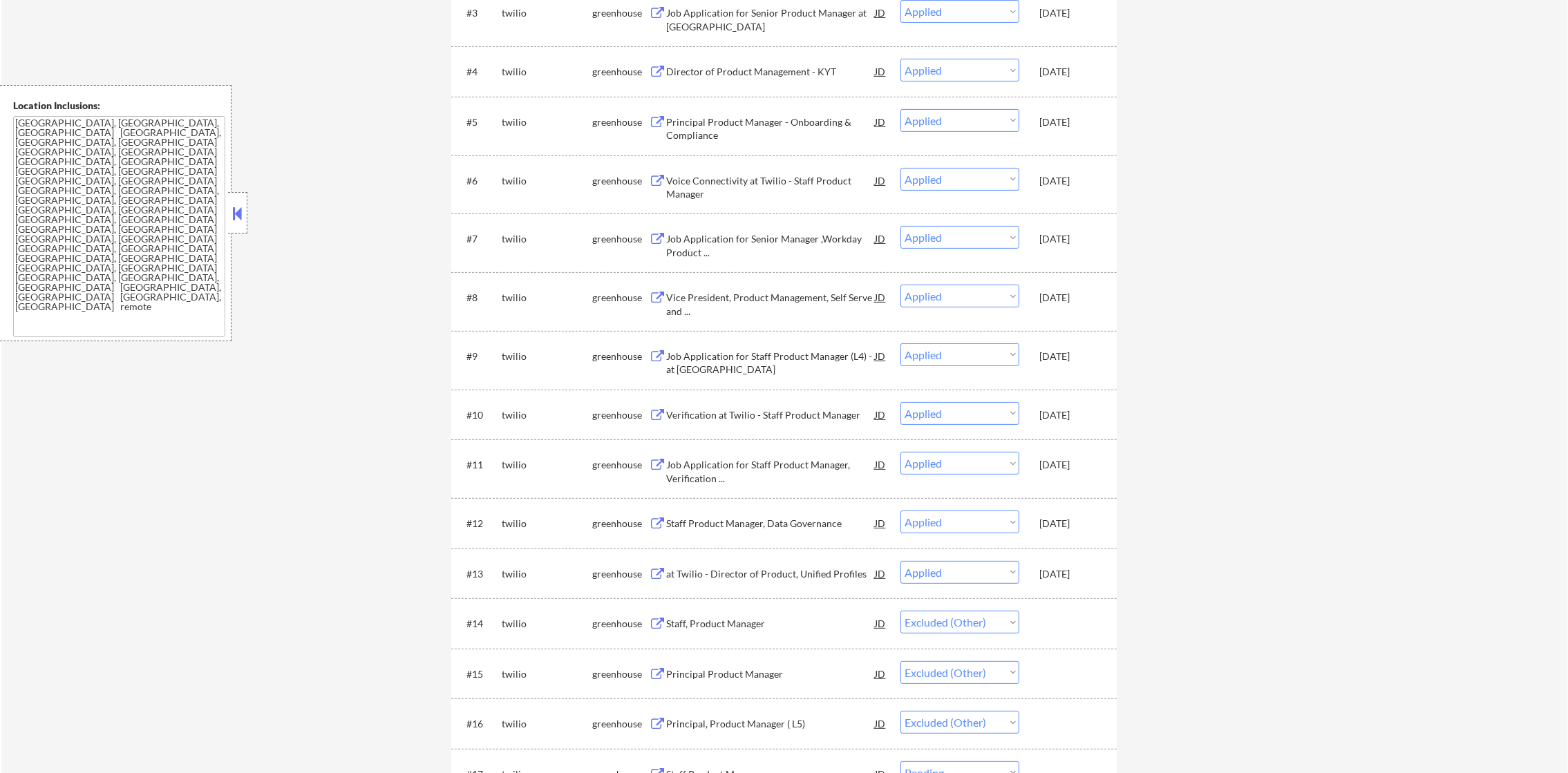
scroll to position [897, 0]
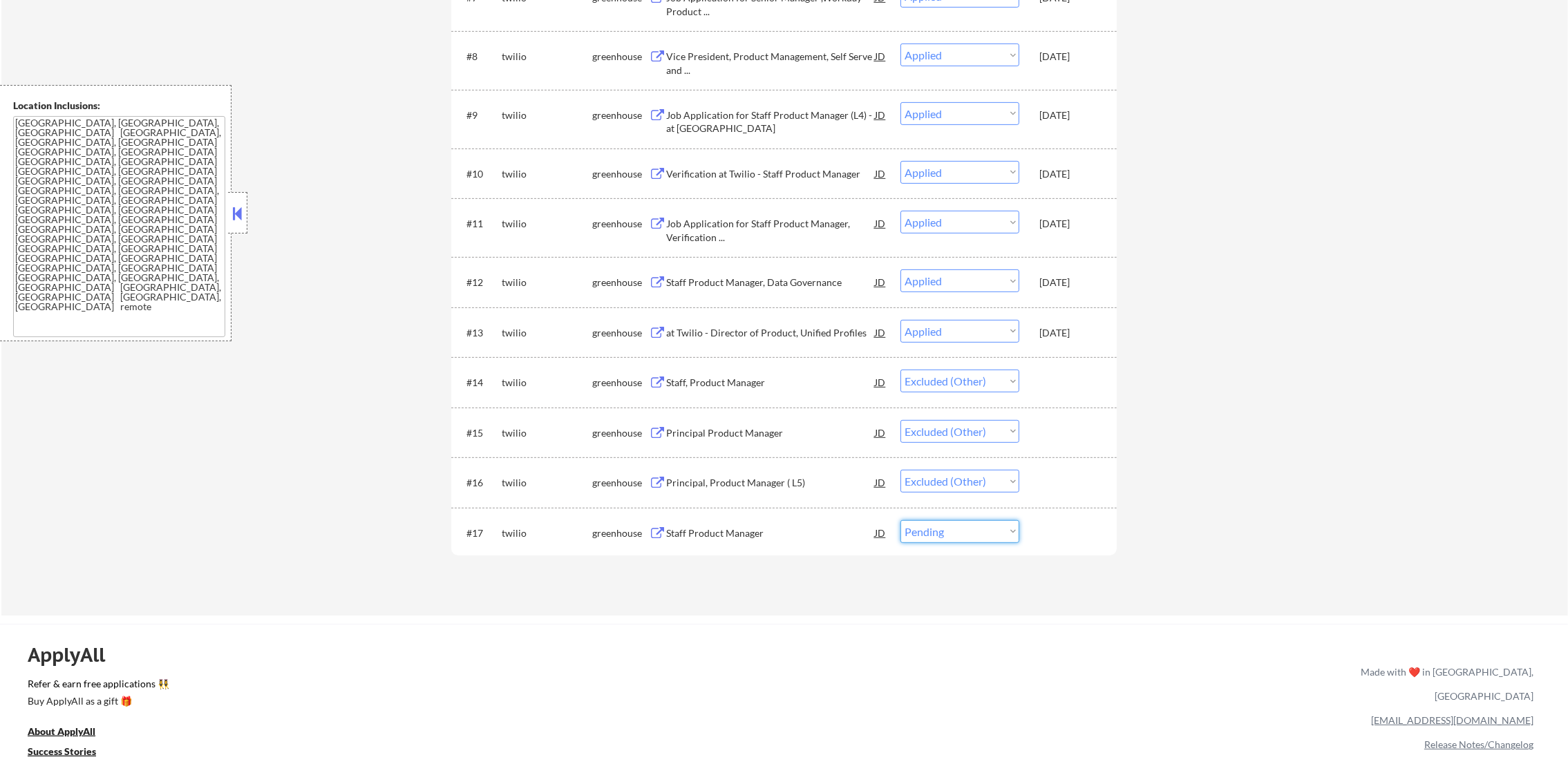
click at [942, 527] on select "Choose an option... Pending Applied Excluded (Questions) Excluded (Expired) Exc…" at bounding box center [960, 532] width 119 height 23
select select ""excluded__other_""
click at [901, 521] on select "Choose an option... Pending Applied Excluded (Questions) Excluded (Expired) Exc…" at bounding box center [960, 532] width 119 height 23
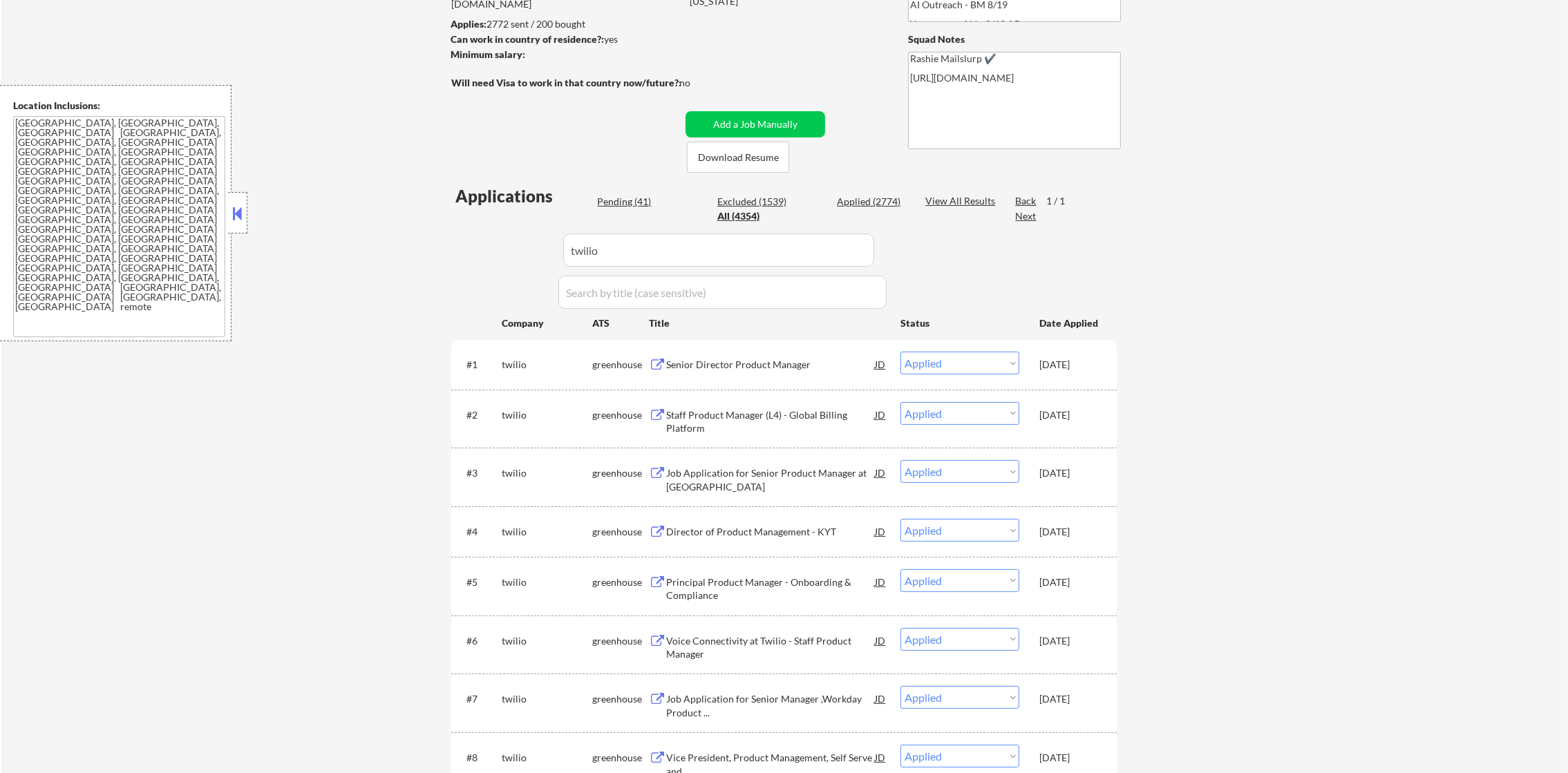
scroll to position [165, 0]
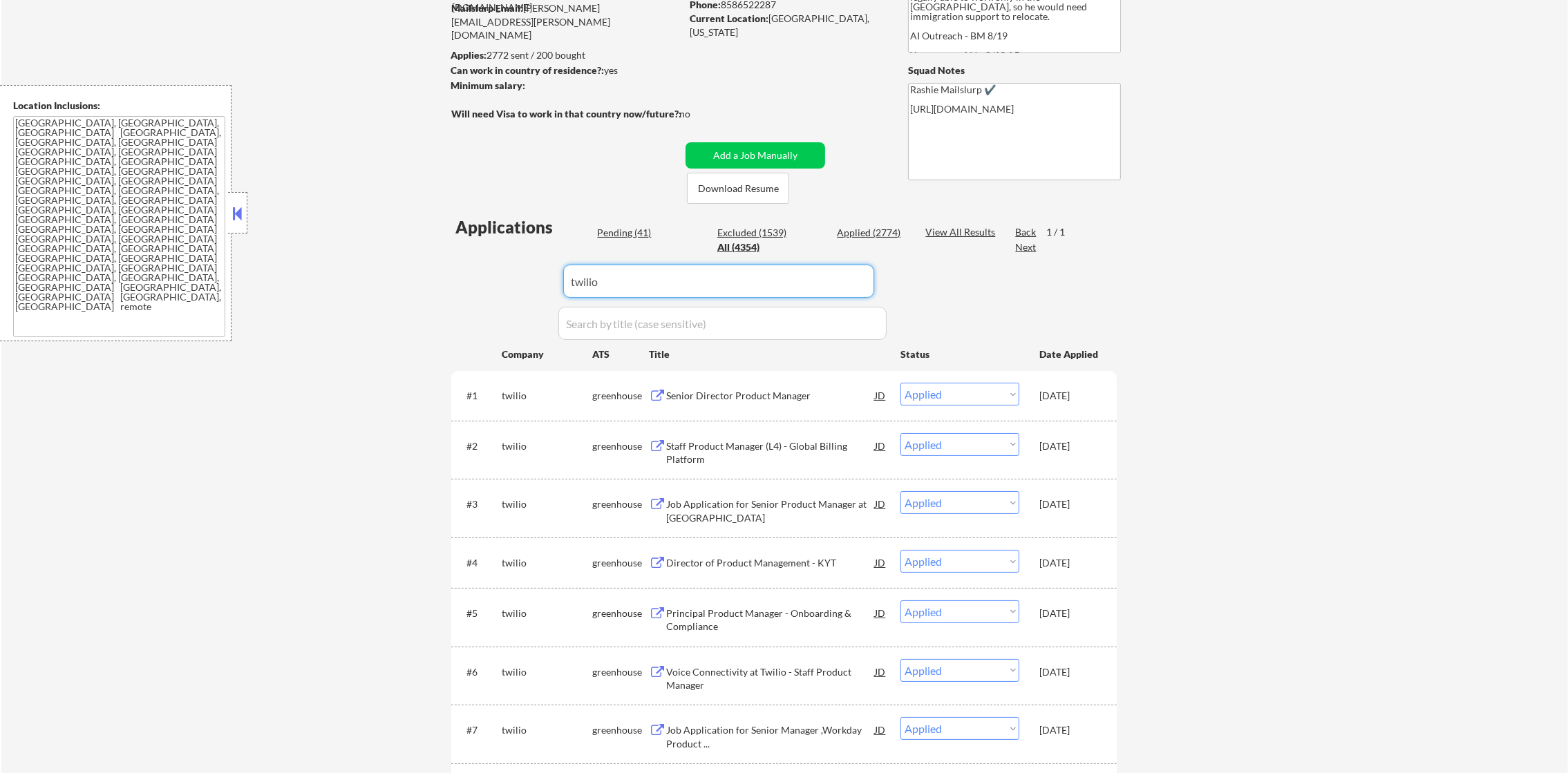
paste input "interfaceai"
drag, startPoint x: 545, startPoint y: 268, endPoint x: 428, endPoint y: 268, distance: 117.0
click at [429, 268] on div "← Return to /applysquad Mailslurp Inbox Job Search Builder [PERSON_NAME] User E…" at bounding box center [785, 619] width 1566 height 1458
type input "interfaceai"
click at [428, 268] on div "← Return to /applysquad Mailslurp Inbox Job Search Builder [PERSON_NAME] User E…" at bounding box center [785, 619] width 1566 height 1458
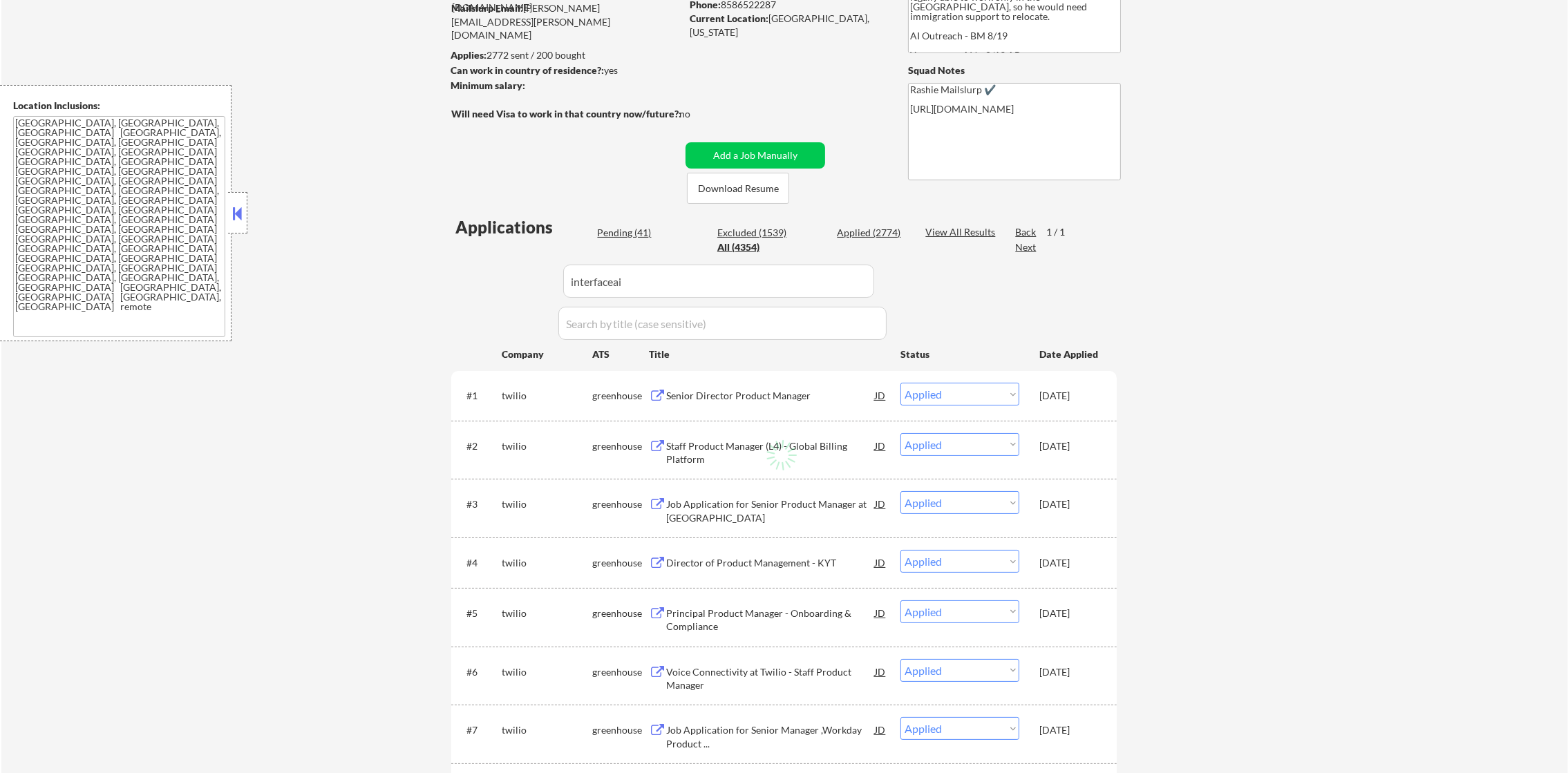
select select ""excluded__expired_""
select select ""pending""
select select ""excluded__expired_""
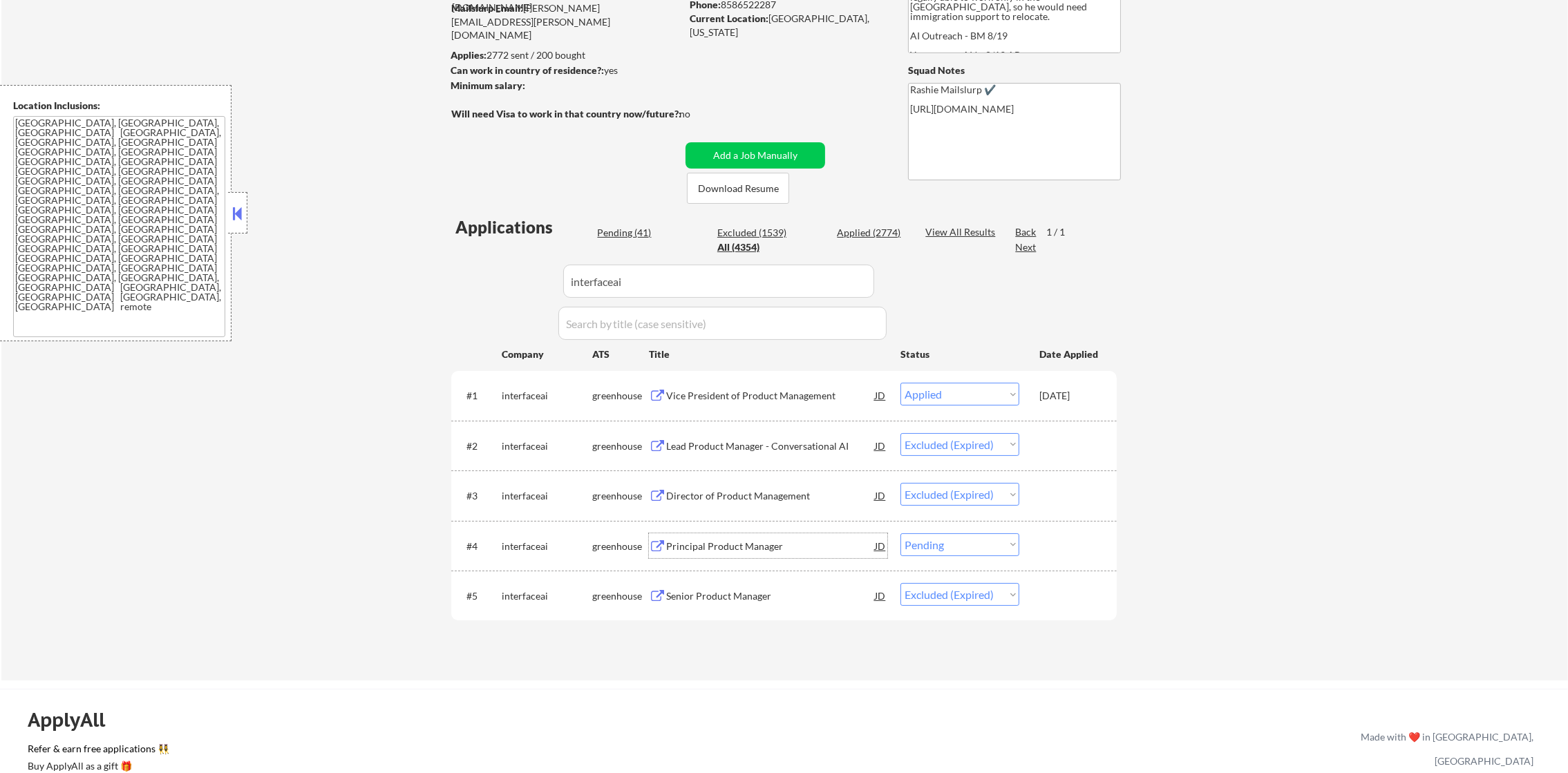
click at [784, 553] on div "Principal Product Manager" at bounding box center [770, 545] width 209 height 25
